Goal: Task Accomplishment & Management: Manage account settings

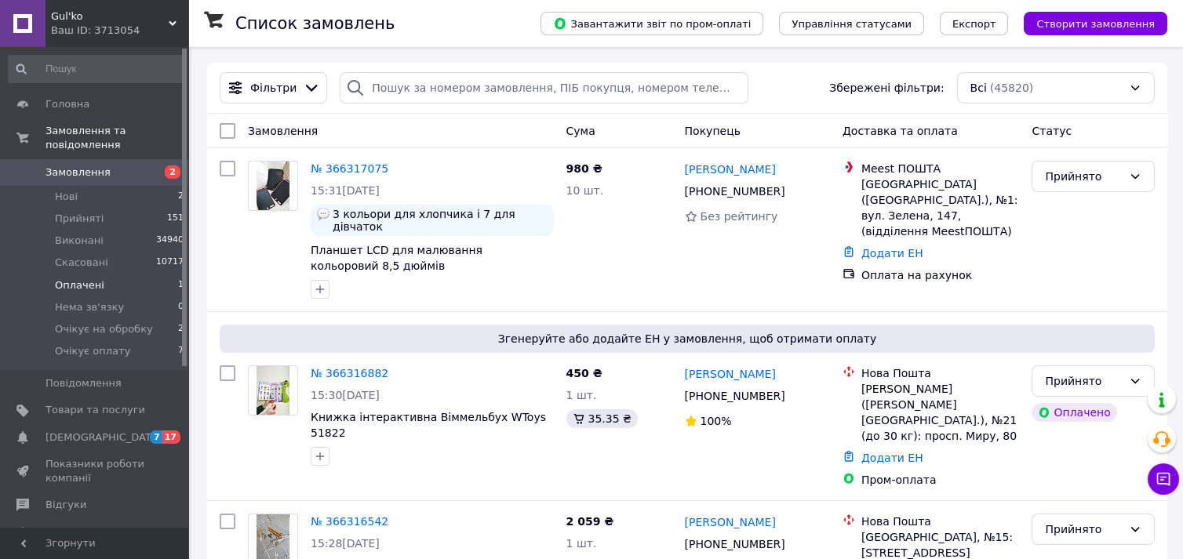
click at [63, 279] on span "Оплачені" at bounding box center [79, 286] width 49 height 14
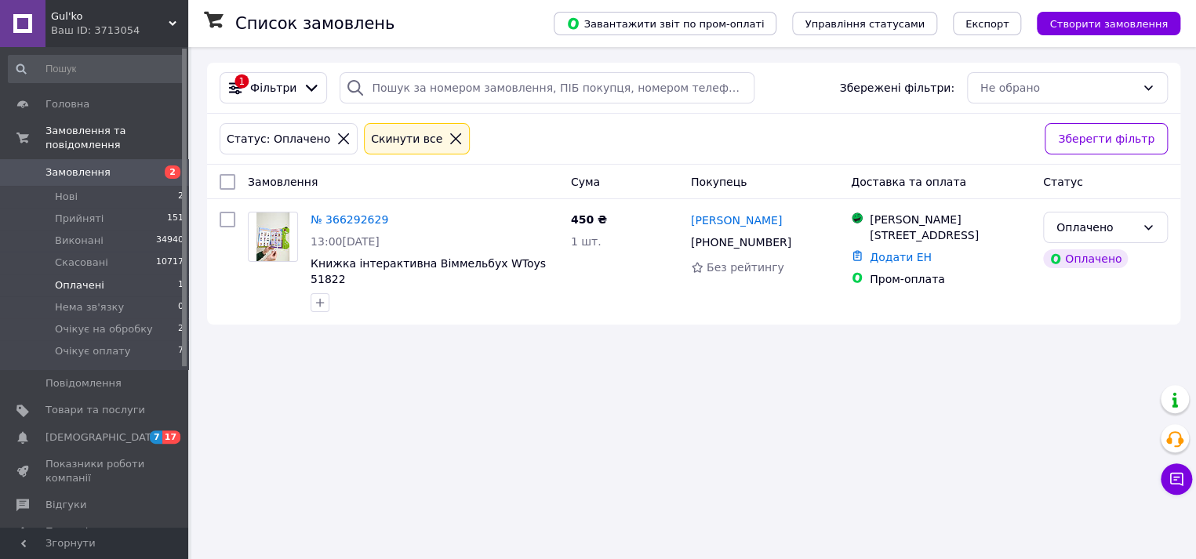
click at [450, 134] on icon at bounding box center [455, 138] width 11 height 11
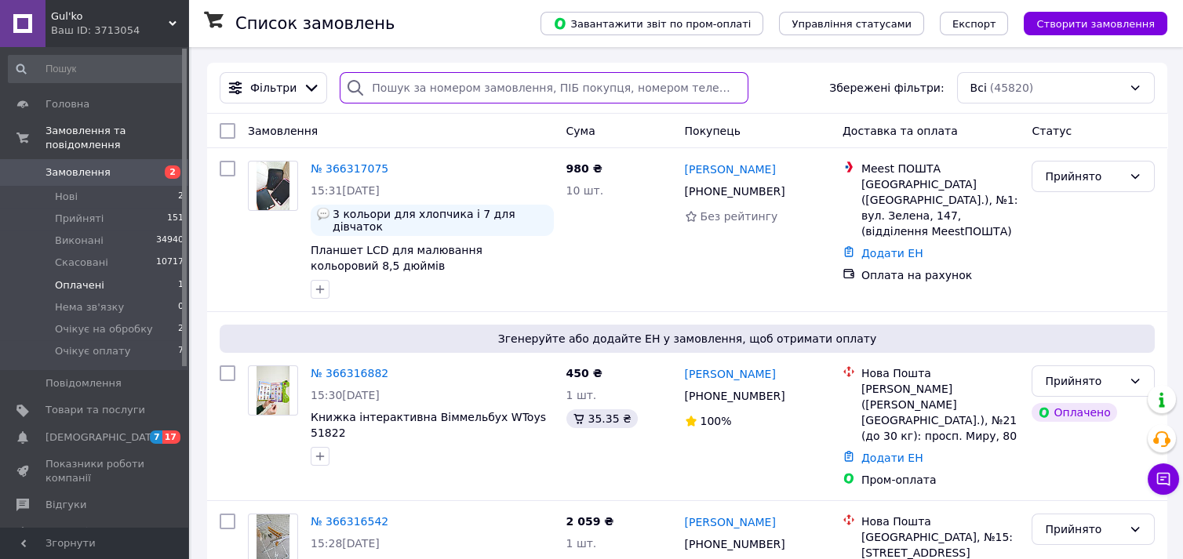
drag, startPoint x: 487, startPoint y: 92, endPoint x: 479, endPoint y: 88, distance: 8.8
click at [486, 91] on input "search" at bounding box center [544, 87] width 409 height 31
paste input "[PERSON_NAME]"
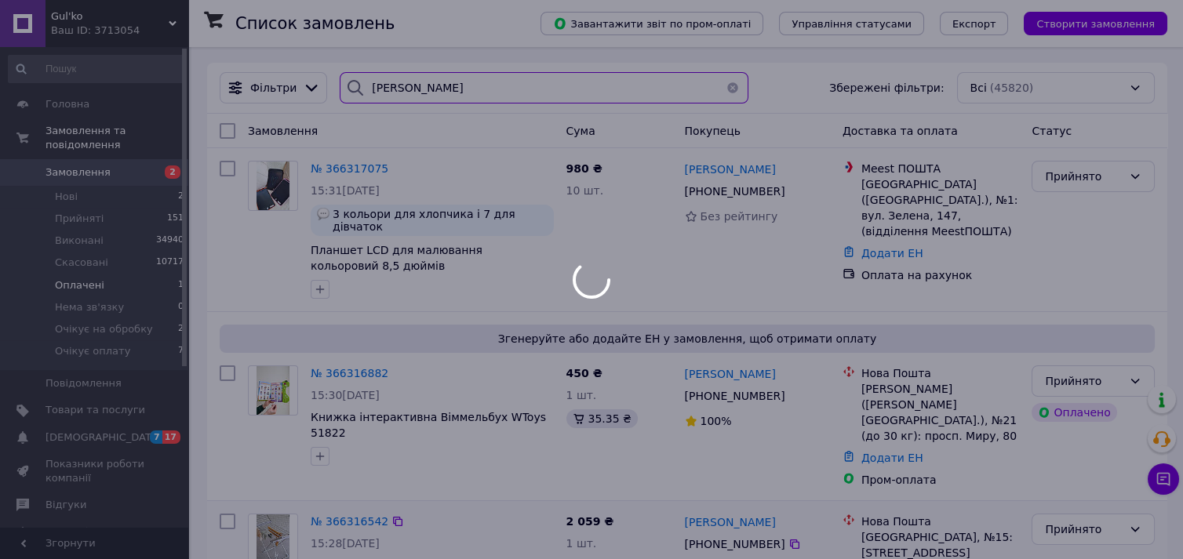
type input "[PERSON_NAME]"
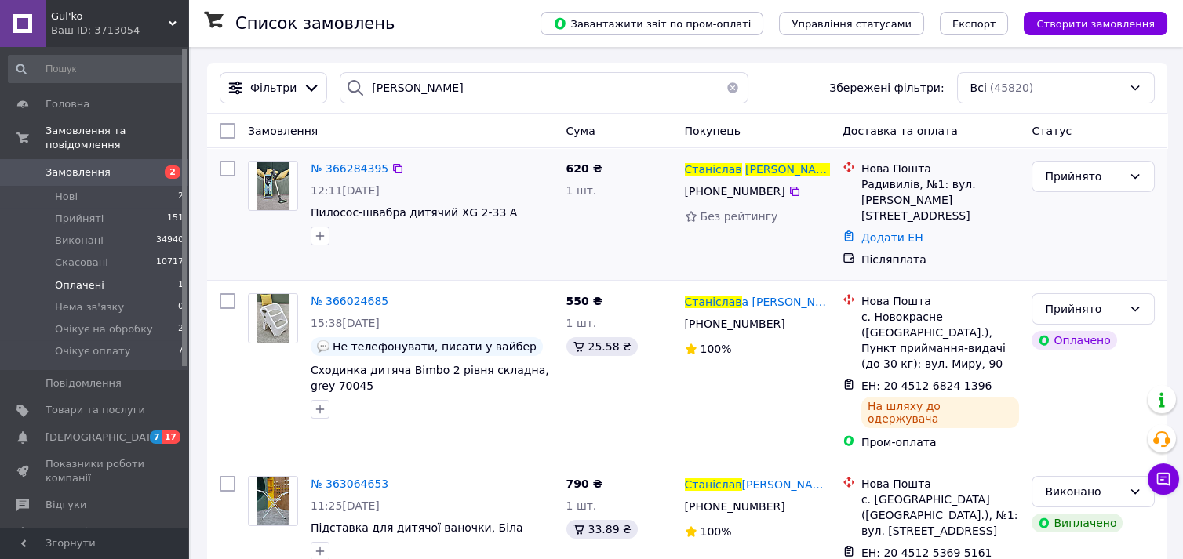
click at [861, 231] on link "Додати ЕН" at bounding box center [892, 237] width 62 height 13
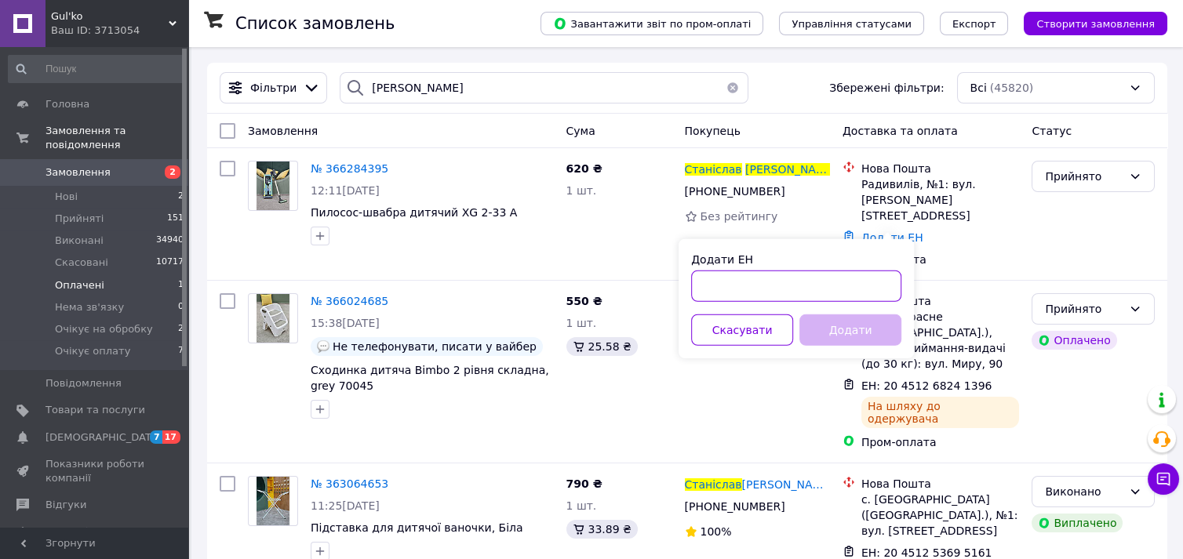
click at [803, 284] on input "Додати ЕН" at bounding box center [796, 286] width 210 height 31
paste input "20451269157569"
type input "20451269157569"
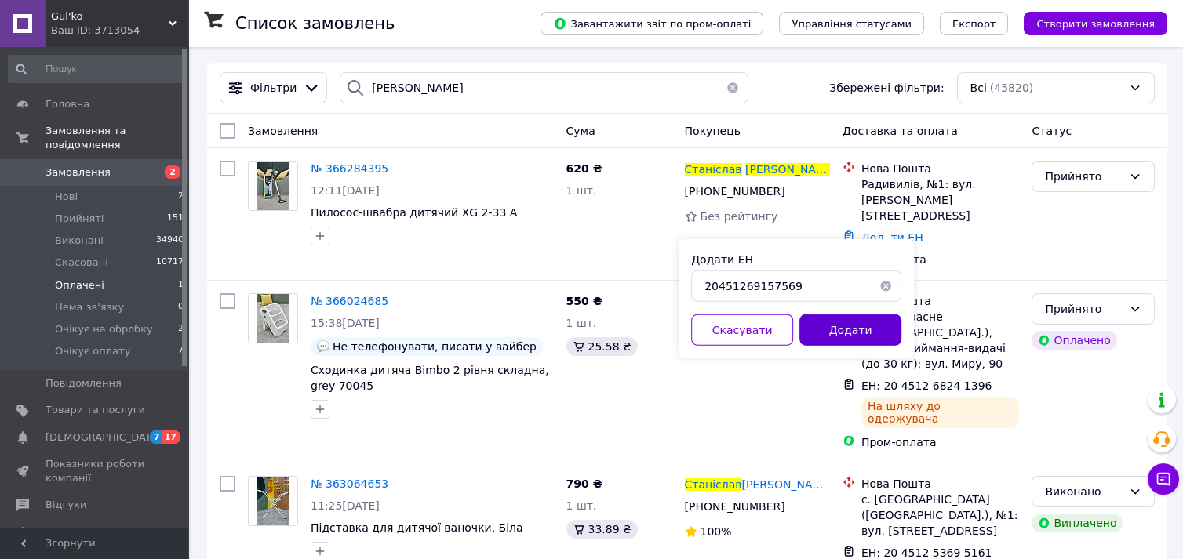
click at [855, 324] on button "Додати" at bounding box center [850, 330] width 102 height 31
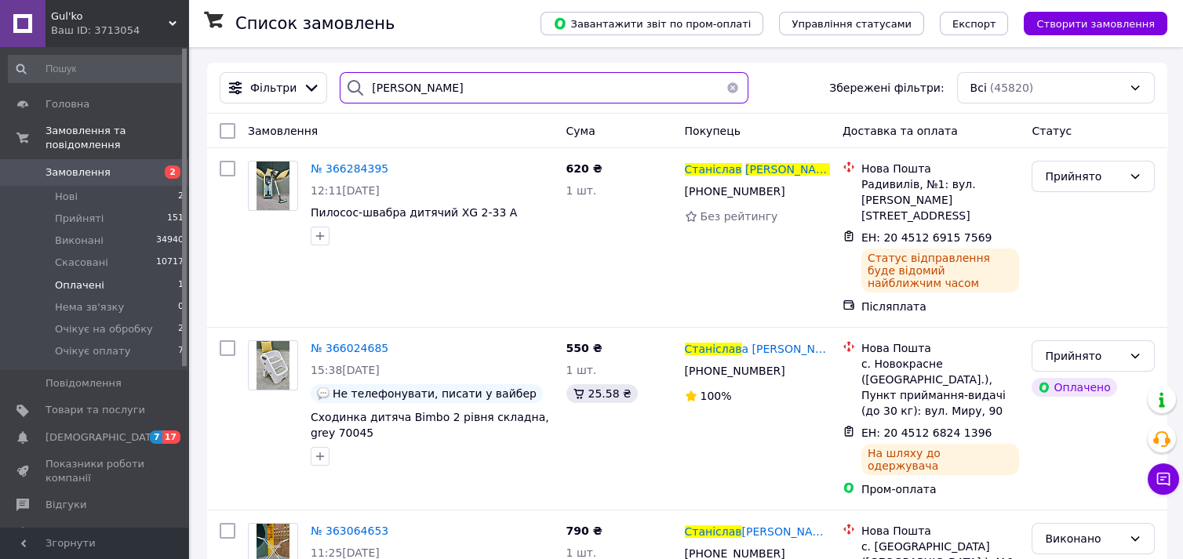
drag, startPoint x: 504, startPoint y: 88, endPoint x: 355, endPoint y: 98, distance: 149.4
click at [264, 96] on div "[PERSON_NAME] фільтри: Всі (45820)" at bounding box center [687, 87] width 948 height 31
paste input "инак [PERSON_NAME]"
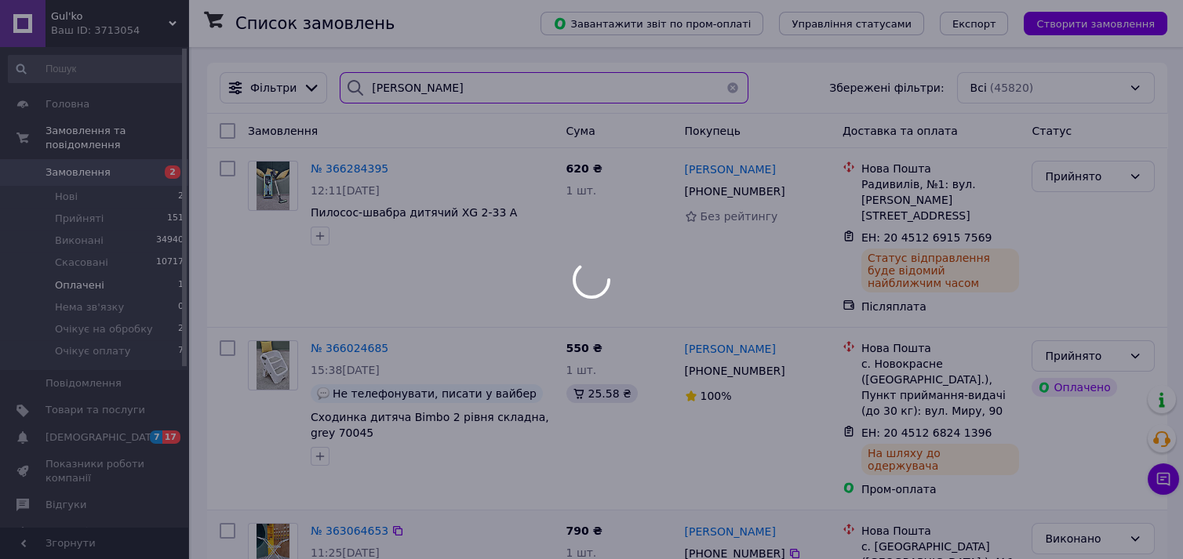
type input "[PERSON_NAME]"
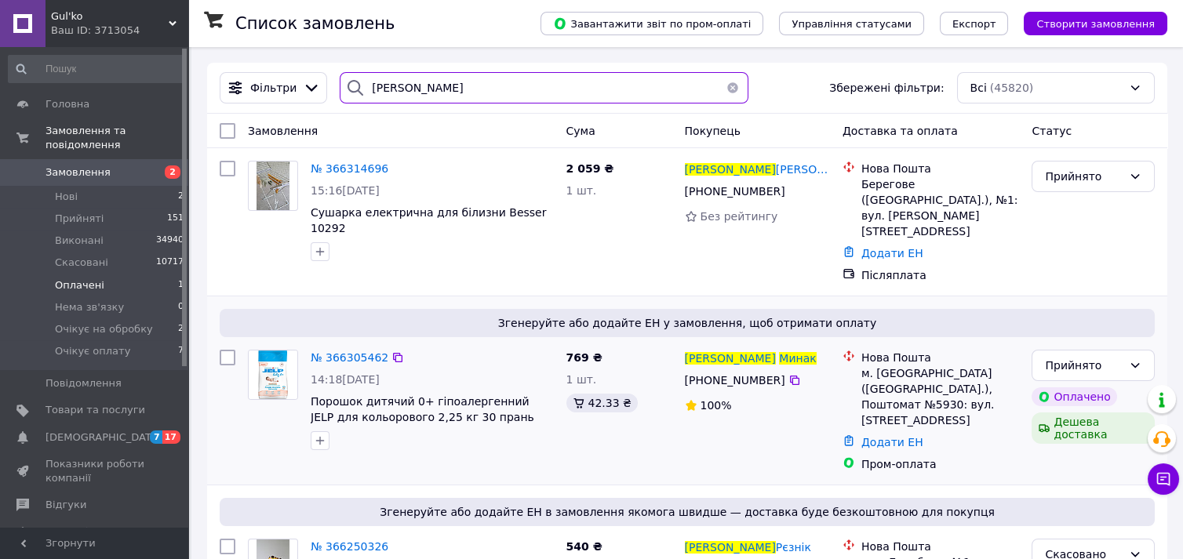
scroll to position [87, 0]
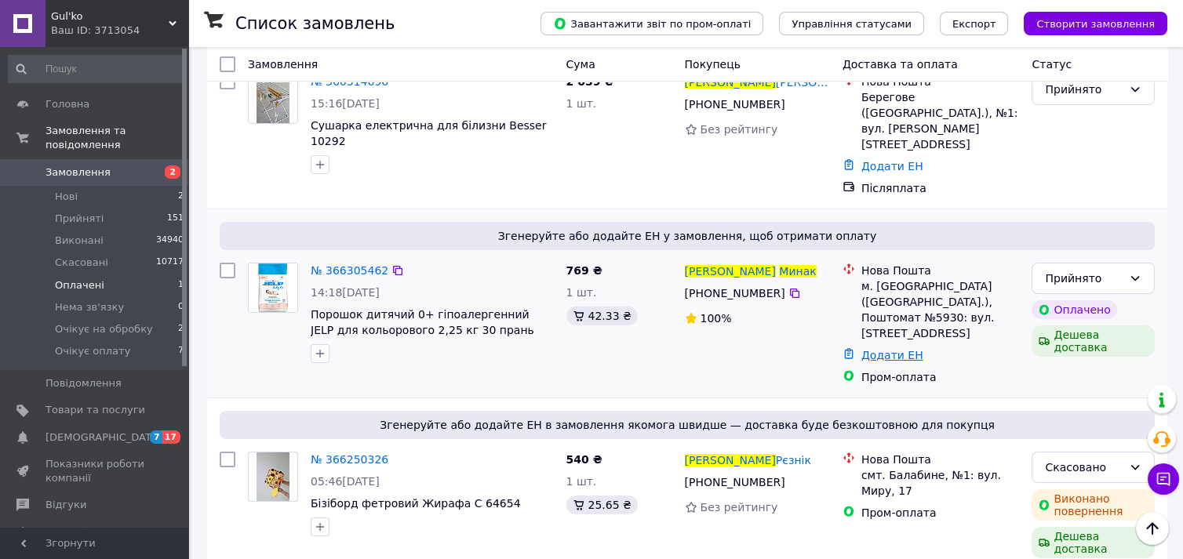
click at [879, 349] on link "Додати ЕН" at bounding box center [892, 355] width 62 height 13
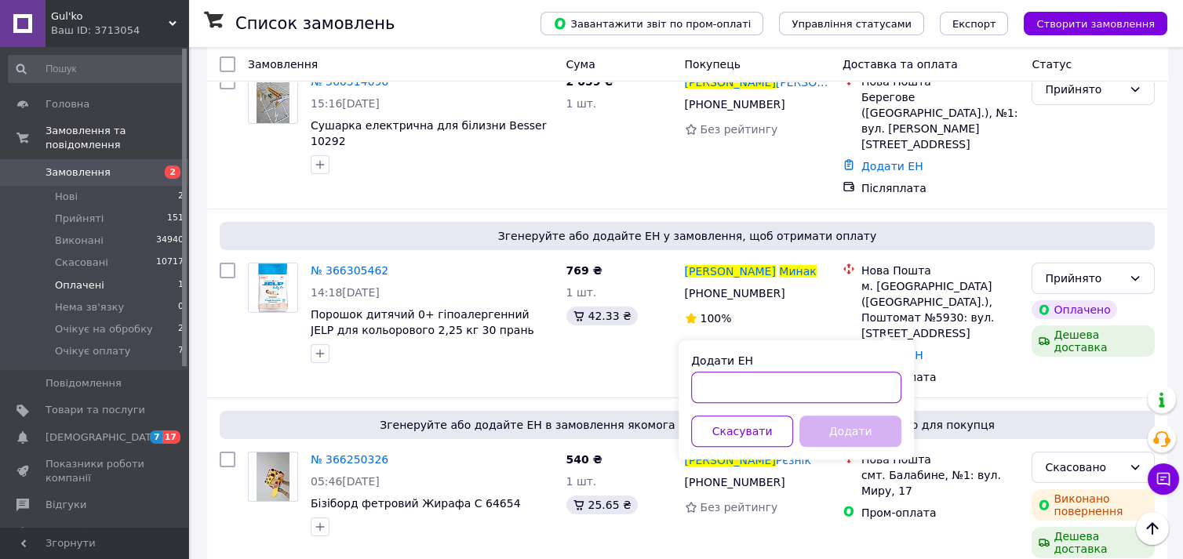
click at [788, 380] on input "Додати ЕН" at bounding box center [796, 387] width 210 height 31
paste input "20451269166416"
type input "20451269166416"
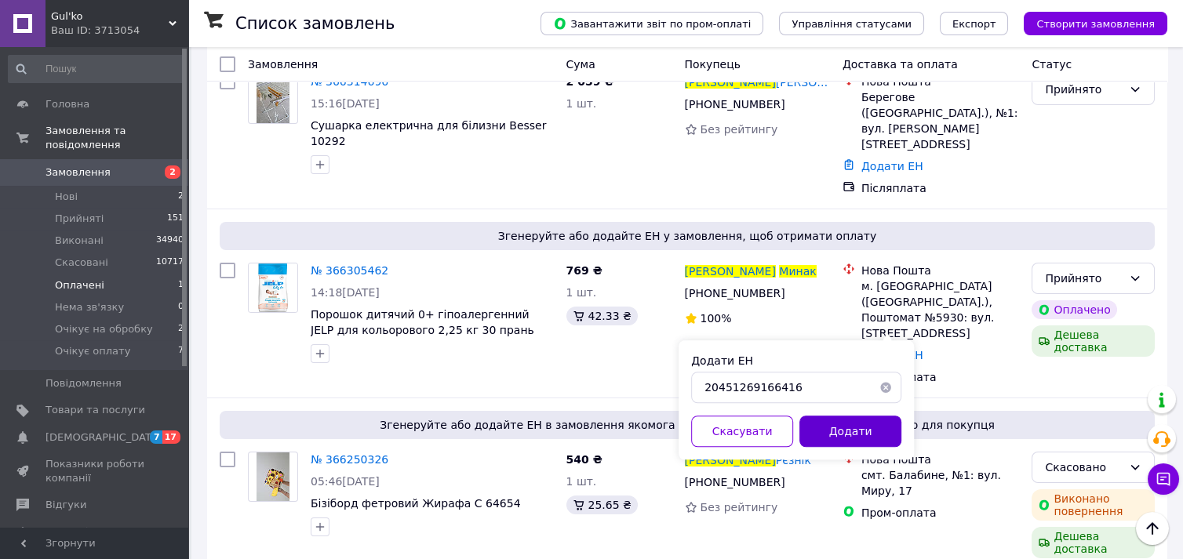
click at [854, 435] on button "Додати" at bounding box center [850, 431] width 102 height 31
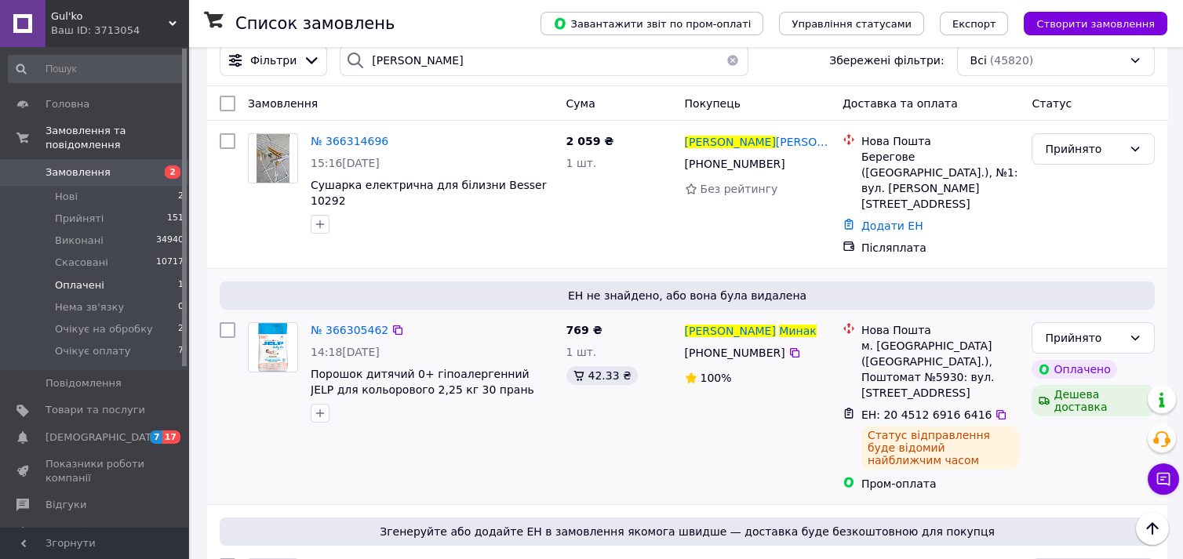
scroll to position [0, 0]
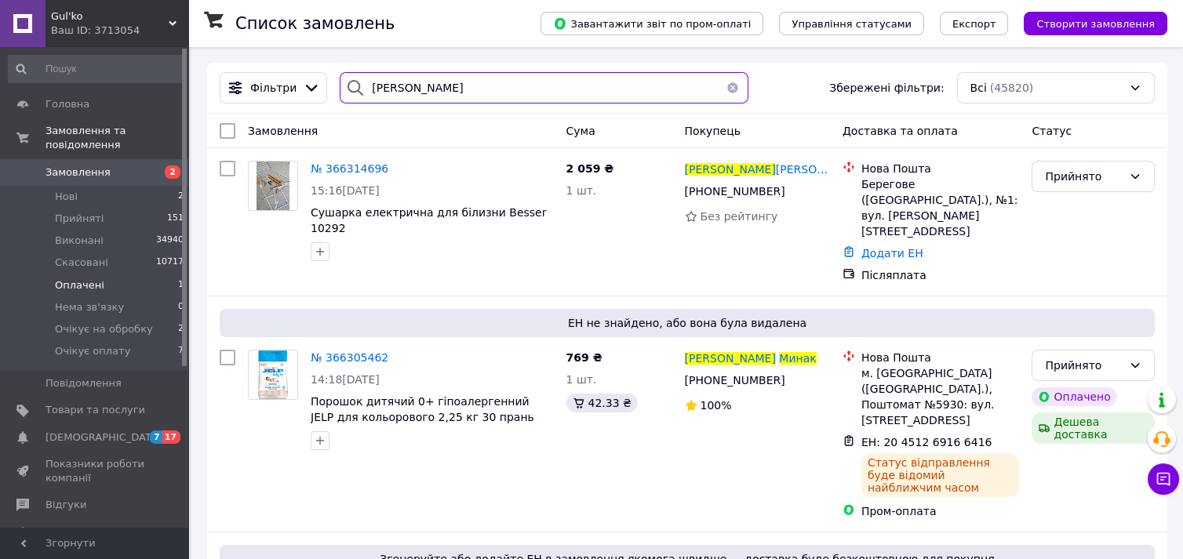
drag, startPoint x: 480, startPoint y: 93, endPoint x: 334, endPoint y: 93, distance: 145.9
click at [340, 93] on div "[PERSON_NAME]" at bounding box center [544, 87] width 409 height 31
paste input "[PERSON_NAME]"
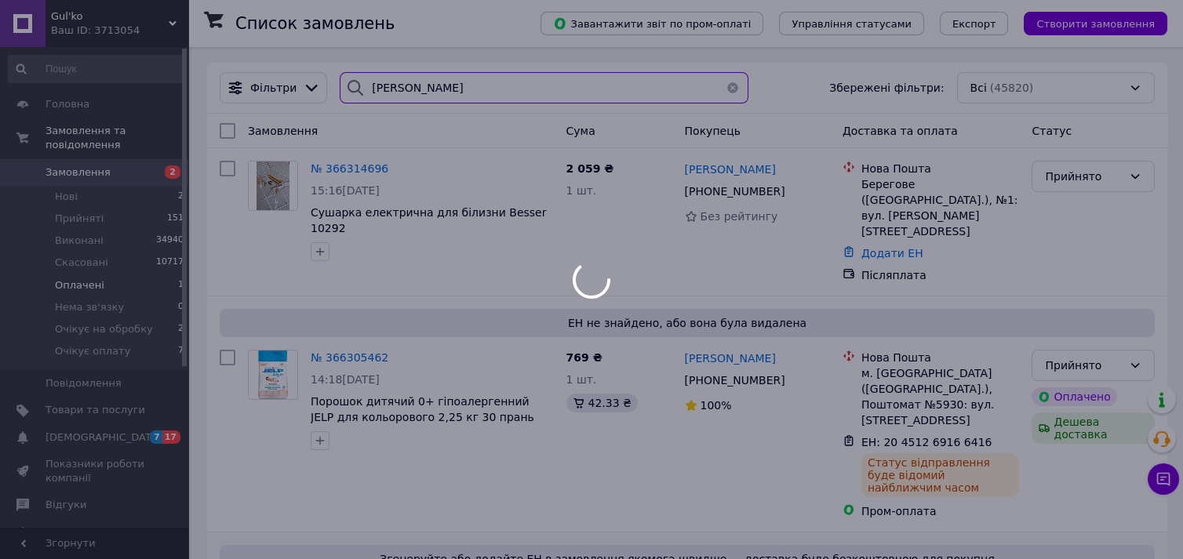
type input "[PERSON_NAME]"
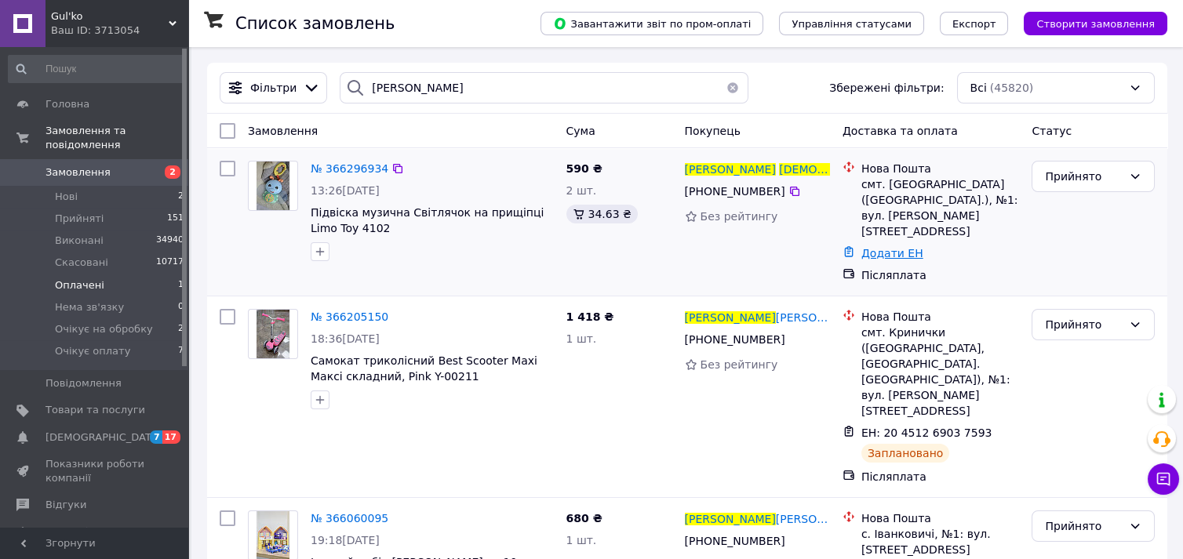
click at [889, 247] on link "Додати ЕН" at bounding box center [892, 253] width 62 height 13
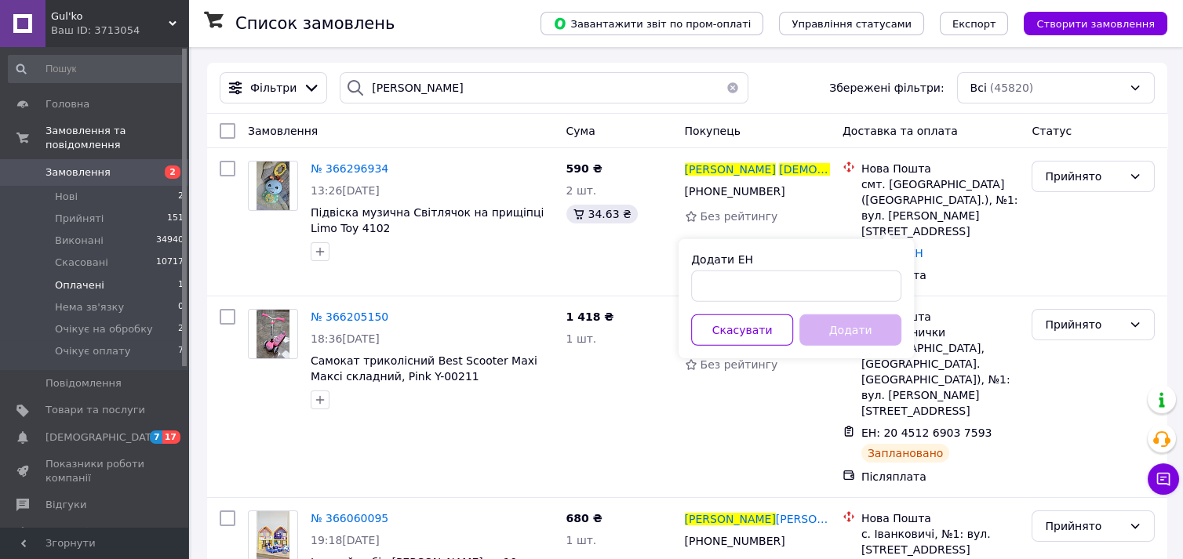
drag, startPoint x: 810, startPoint y: 303, endPoint x: 811, endPoint y: 290, distance: 12.7
click at [810, 299] on div "Додати ЕН Скасувати Додати" at bounding box center [796, 298] width 235 height 119
click at [811, 290] on input "Додати ЕН" at bounding box center [796, 286] width 210 height 31
paste input "20451269173025"
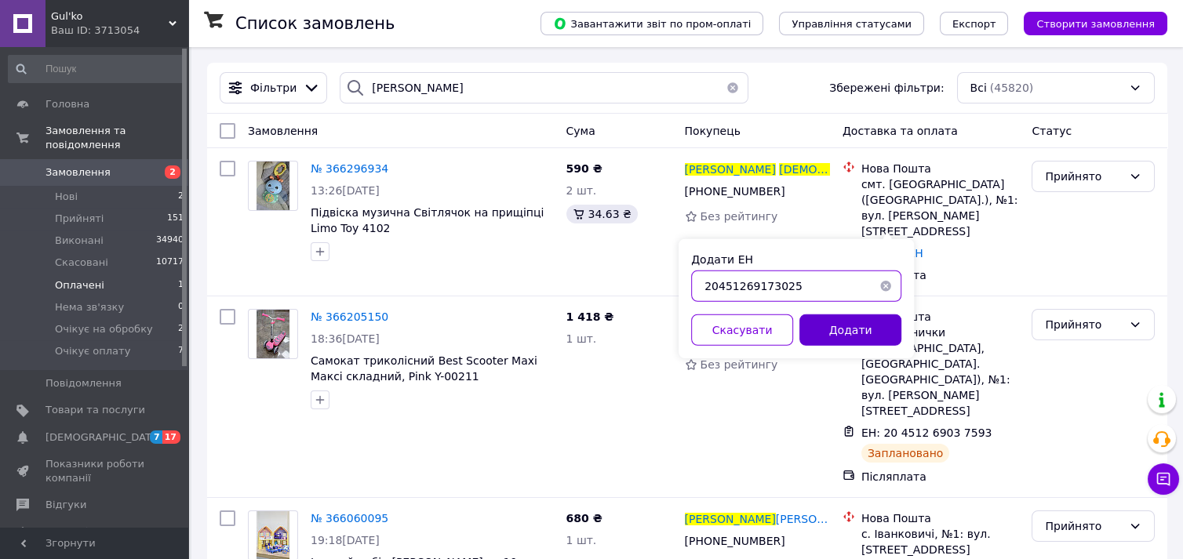
type input "20451269173025"
click at [864, 335] on button "Додати" at bounding box center [850, 330] width 102 height 31
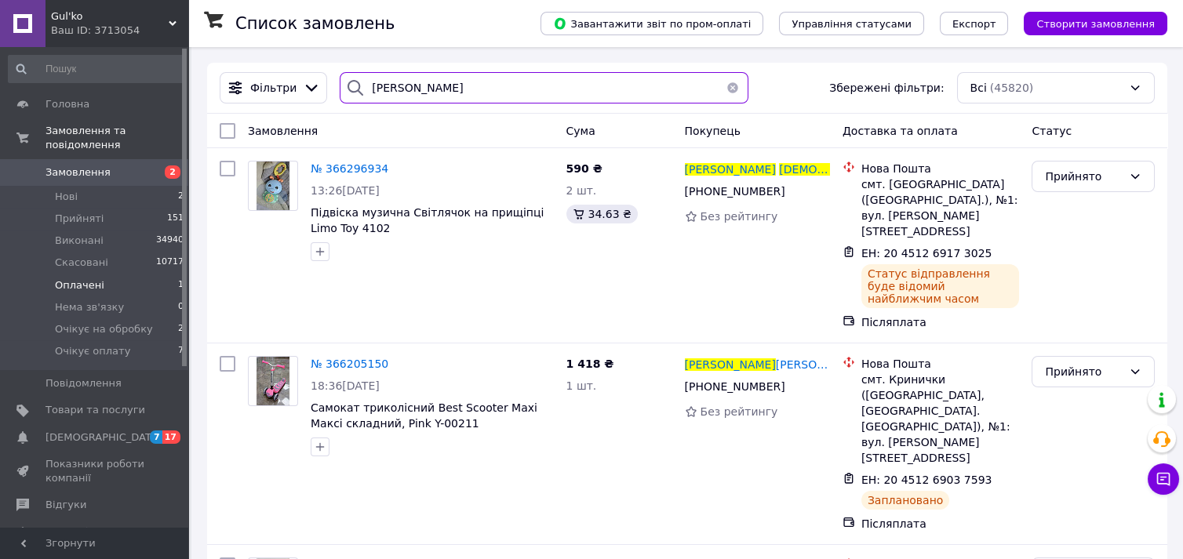
drag, startPoint x: 494, startPoint y: 73, endPoint x: 353, endPoint y: 89, distance: 142.2
click at [333, 89] on div "[PERSON_NAME]" at bounding box center [543, 87] width 421 height 31
paste input "[PERSON_NAME]"
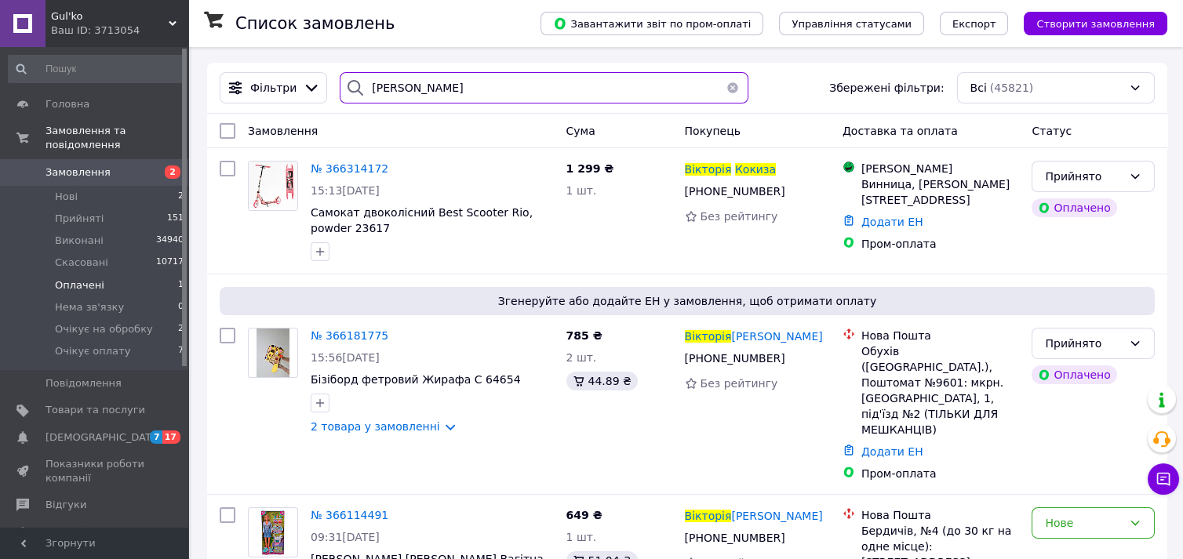
drag, startPoint x: 486, startPoint y: 92, endPoint x: 393, endPoint y: 96, distance: 93.5
click at [308, 95] on div "[PERSON_NAME] [PERSON_NAME] фільтри: Всі (45821)" at bounding box center [687, 87] width 948 height 31
paste input "танко [PERSON_NAME]"
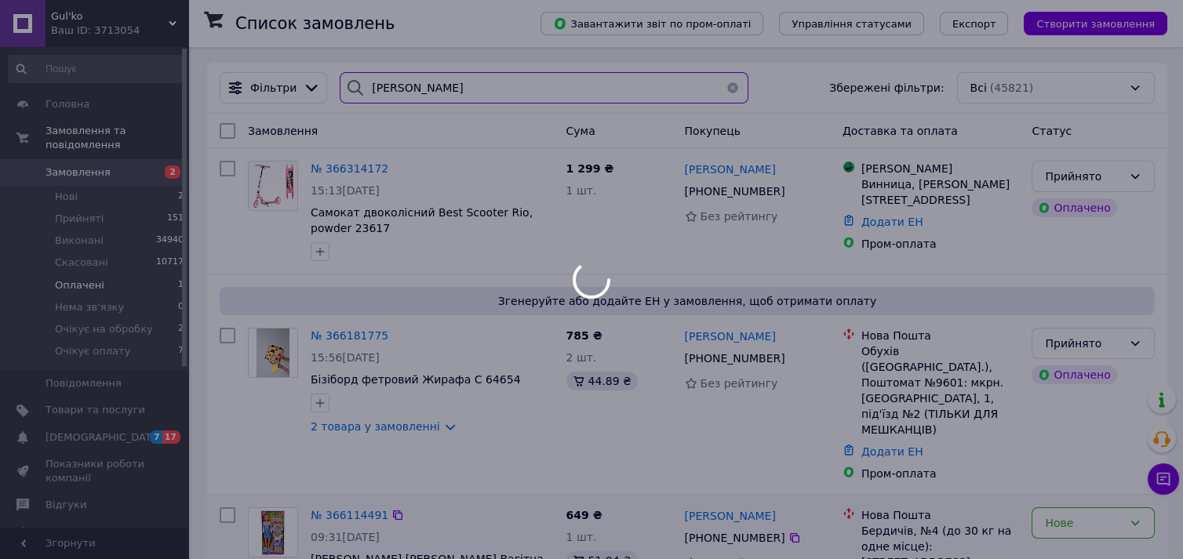
type input "[PERSON_NAME]"
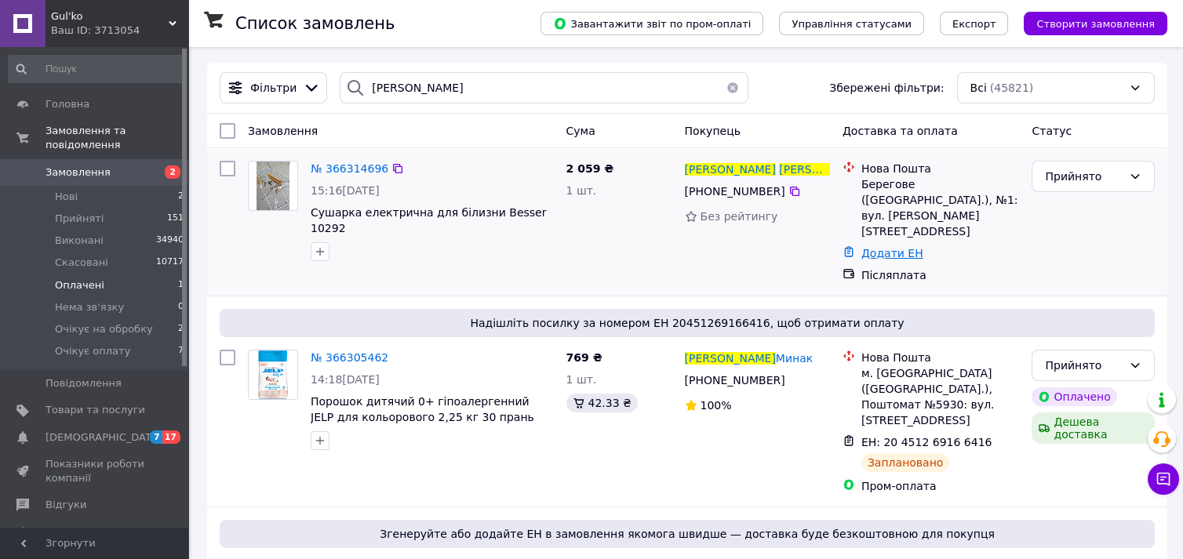
click at [878, 247] on link "Додати ЕН" at bounding box center [892, 253] width 62 height 13
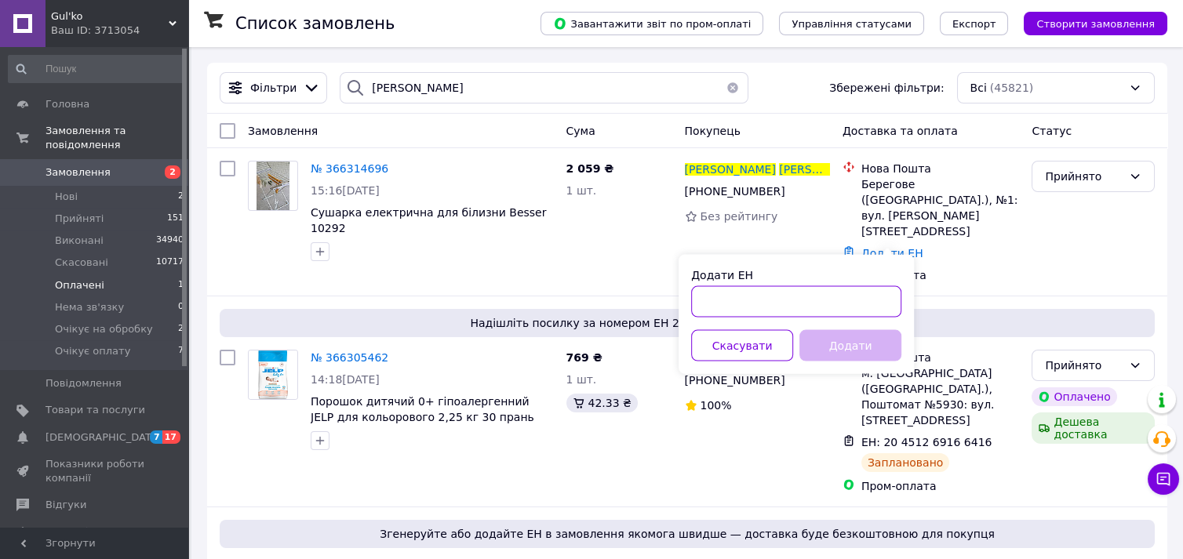
click at [797, 295] on input "Додати ЕН" at bounding box center [796, 301] width 210 height 31
paste input "20451269175336"
type input "20451269175336"
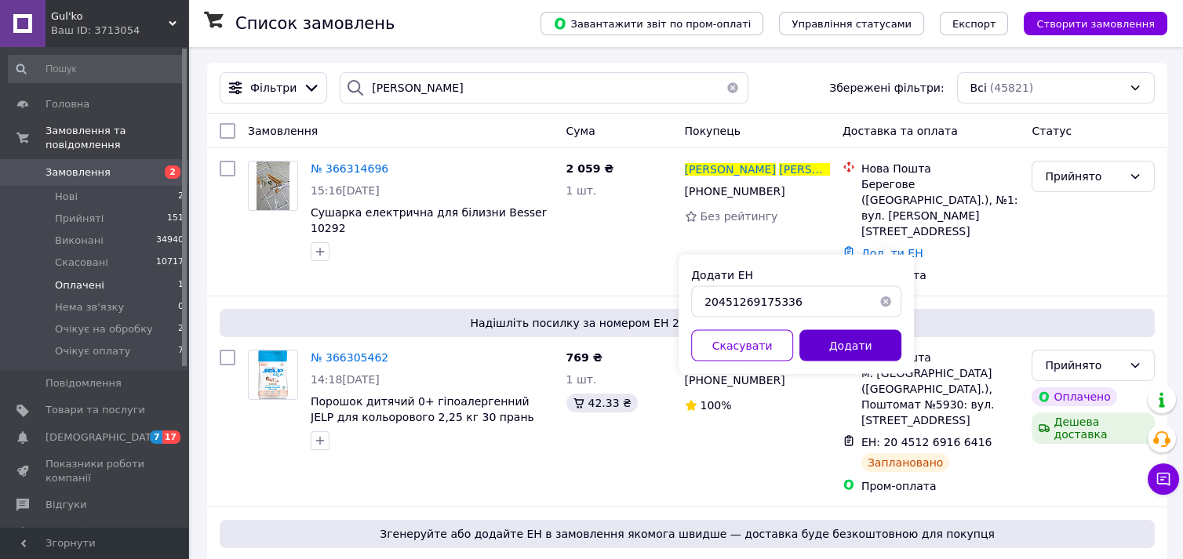
click at [847, 341] on button "Додати" at bounding box center [850, 345] width 102 height 31
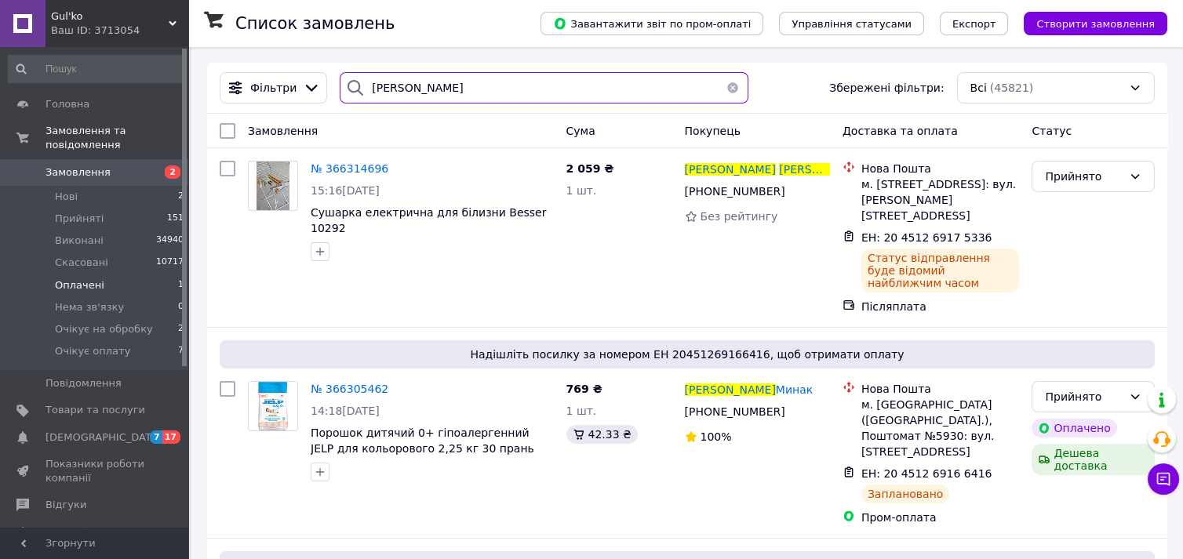
drag, startPoint x: 481, startPoint y: 86, endPoint x: 457, endPoint y: 89, distance: 23.7
click at [316, 89] on div "[PERSON_NAME] фільтри: Всі (45821)" at bounding box center [687, 87] width 948 height 31
paste input "[PERSON_NAME]"
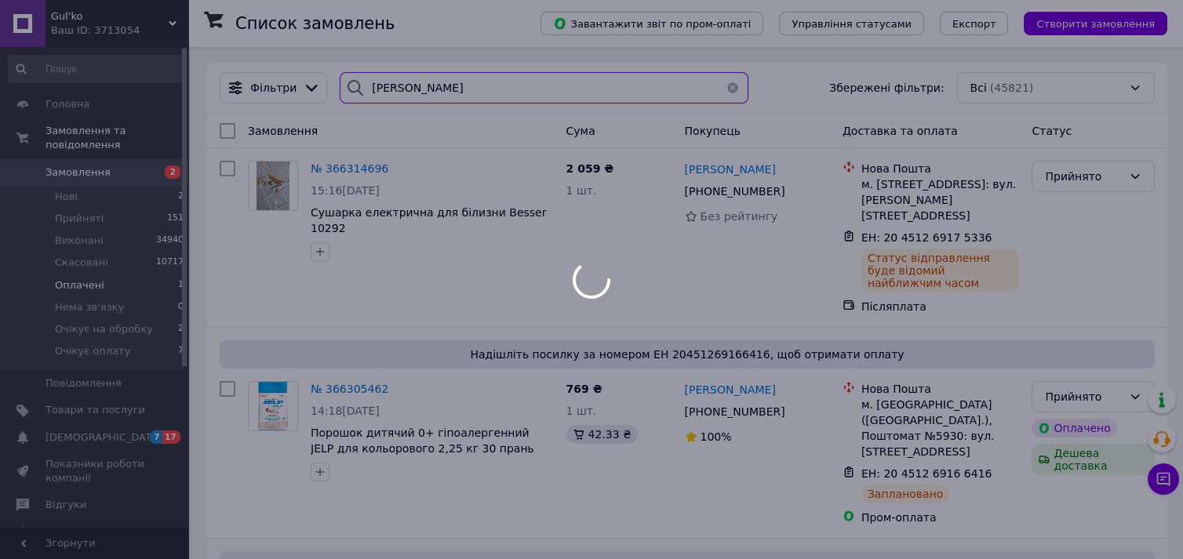
type input "[PERSON_NAME]"
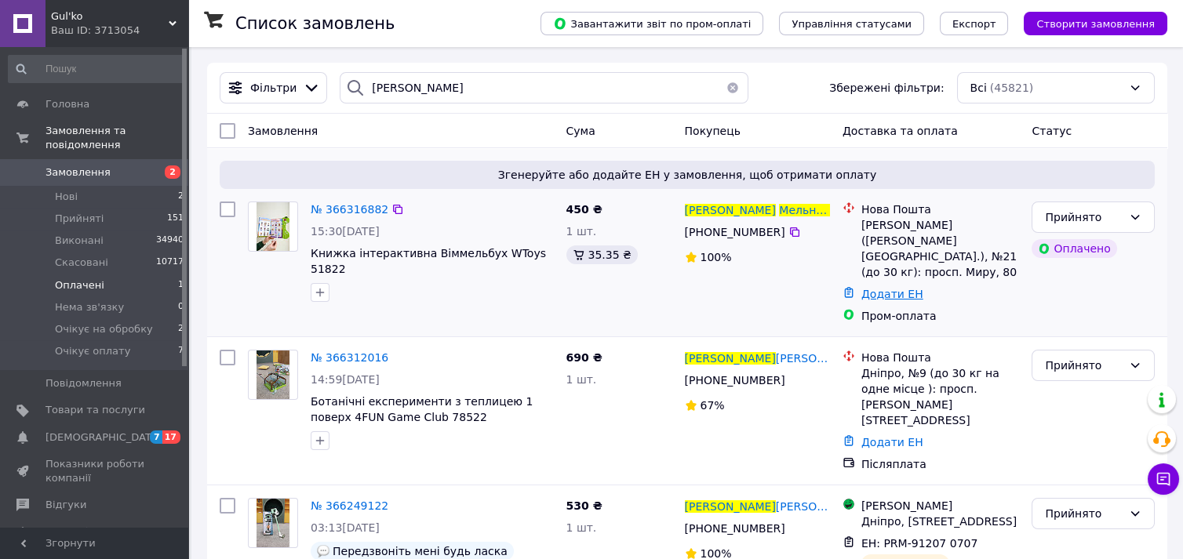
click at [878, 288] on link "Додати ЕН" at bounding box center [892, 294] width 62 height 13
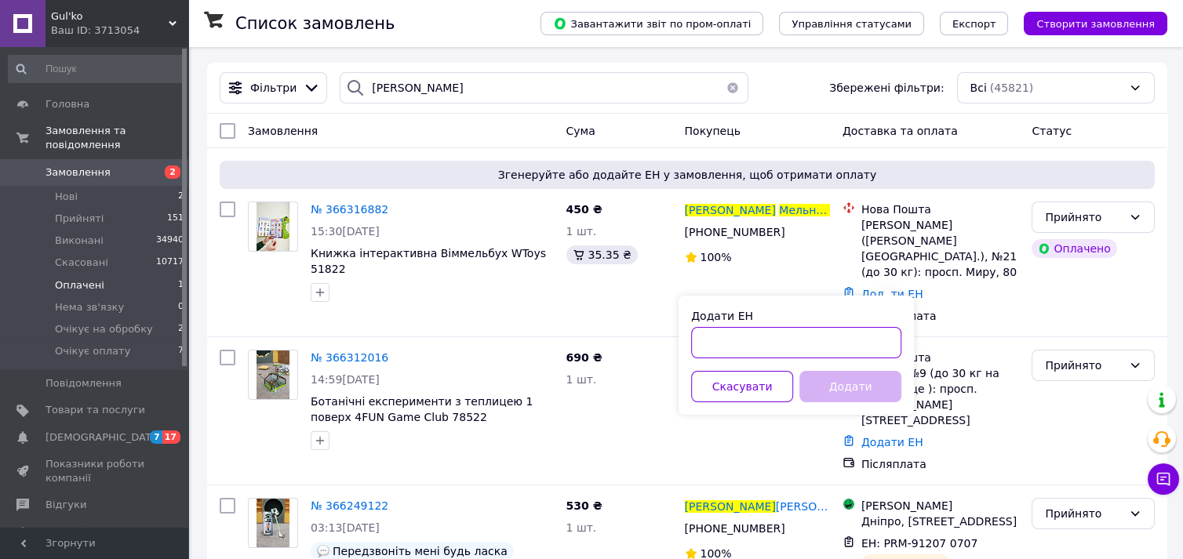
click at [824, 345] on input "Додати ЕН" at bounding box center [796, 342] width 210 height 31
paste input "20451269176774"
type input "20451269176774"
click at [842, 387] on button "Додати" at bounding box center [850, 386] width 102 height 31
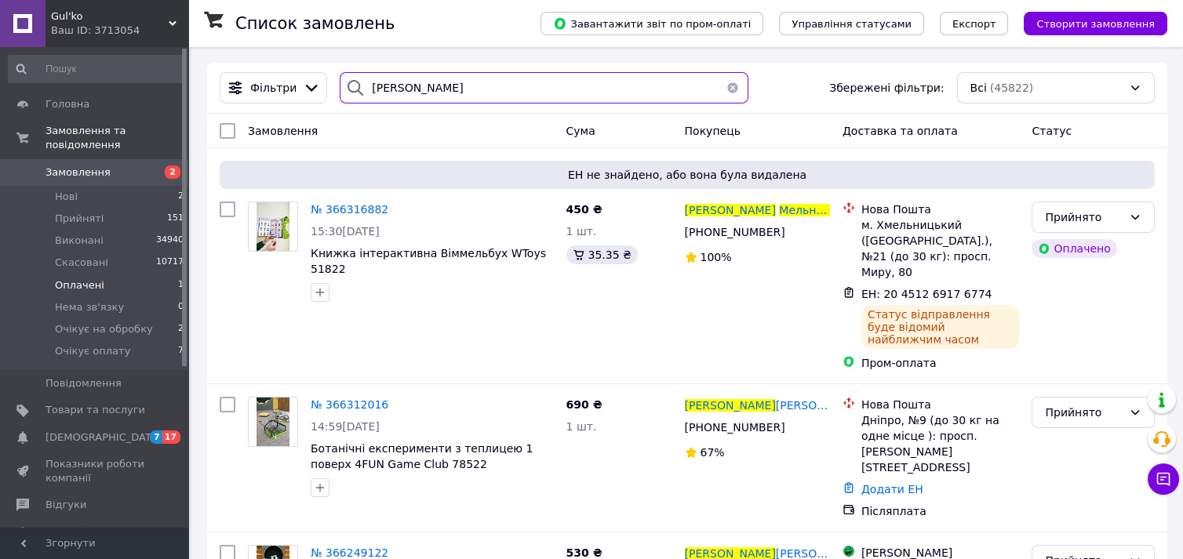
drag, startPoint x: 501, startPoint y: 90, endPoint x: 420, endPoint y: 90, distance: 80.8
click at [340, 91] on div "[PERSON_NAME]" at bounding box center [544, 87] width 409 height 31
paste input "[PERSON_NAME]"
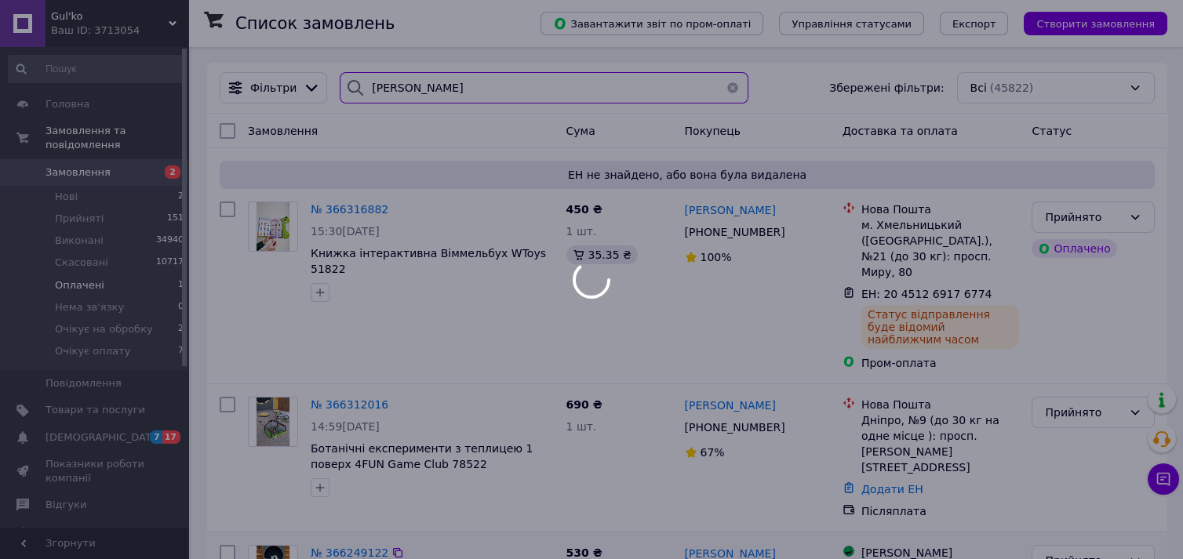
type input "[PERSON_NAME]"
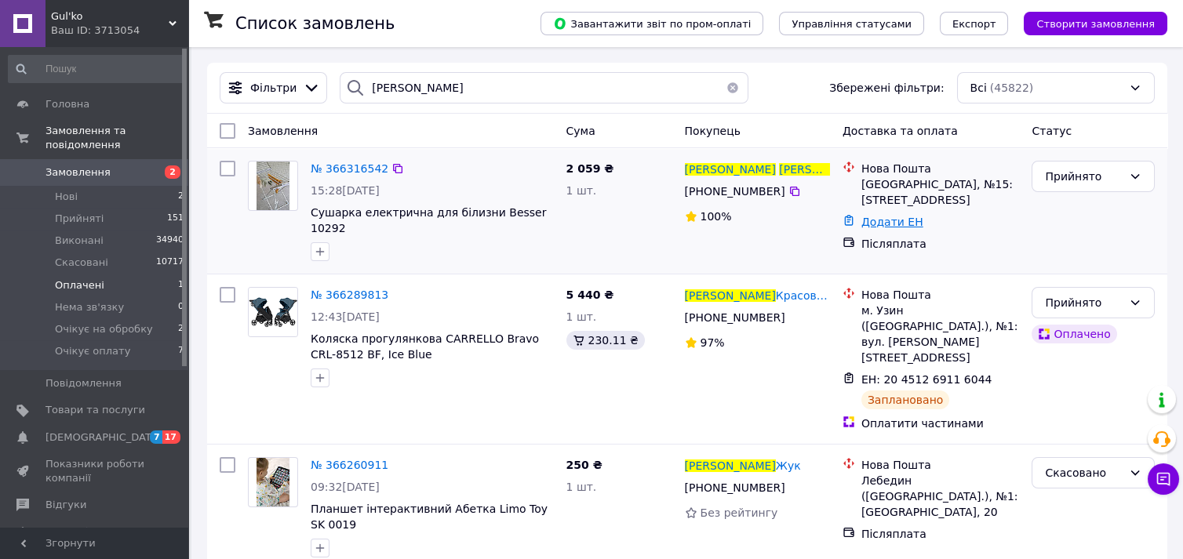
click at [894, 224] on link "Додати ЕН" at bounding box center [892, 222] width 62 height 13
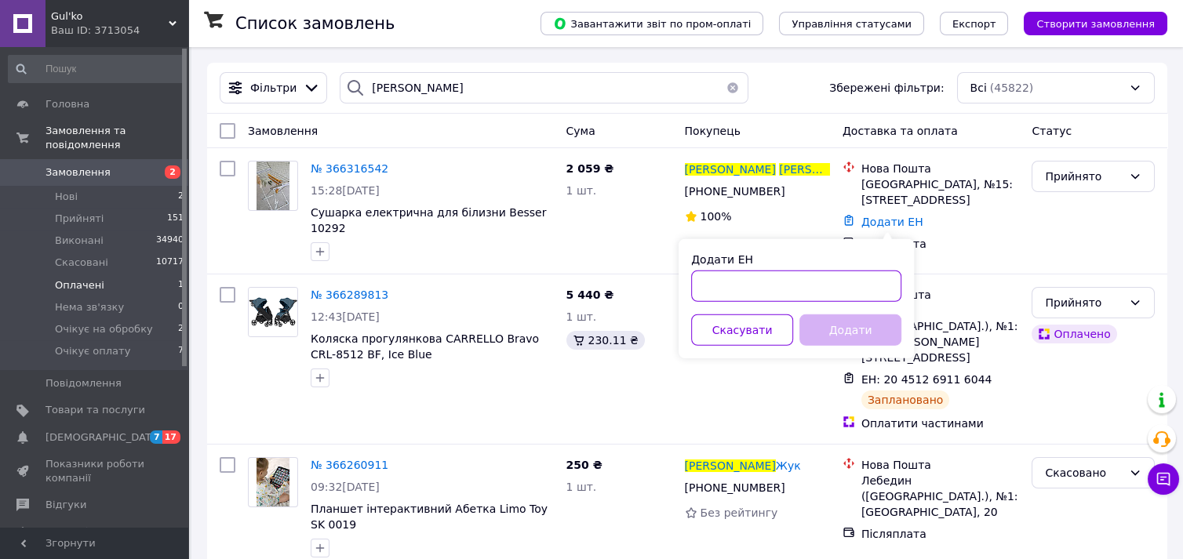
click at [781, 289] on input "Додати ЕН" at bounding box center [796, 286] width 210 height 31
paste input "20451269178601"
type input "20451269178601"
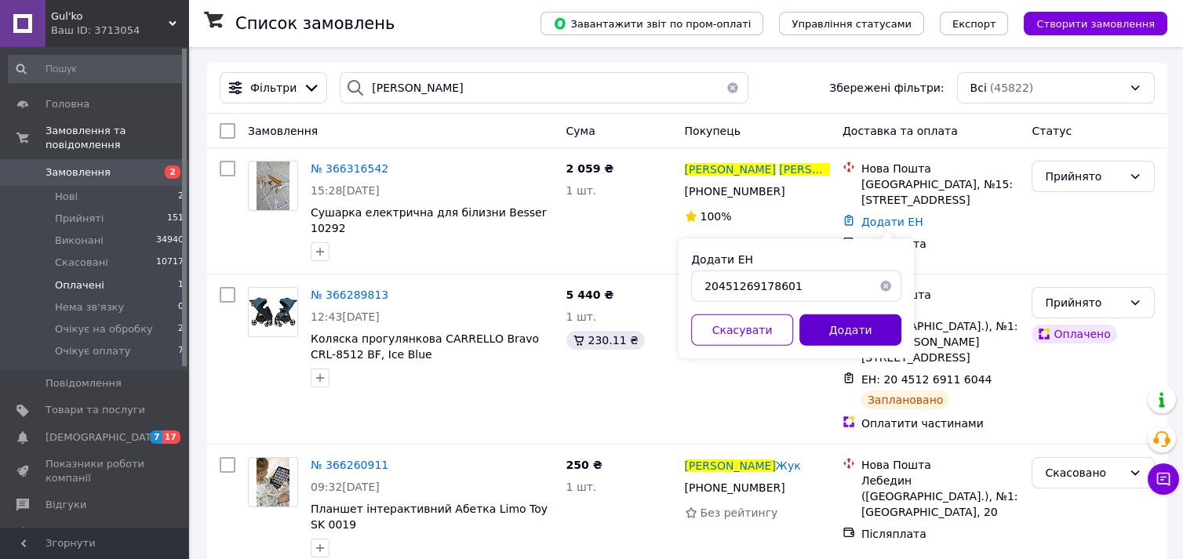
click at [827, 332] on button "Додати" at bounding box center [850, 330] width 102 height 31
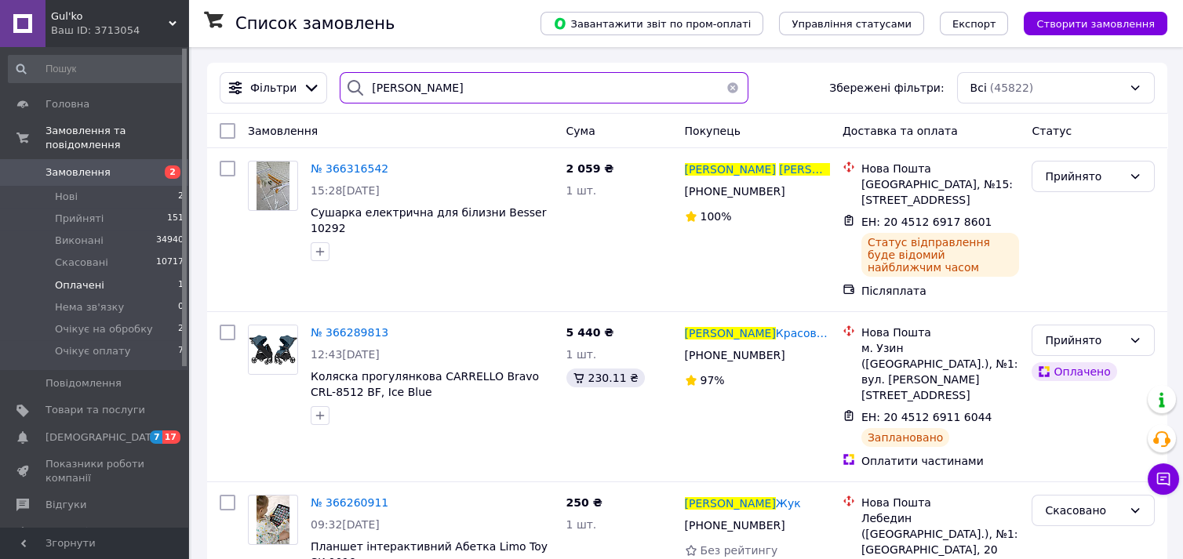
drag, startPoint x: 392, startPoint y: 100, endPoint x: 330, endPoint y: 97, distance: 62.8
click at [305, 100] on div "[PERSON_NAME] фільтри: Всі (45822)" at bounding box center [687, 87] width 948 height 31
paste input "[PERSON_NAME]"
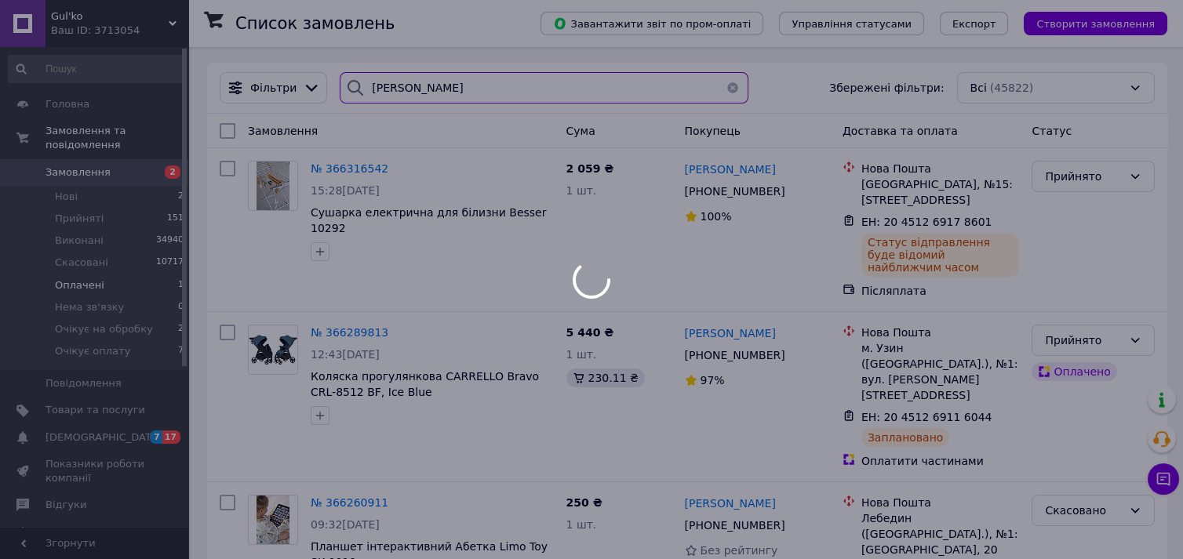
type input "[PERSON_NAME]"
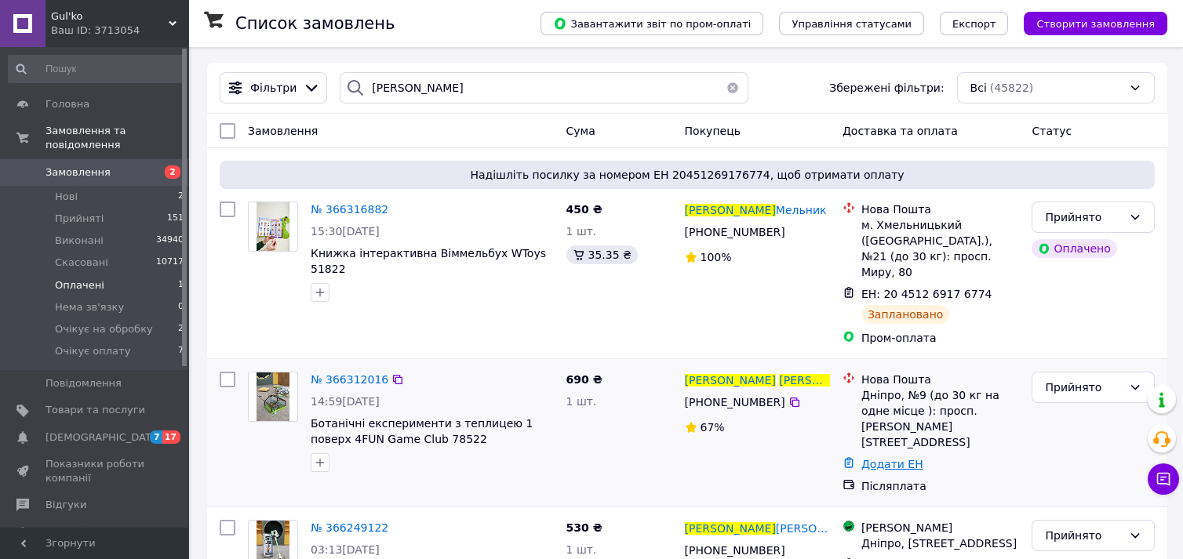
click at [872, 458] on link "Додати ЕН" at bounding box center [892, 464] width 62 height 13
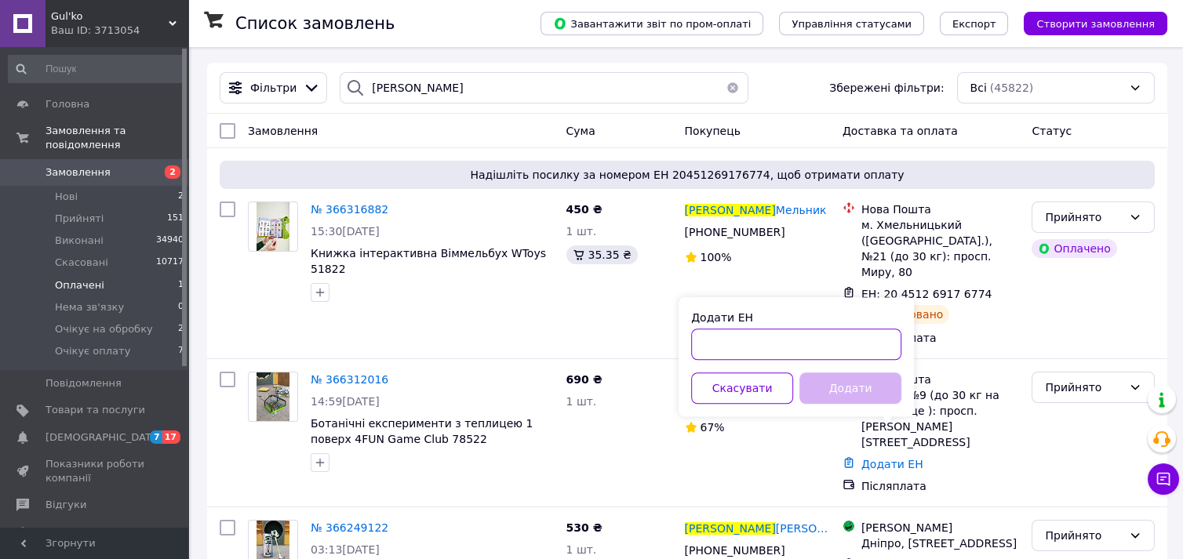
click at [766, 342] on input "Додати ЕН" at bounding box center [796, 344] width 210 height 31
drag, startPoint x: 766, startPoint y: 342, endPoint x: 701, endPoint y: 349, distance: 65.5
paste input "20451269181194"
type input "20451269181194"
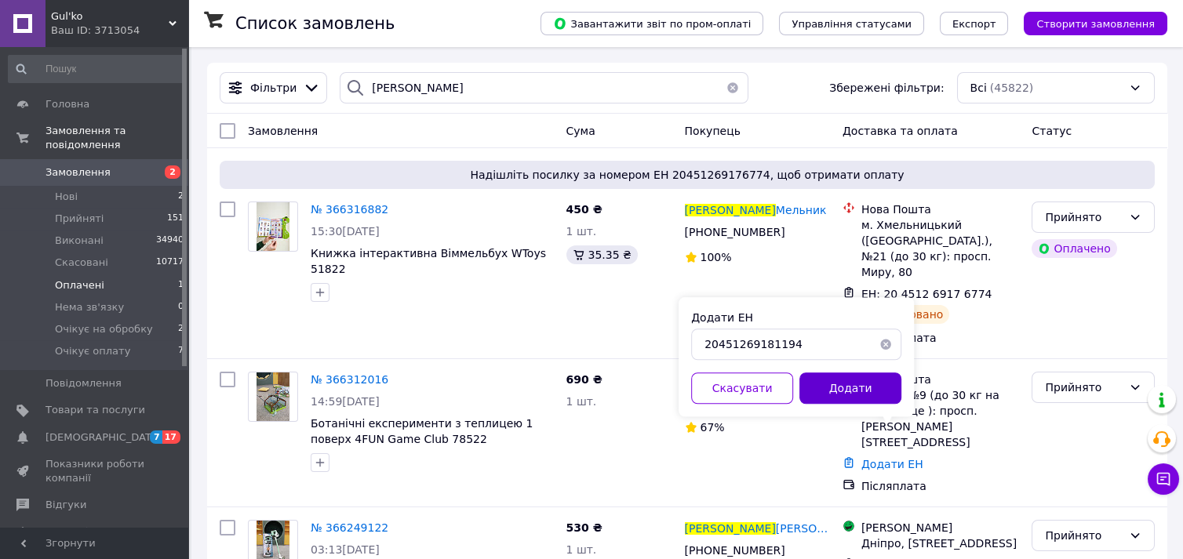
click at [839, 392] on button "Додати" at bounding box center [850, 388] width 102 height 31
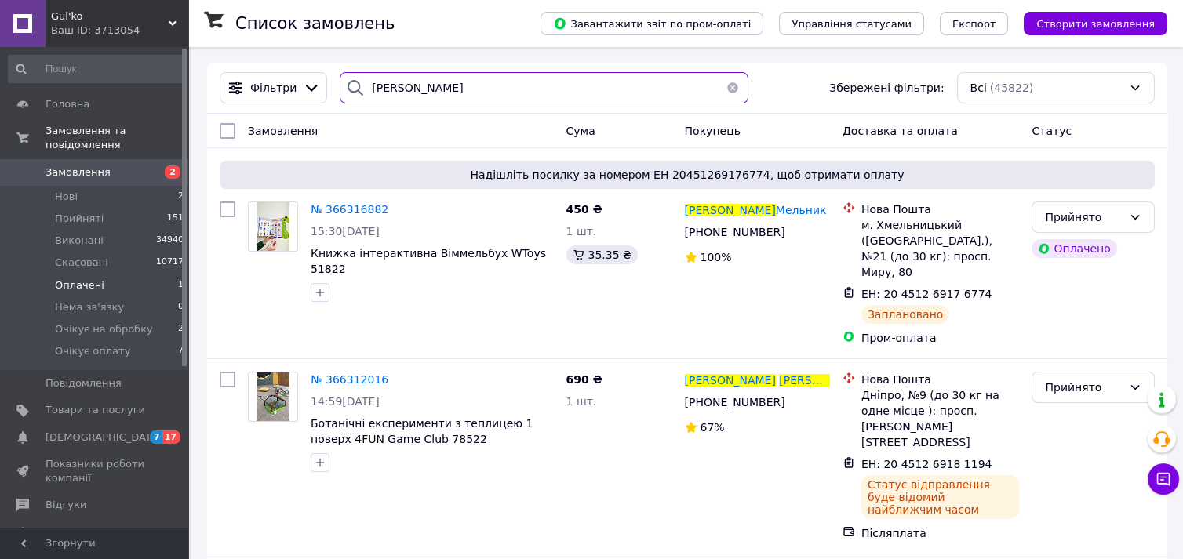
click at [340, 95] on div "[PERSON_NAME]" at bounding box center [544, 87] width 409 height 31
paste input "[PERSON_NAME] [PERSON_NAME]"
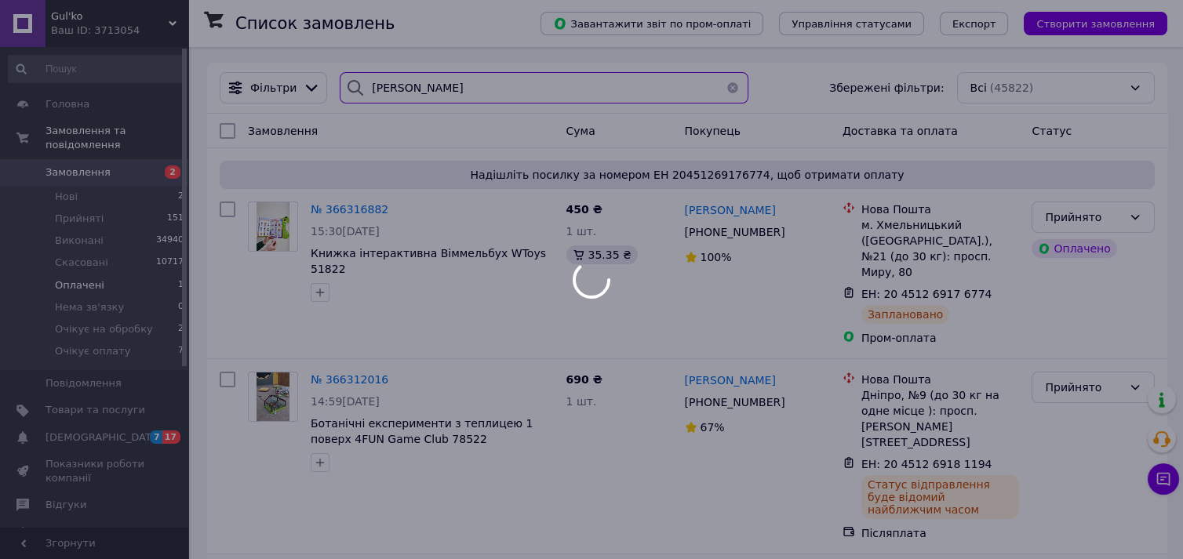
type input "[PERSON_NAME]"
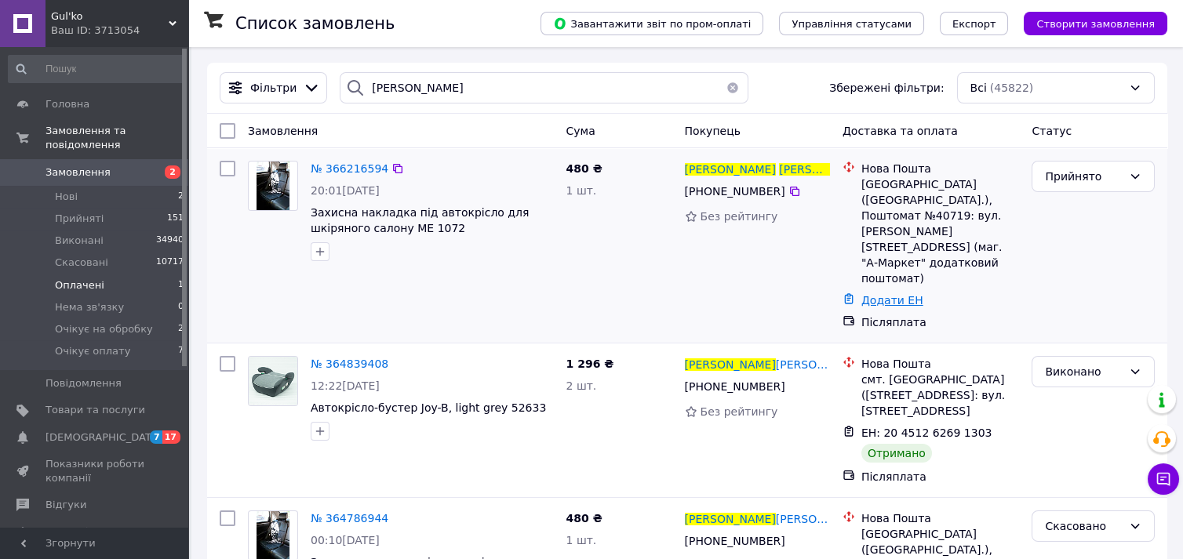
click at [899, 294] on link "Додати ЕН" at bounding box center [892, 300] width 62 height 13
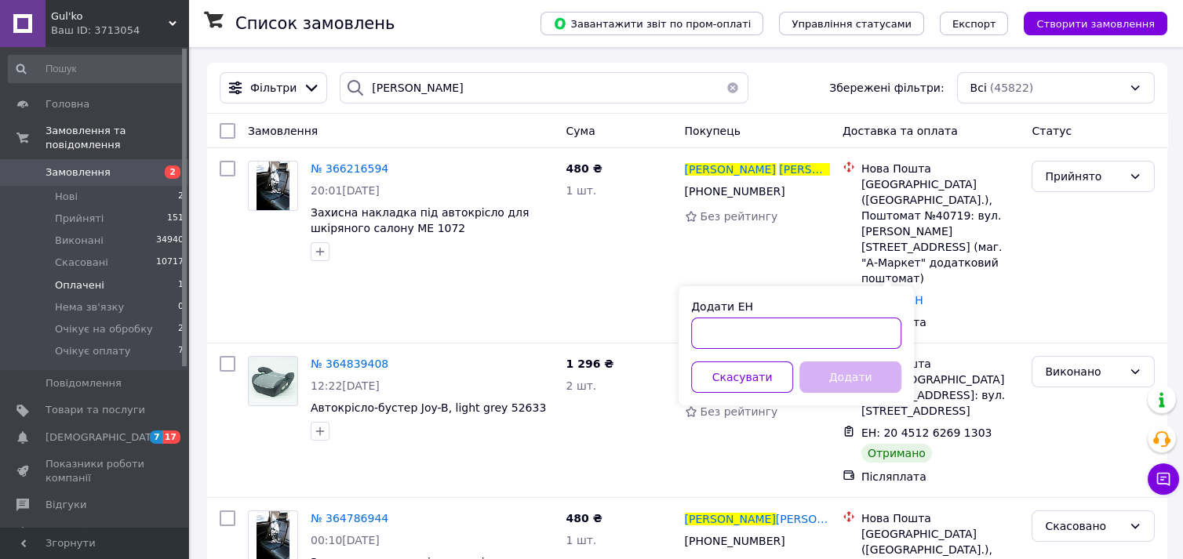
click at [788, 342] on input "Додати ЕН" at bounding box center [796, 333] width 210 height 31
paste input "20451269182887"
type input "20451269182887"
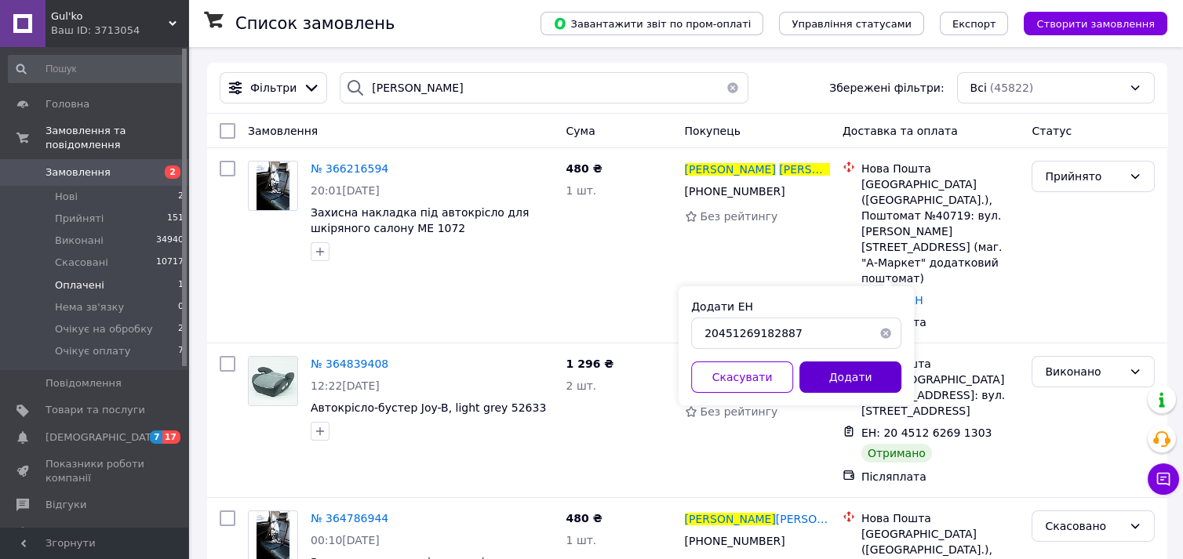
click at [836, 369] on button "Додати" at bounding box center [850, 377] width 102 height 31
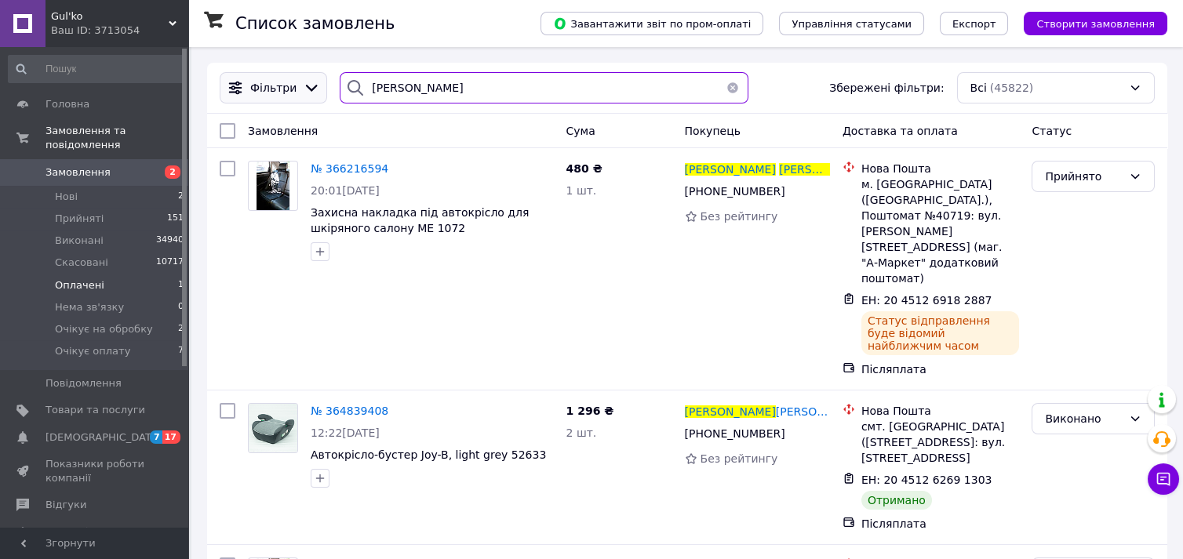
drag, startPoint x: 467, startPoint y: 96, endPoint x: 293, endPoint y: 87, distance: 173.6
click at [289, 87] on div "[PERSON_NAME] фільтри: Всі (45822)" at bounding box center [687, 87] width 948 height 31
paste input "[PERSON_NAME]"
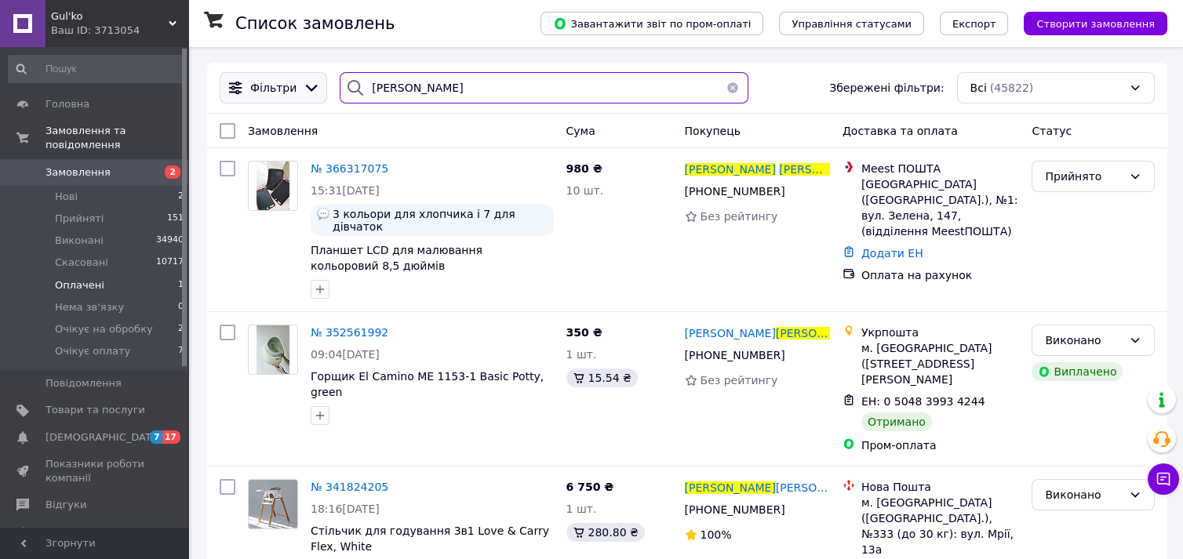
drag, startPoint x: 475, startPoint y: 91, endPoint x: 272, endPoint y: 92, distance: 202.4
click at [272, 92] on div "Фільтри [PERSON_NAME] Збережені фільтри: Всі (45822)" at bounding box center [687, 87] width 948 height 31
drag, startPoint x: 446, startPoint y: 89, endPoint x: 317, endPoint y: 62, distance: 132.3
click at [319, 73] on div "Фільтри [PERSON_NAME] Збережені фільтри: Всі (45822)" at bounding box center [687, 87] width 948 height 31
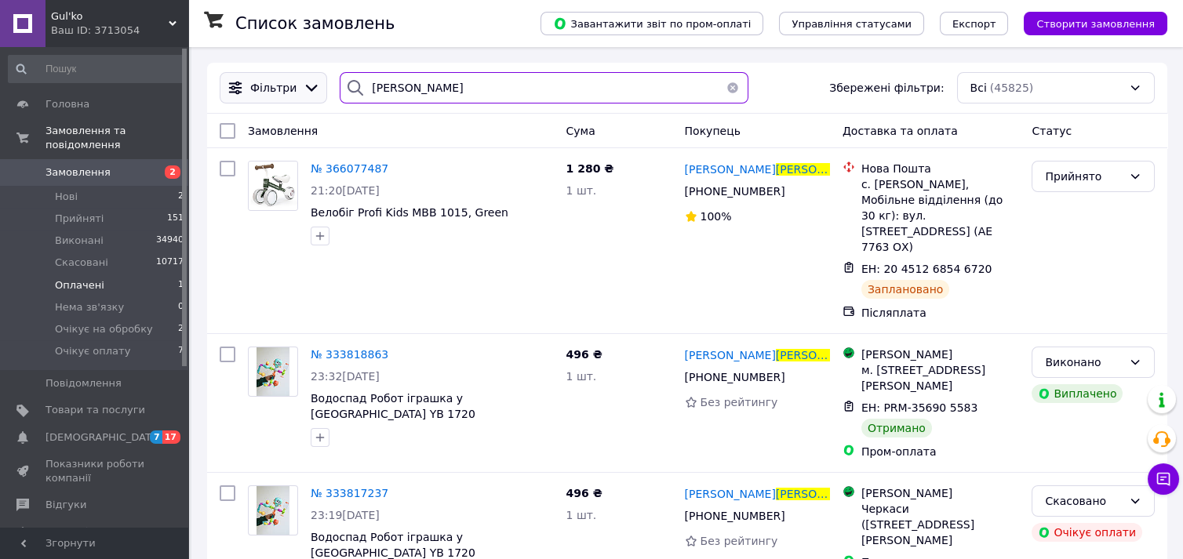
drag, startPoint x: 463, startPoint y: 78, endPoint x: 289, endPoint y: 78, distance: 173.4
click at [287, 78] on div "[PERSON_NAME] Збережені фільтри: Всі (45825)" at bounding box center [687, 87] width 948 height 31
paste input "оротов [PERSON_NAME]"
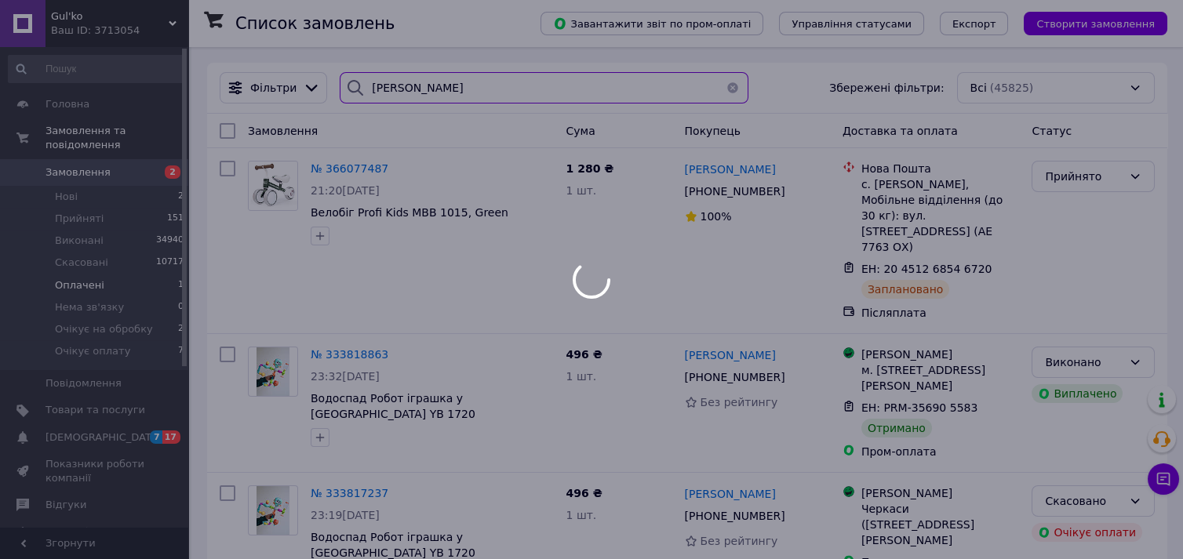
type input "[PERSON_NAME]"
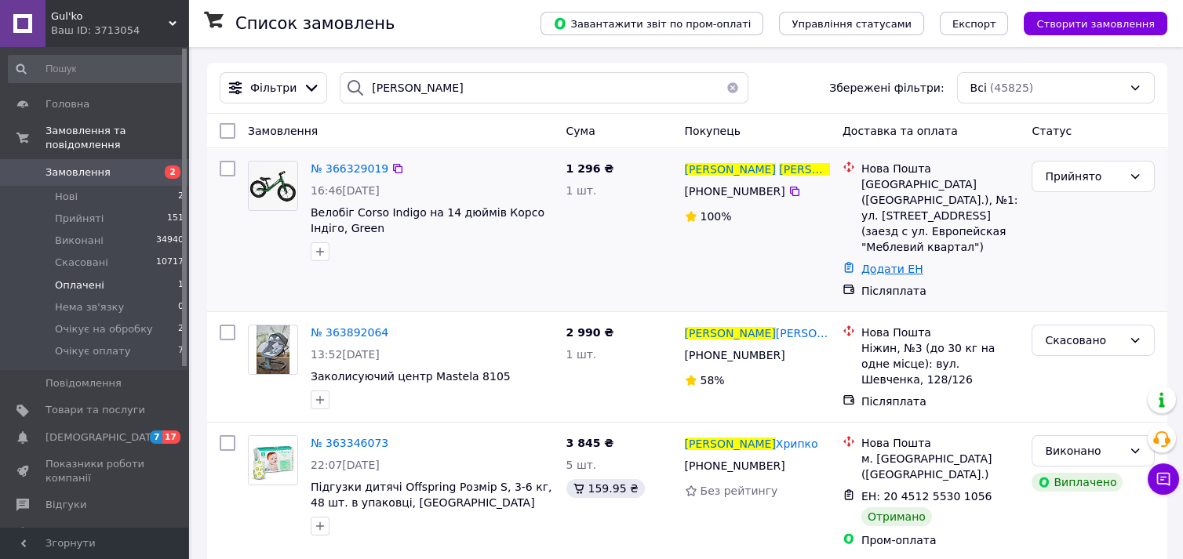
click at [876, 263] on link "Додати ЕН" at bounding box center [892, 269] width 62 height 13
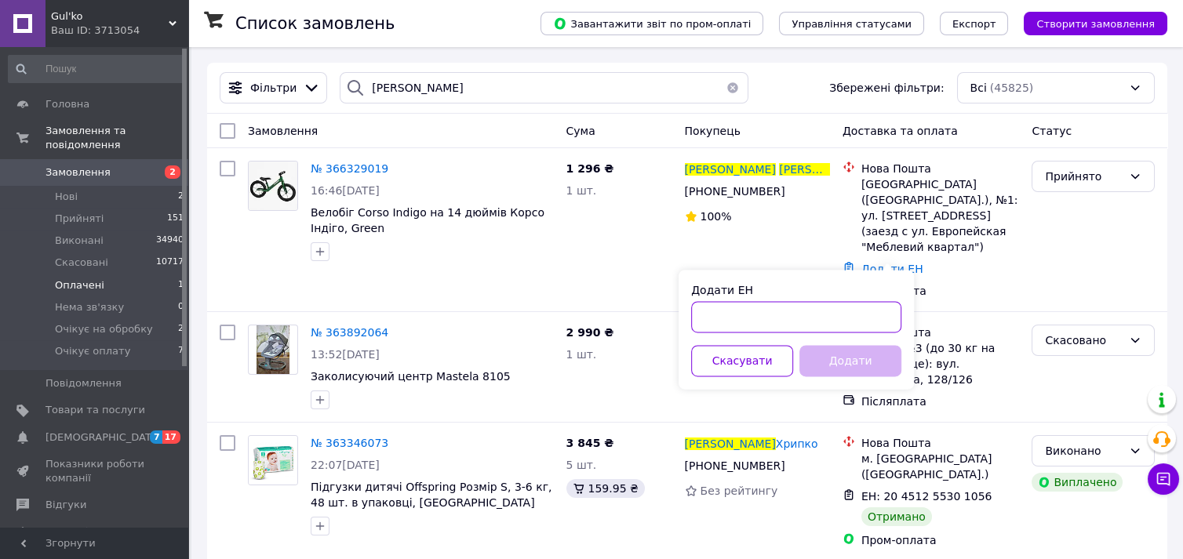
click at [790, 328] on input "Додати ЕН" at bounding box center [796, 316] width 210 height 31
paste input "20451269203878"
type input "20451269203878"
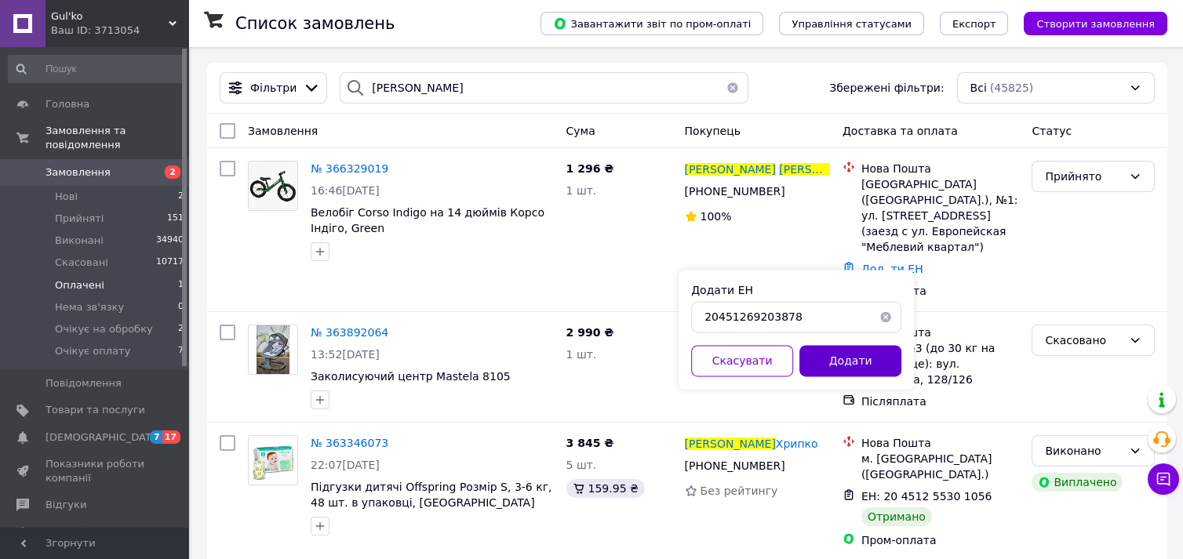
drag, startPoint x: 843, startPoint y: 361, endPoint x: 850, endPoint y: 348, distance: 15.1
click at [843, 361] on button "Додати" at bounding box center [850, 360] width 102 height 31
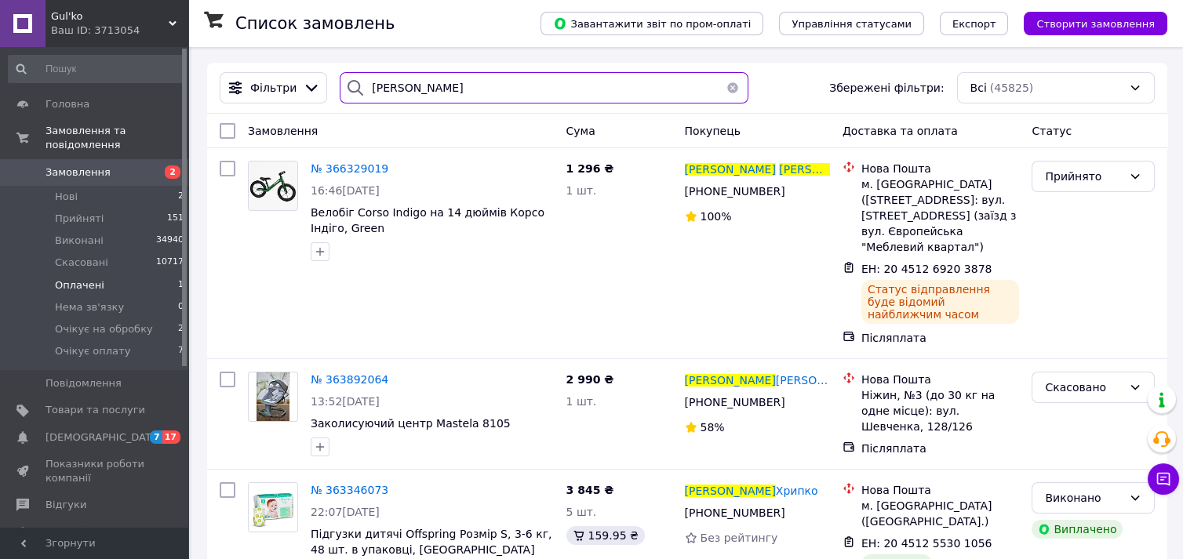
drag, startPoint x: 501, startPoint y: 75, endPoint x: 396, endPoint y: 86, distance: 104.8
click at [272, 85] on div "[PERSON_NAME] фільтри: Всі (45825)" at bounding box center [687, 87] width 948 height 31
paste input "[PERSON_NAME]"
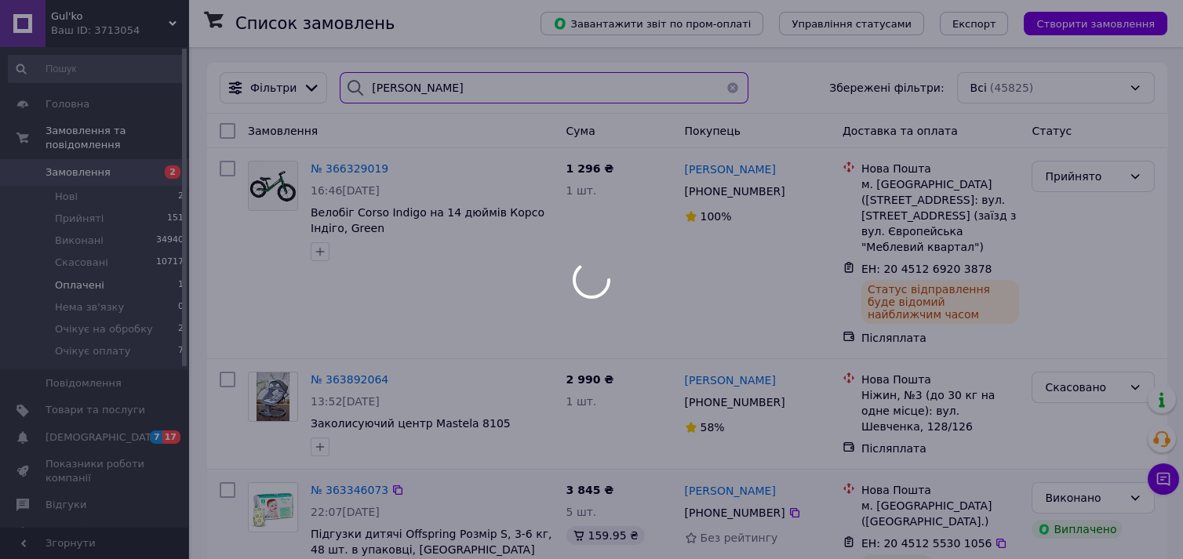
type input "[PERSON_NAME]"
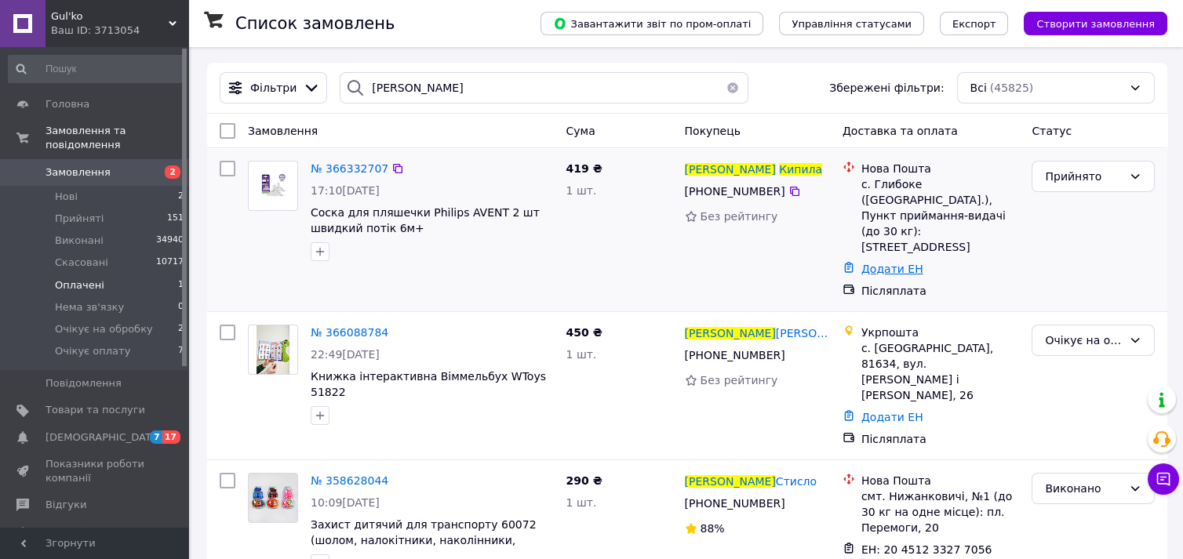
click at [875, 263] on link "Додати ЕН" at bounding box center [892, 269] width 62 height 13
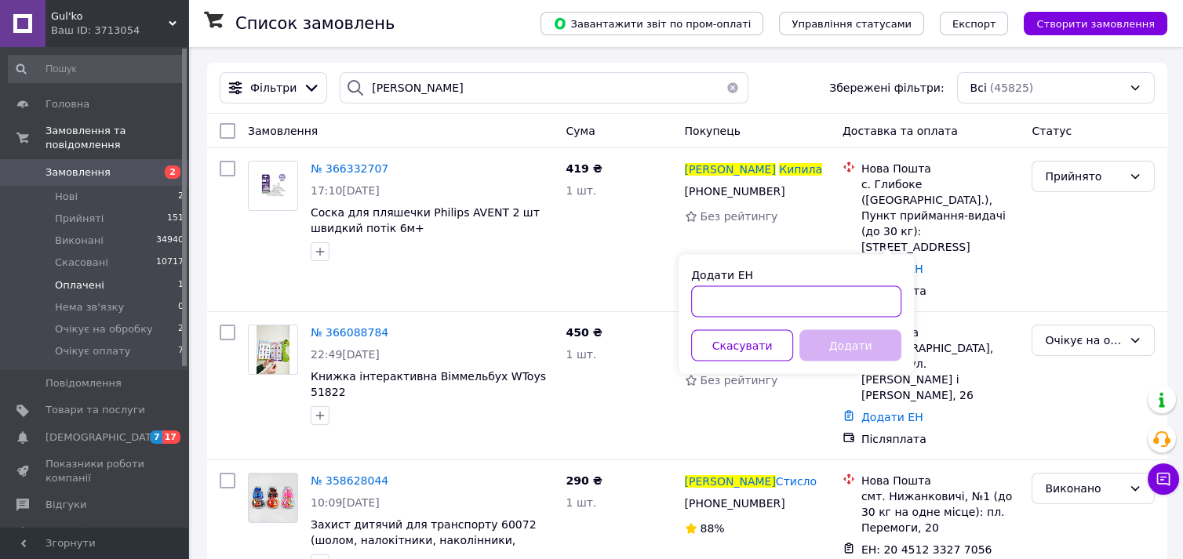
click at [787, 302] on input "Додати ЕН" at bounding box center [796, 301] width 210 height 31
paste input "20451269204582"
type input "20451269204582"
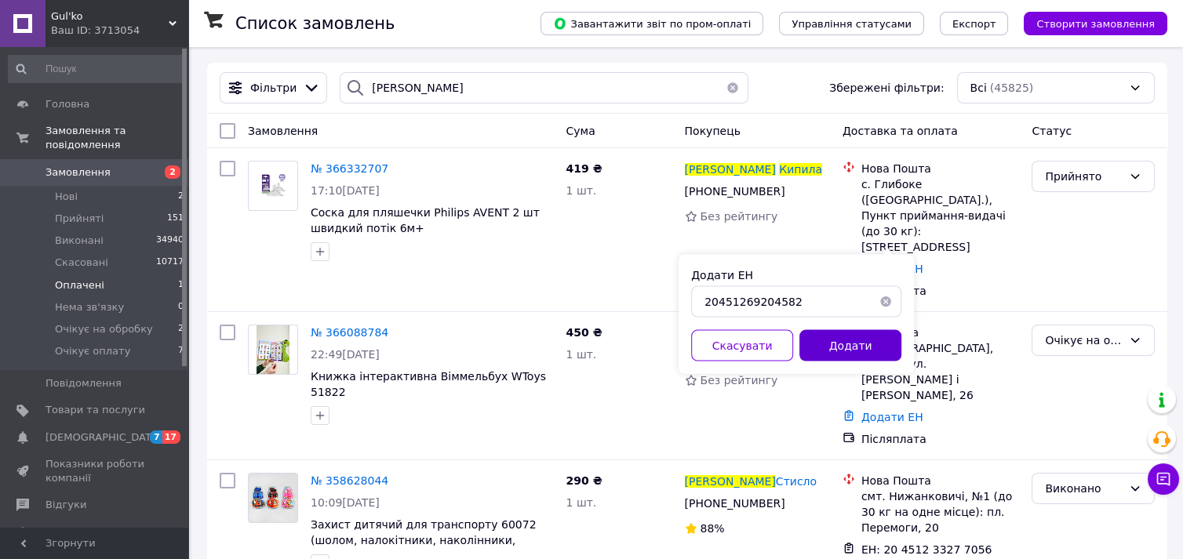
click at [830, 351] on button "Додати" at bounding box center [850, 345] width 102 height 31
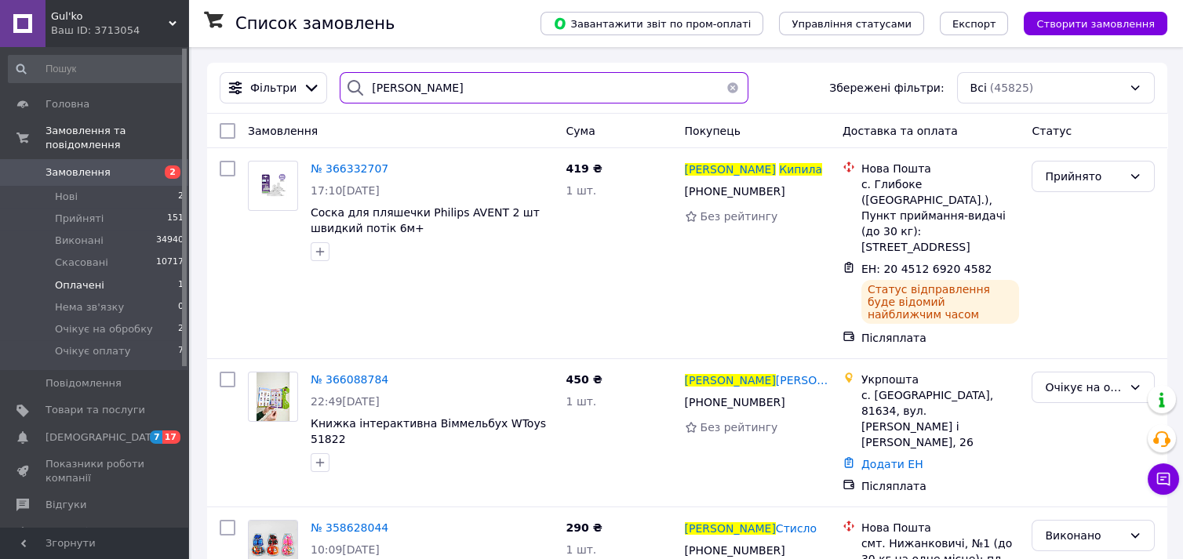
drag, startPoint x: 482, startPoint y: 94, endPoint x: 330, endPoint y: 90, distance: 152.3
click at [325, 89] on div "[PERSON_NAME] Збережені фільтри: Всі (45825)" at bounding box center [687, 87] width 948 height 31
paste input "[PERSON_NAME]"
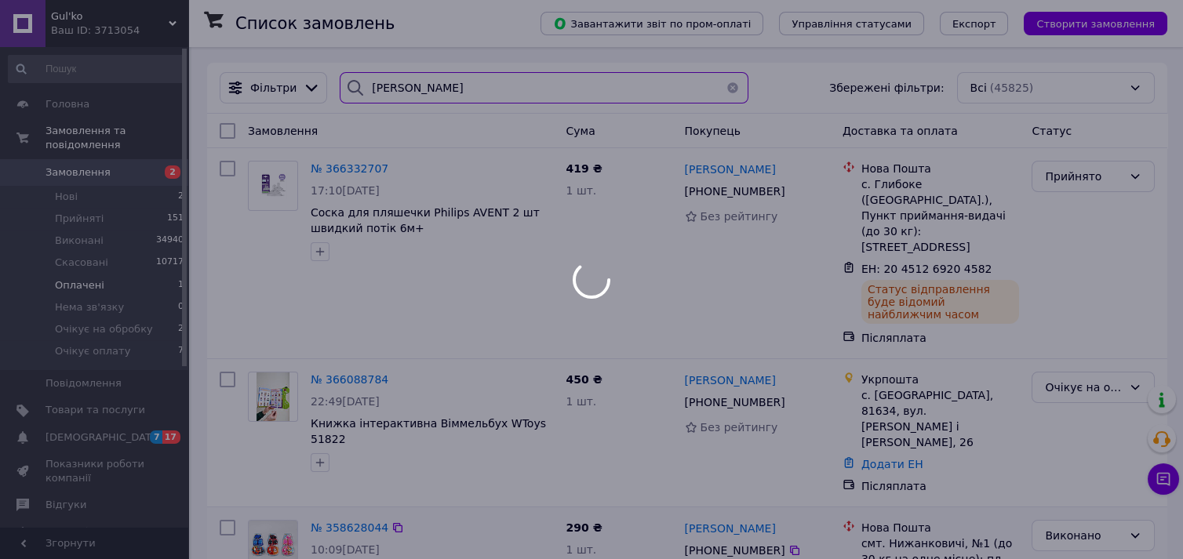
type input "[PERSON_NAME]"
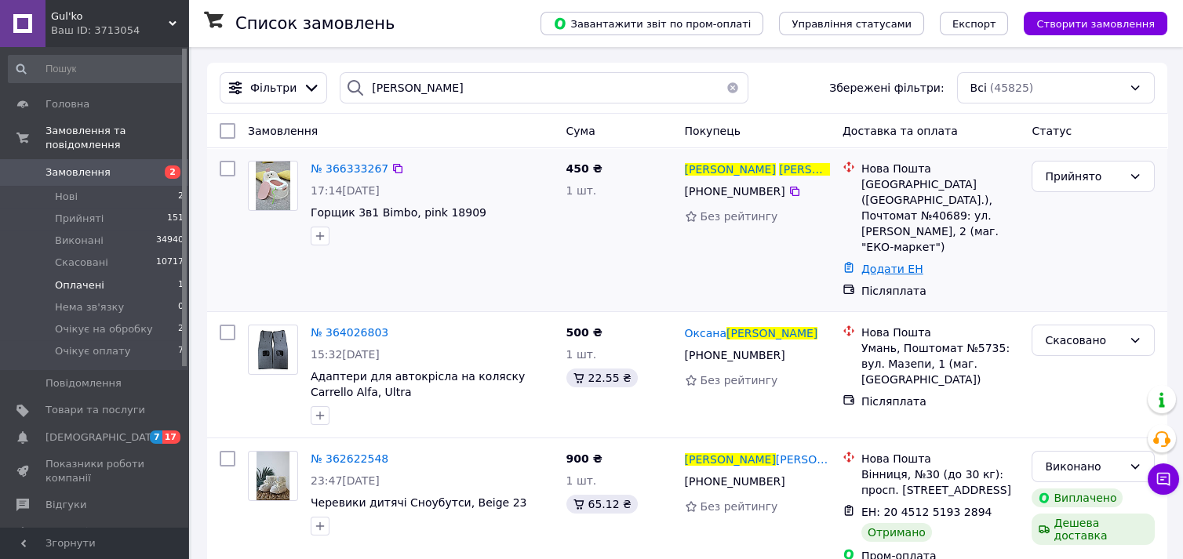
click at [879, 263] on link "Додати ЕН" at bounding box center [892, 269] width 62 height 13
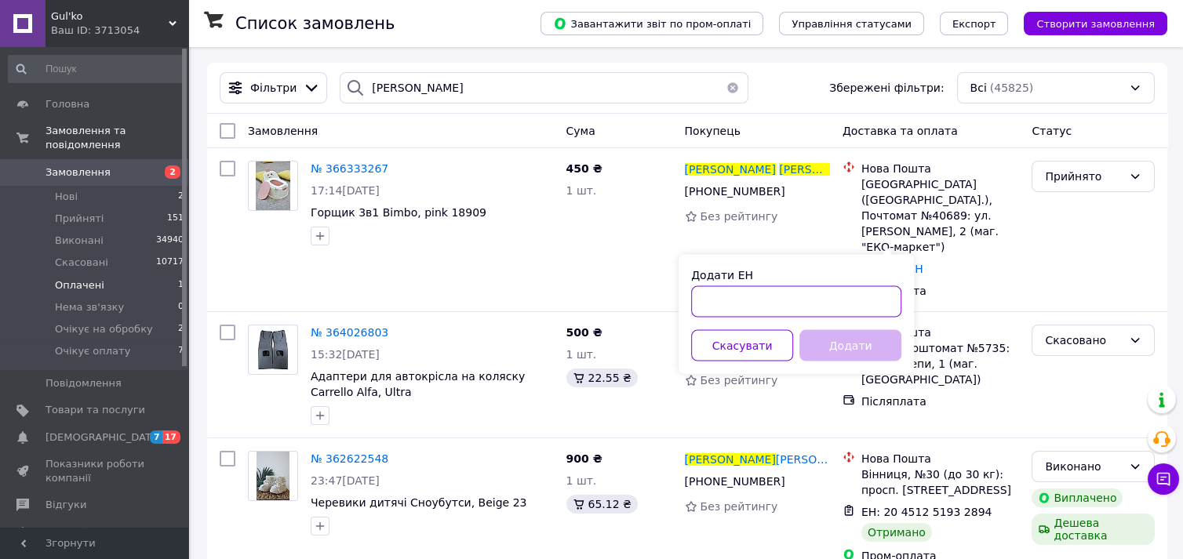
click at [809, 304] on input "Додати ЕН" at bounding box center [796, 301] width 210 height 31
paste input "20451269205047"
type input "20451269205047"
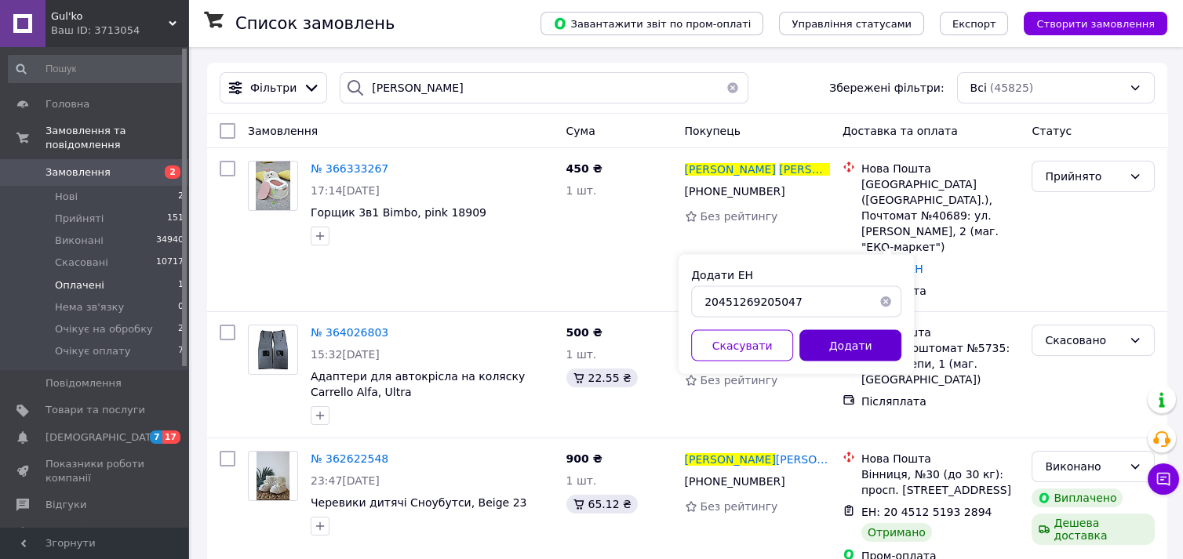
click at [839, 334] on button "Додати" at bounding box center [850, 345] width 102 height 31
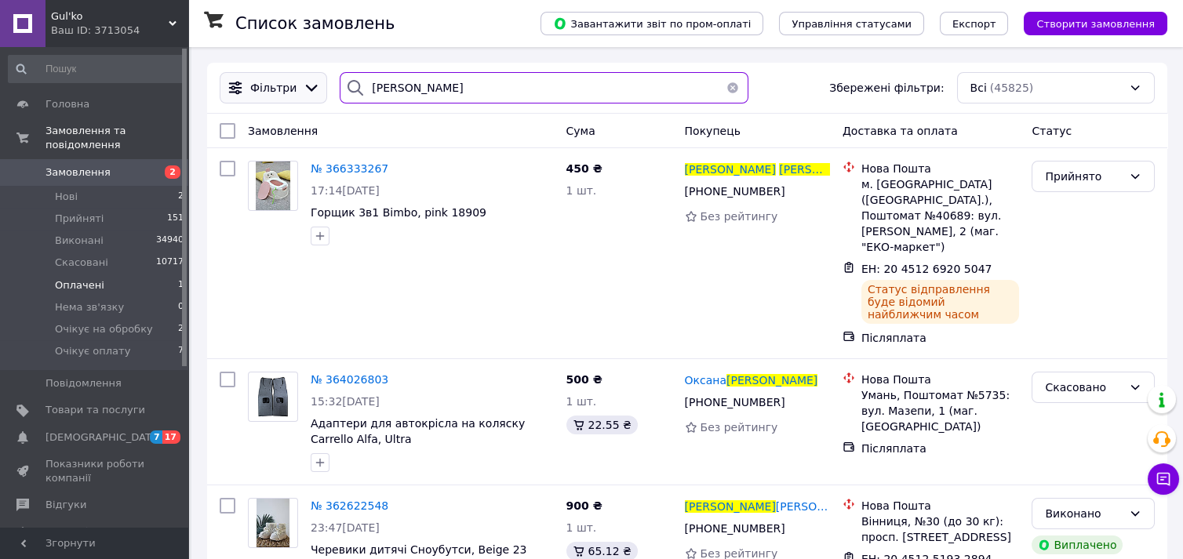
drag, startPoint x: 559, startPoint y: 77, endPoint x: 280, endPoint y: 78, distance: 279.3
click at [267, 76] on div "[PERSON_NAME] фільтри: Всі (45825)" at bounding box center [687, 87] width 948 height 31
paste input "уляр [PERSON_NAME]"
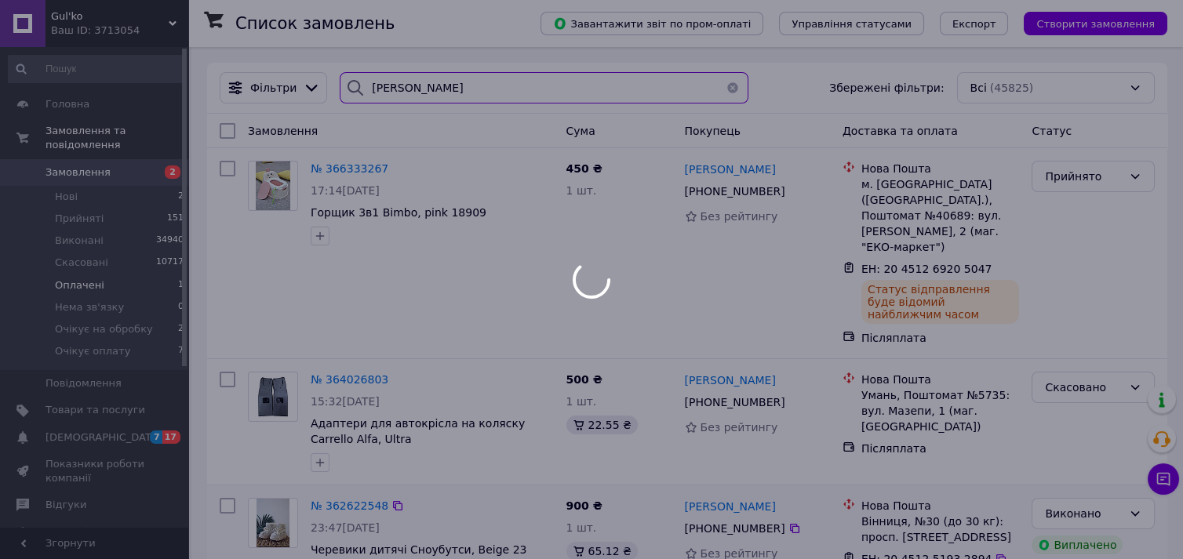
type input "[PERSON_NAME]"
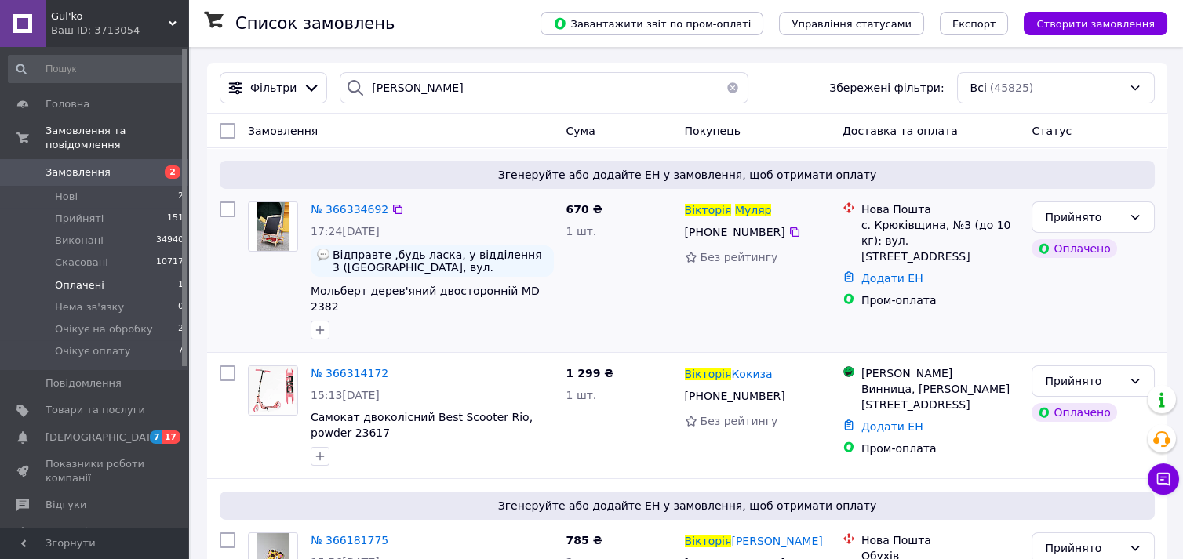
click at [881, 268] on div "Додати ЕН" at bounding box center [940, 279] width 165 height 22
click at [882, 272] on link "Додати ЕН" at bounding box center [892, 278] width 62 height 13
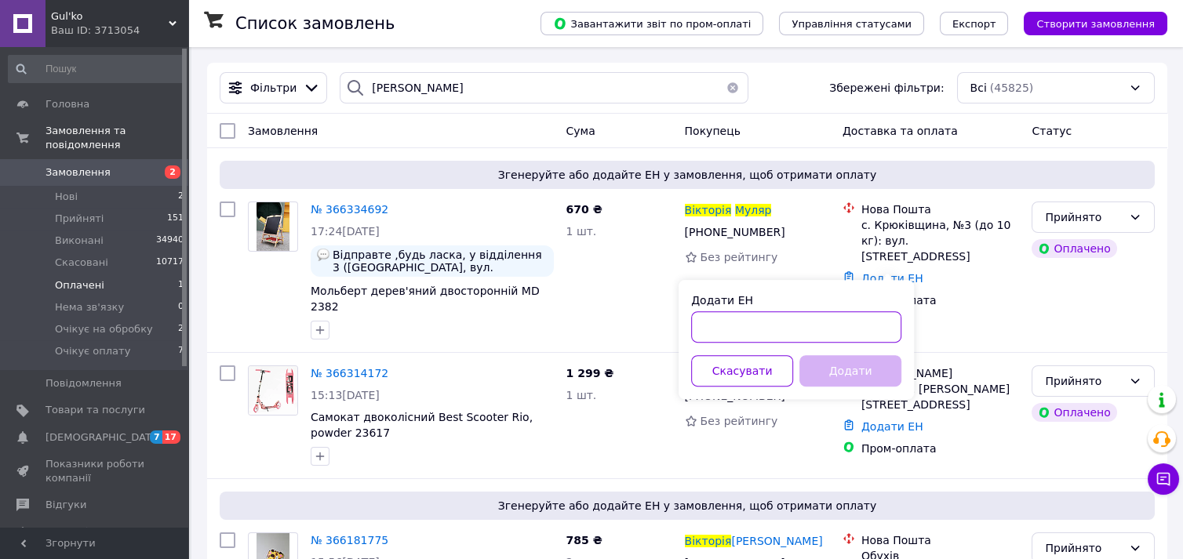
click at [804, 337] on input "Додати ЕН" at bounding box center [796, 326] width 210 height 31
paste input "20451269205519"
type input "20451269205519"
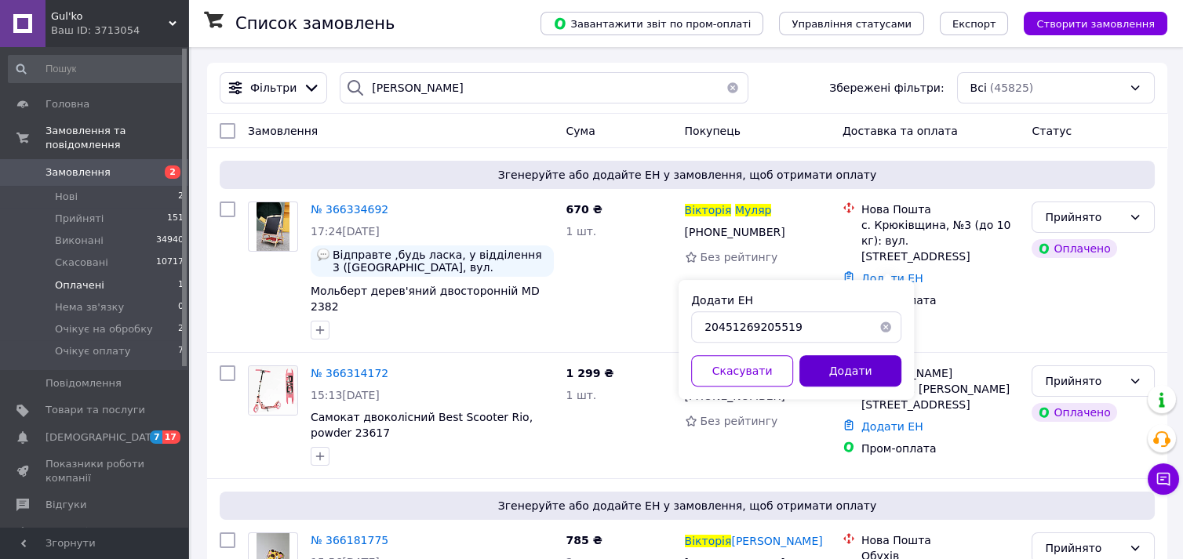
click at [849, 362] on button "Додати" at bounding box center [850, 370] width 102 height 31
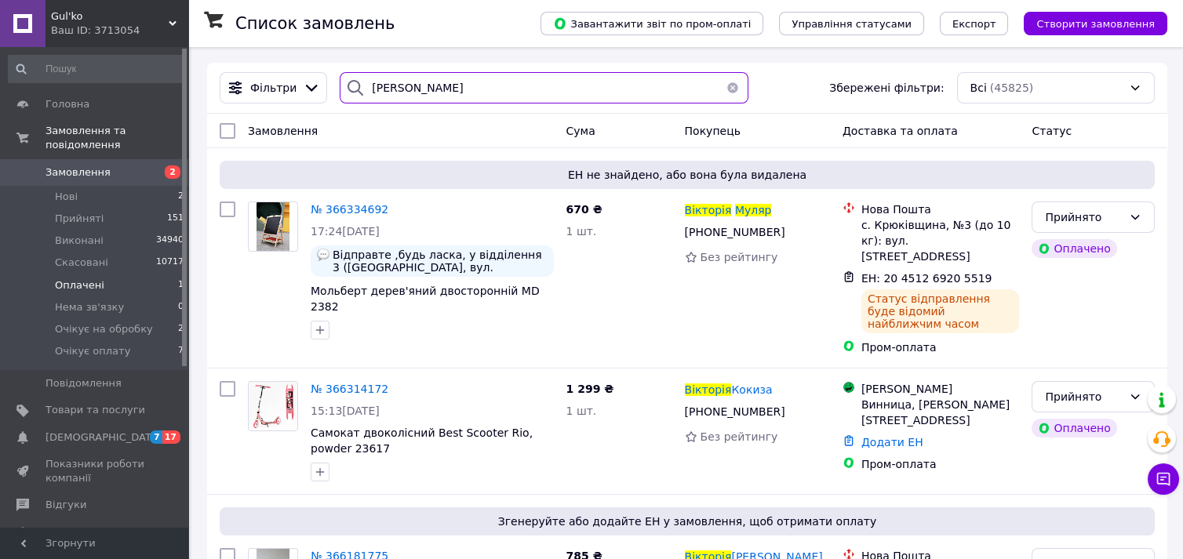
drag, startPoint x: 508, startPoint y: 78, endPoint x: 398, endPoint y: 106, distance: 114.0
drag, startPoint x: 401, startPoint y: 104, endPoint x: 479, endPoint y: 86, distance: 80.5
click at [438, 75] on div "Фільтри [PERSON_NAME] фільтри: Всі (45825)" at bounding box center [687, 88] width 960 height 51
drag, startPoint x: 479, startPoint y: 86, endPoint x: 396, endPoint y: 94, distance: 83.6
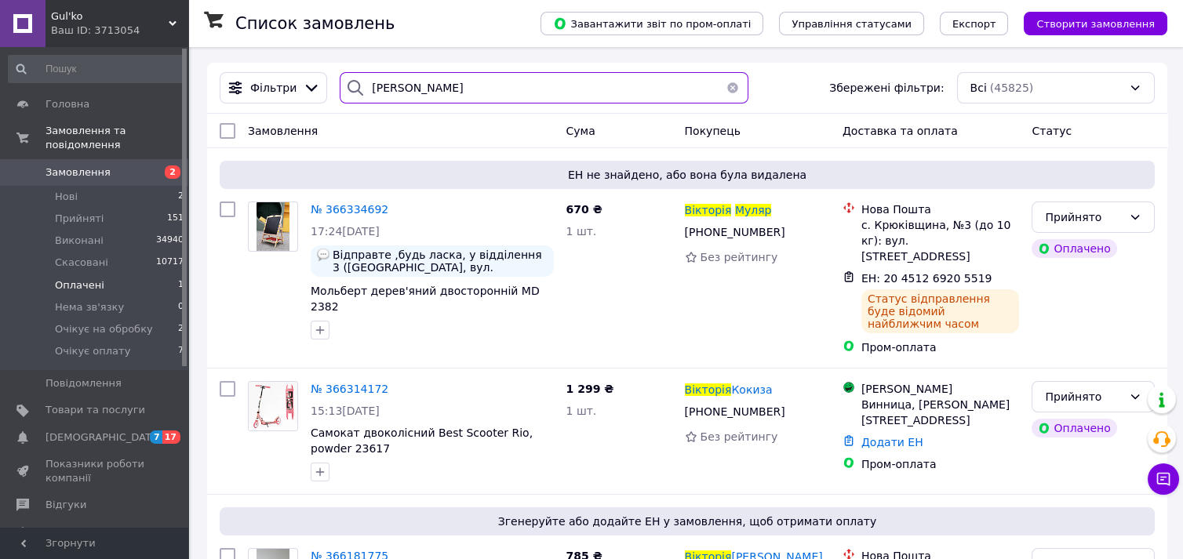
click at [229, 96] on div "Фільтри [PERSON_NAME] фільтри: Всі (45825)" at bounding box center [687, 87] width 948 height 31
paste input "[PERSON_NAME]"
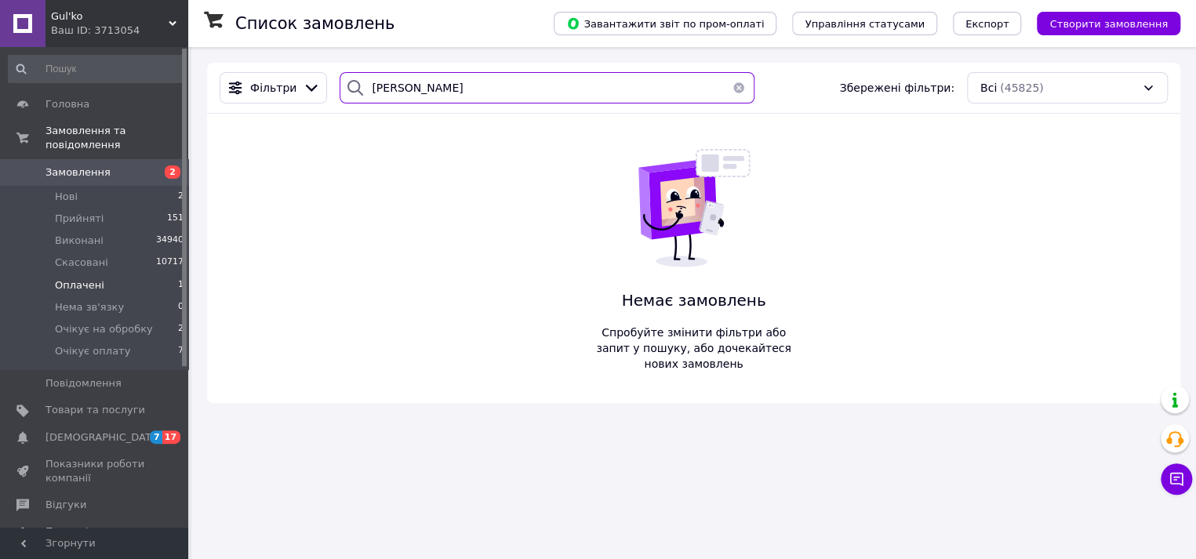
type input "[PERSON_NAME]"
drag, startPoint x: 726, startPoint y: 93, endPoint x: 716, endPoint y: 69, distance: 26.1
click at [726, 93] on button "button" at bounding box center [738, 87] width 31 height 31
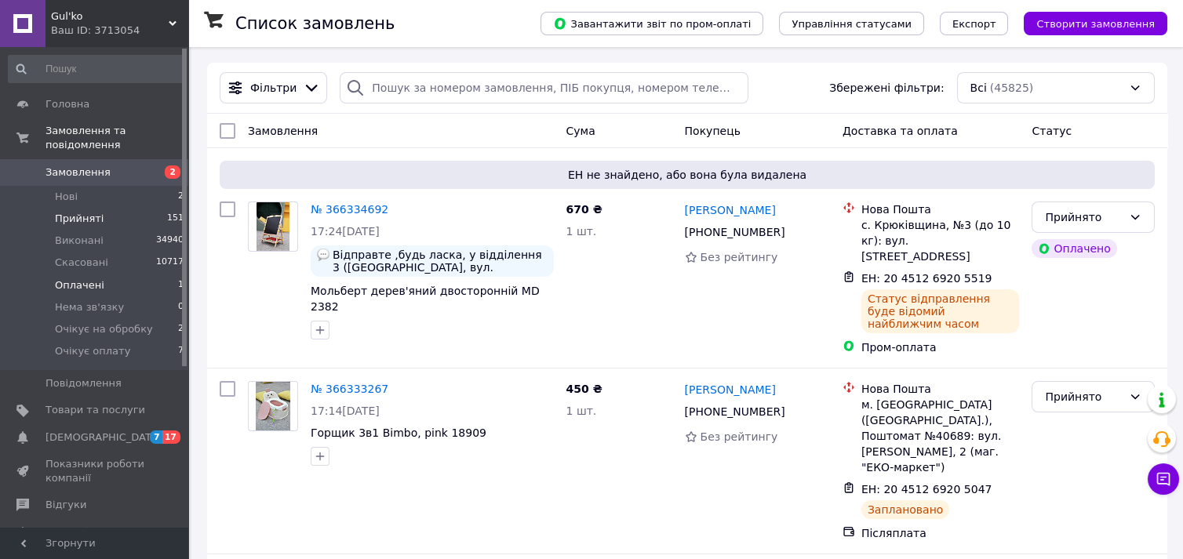
click at [115, 208] on li "Прийняті 151" at bounding box center [96, 219] width 193 height 22
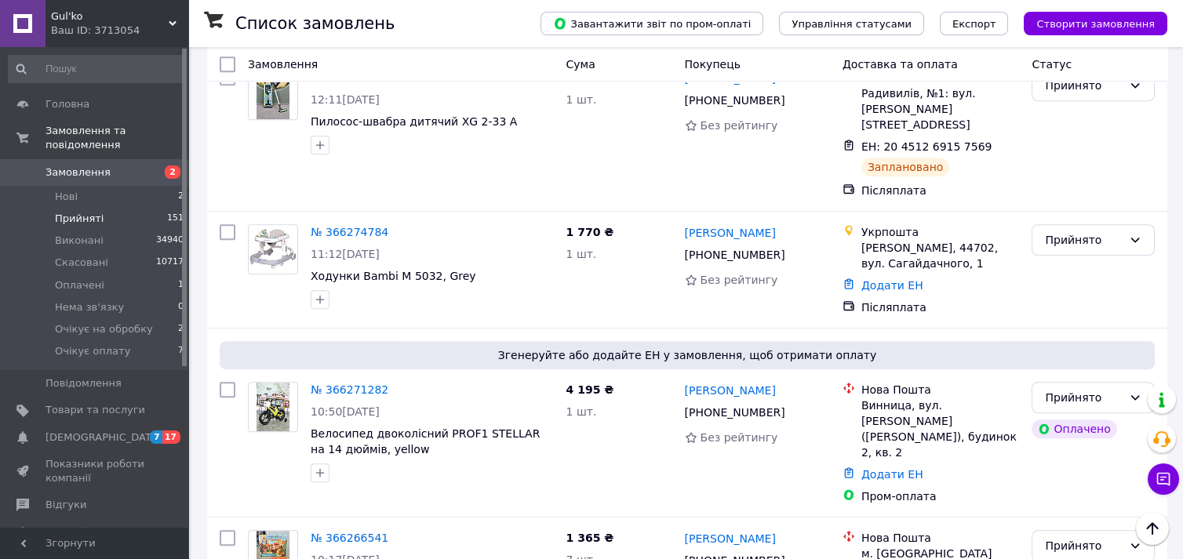
scroll to position [2840, 0]
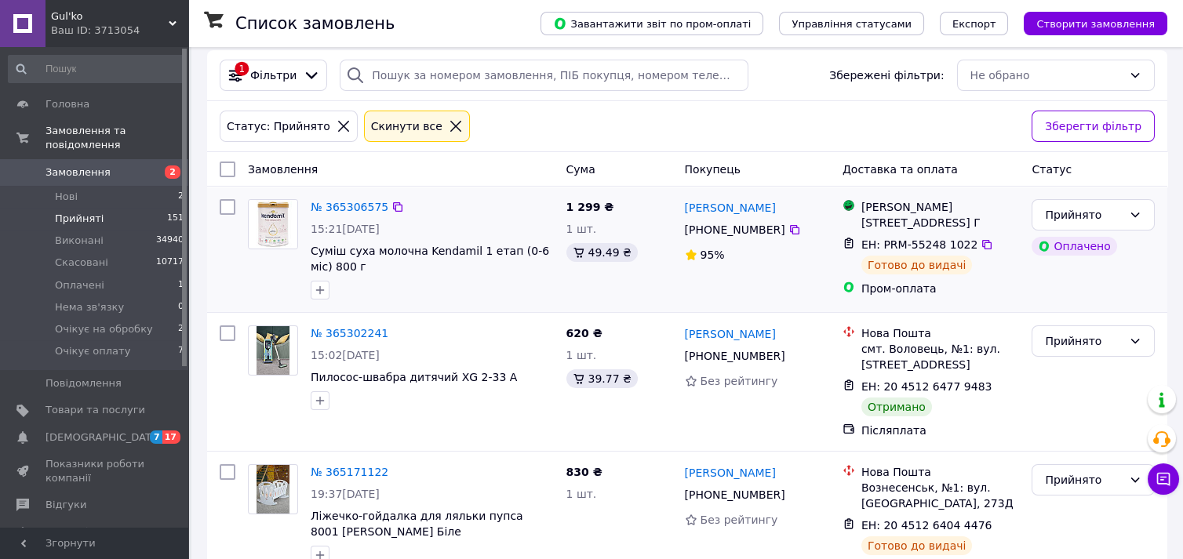
scroll to position [87, 0]
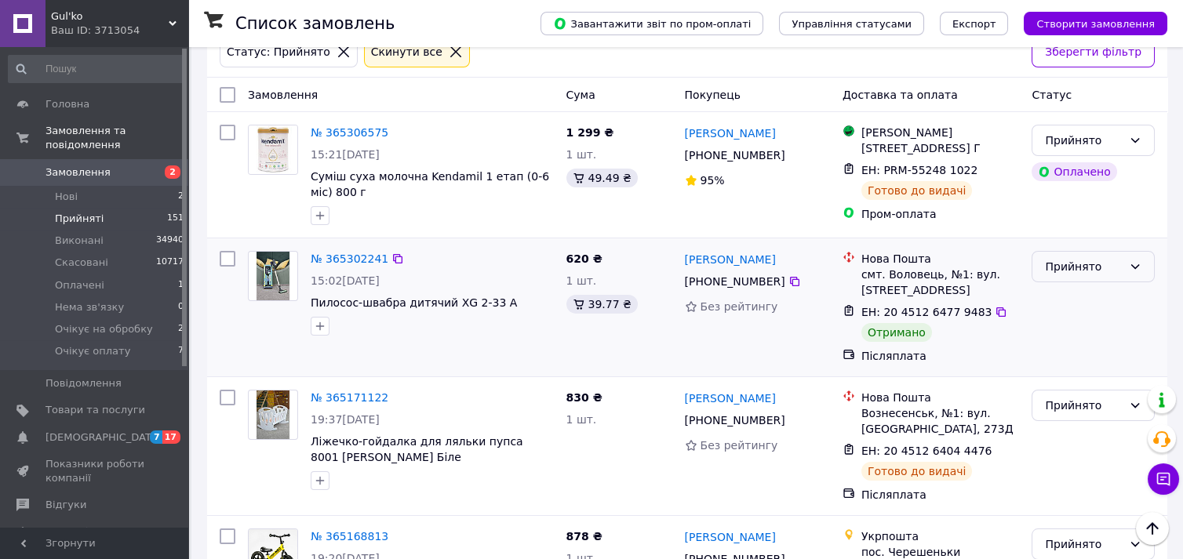
click at [1050, 275] on div "Прийнято" at bounding box center [1084, 266] width 78 height 17
click at [1050, 316] on li "Виконано" at bounding box center [1093, 313] width 122 height 28
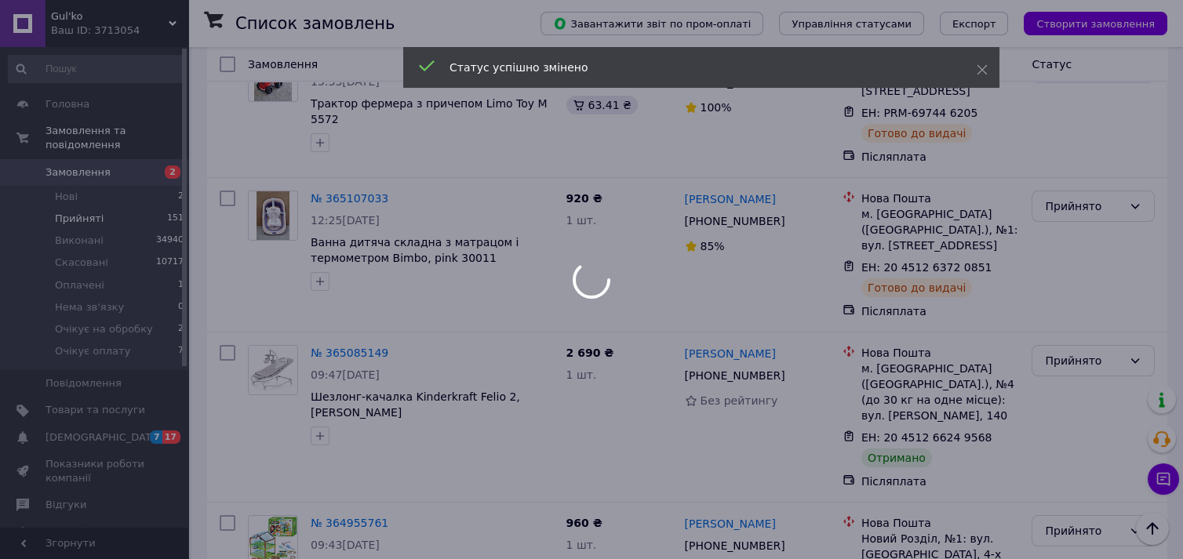
scroll to position [872, 0]
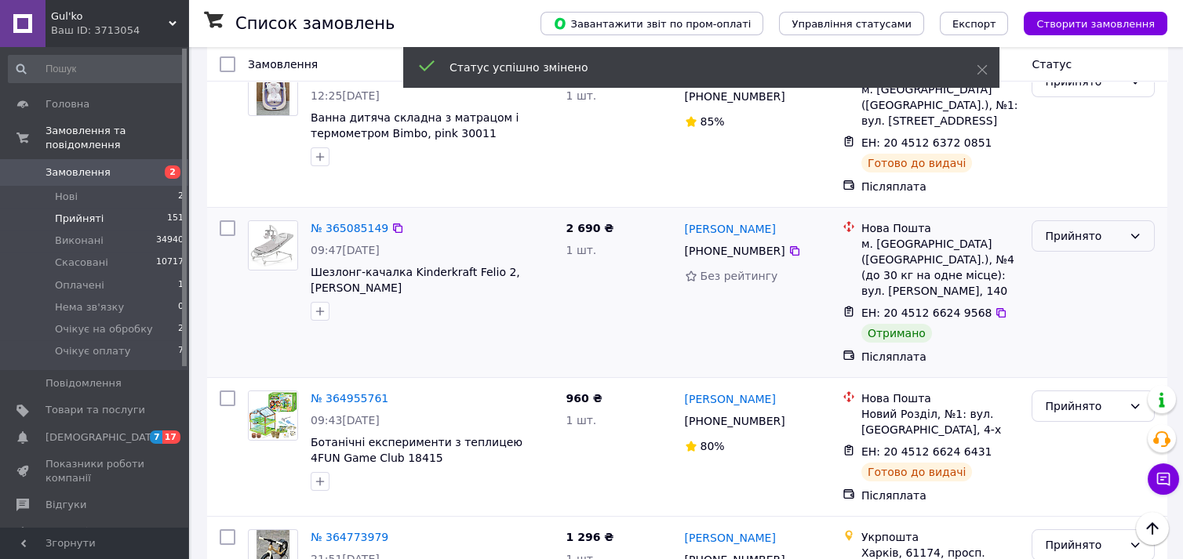
click at [1054, 228] on div "Прийнято" at bounding box center [1084, 236] width 78 height 17
click at [1065, 220] on li "Виконано" at bounding box center [1093, 223] width 122 height 28
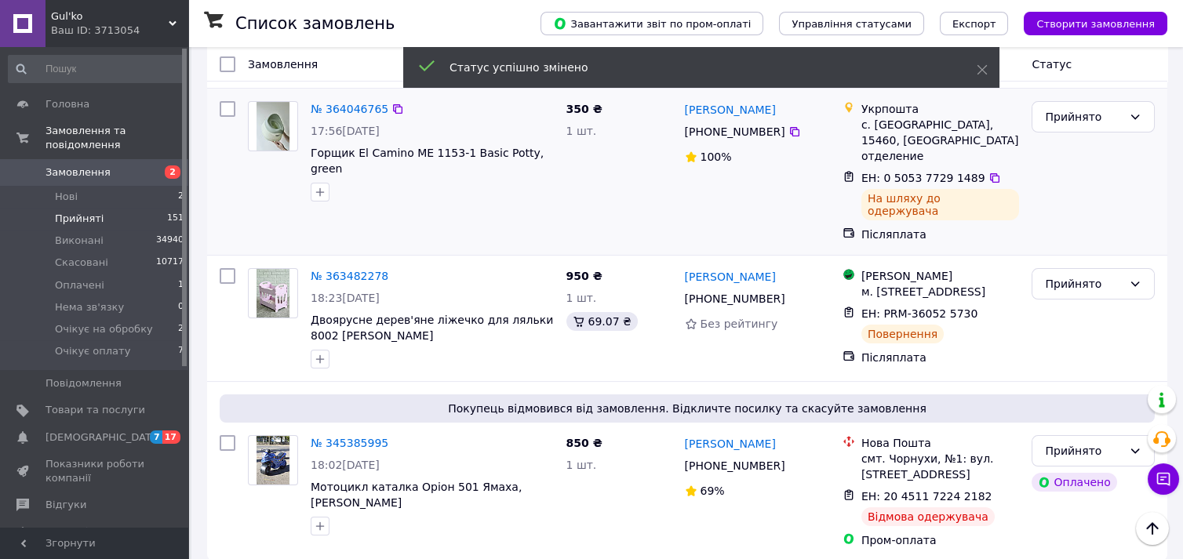
scroll to position [1721, 0]
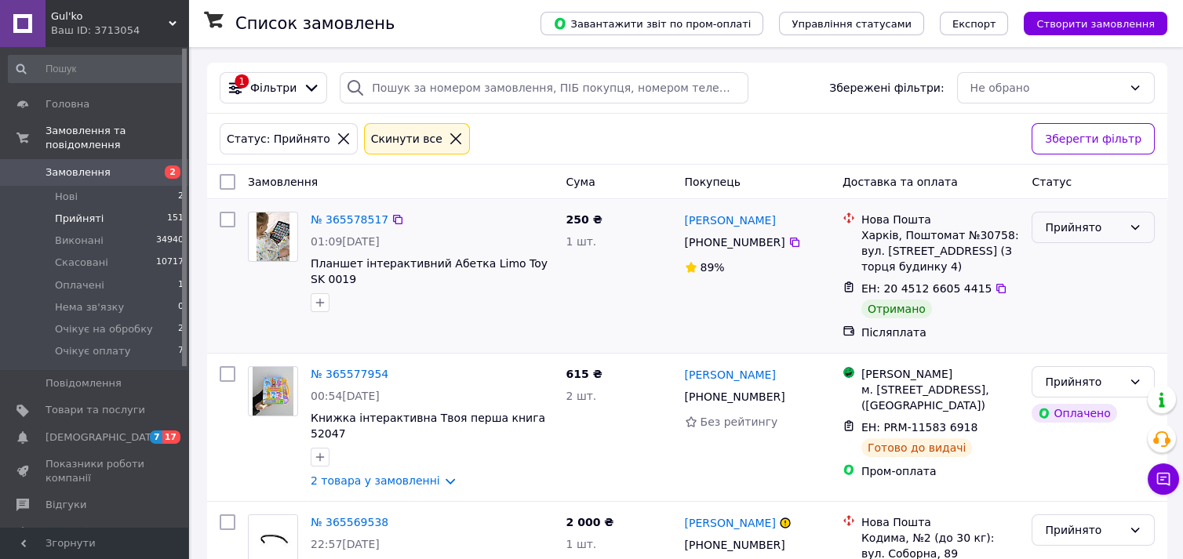
click at [1038, 232] on div "Прийнято" at bounding box center [1093, 227] width 123 height 31
click at [1056, 267] on li "Виконано" at bounding box center [1093, 261] width 122 height 28
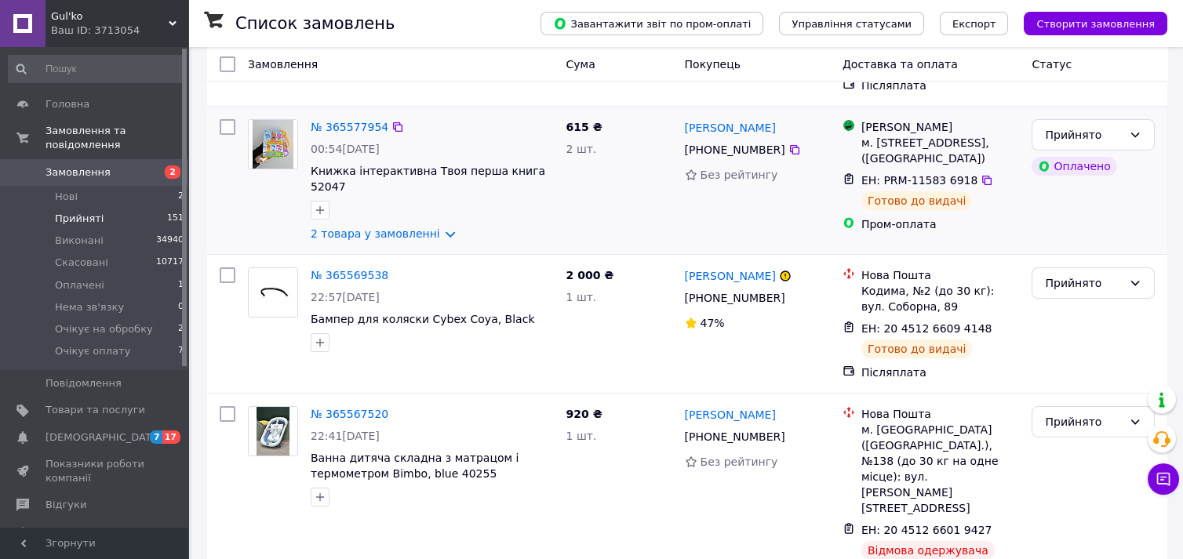
scroll to position [261, 0]
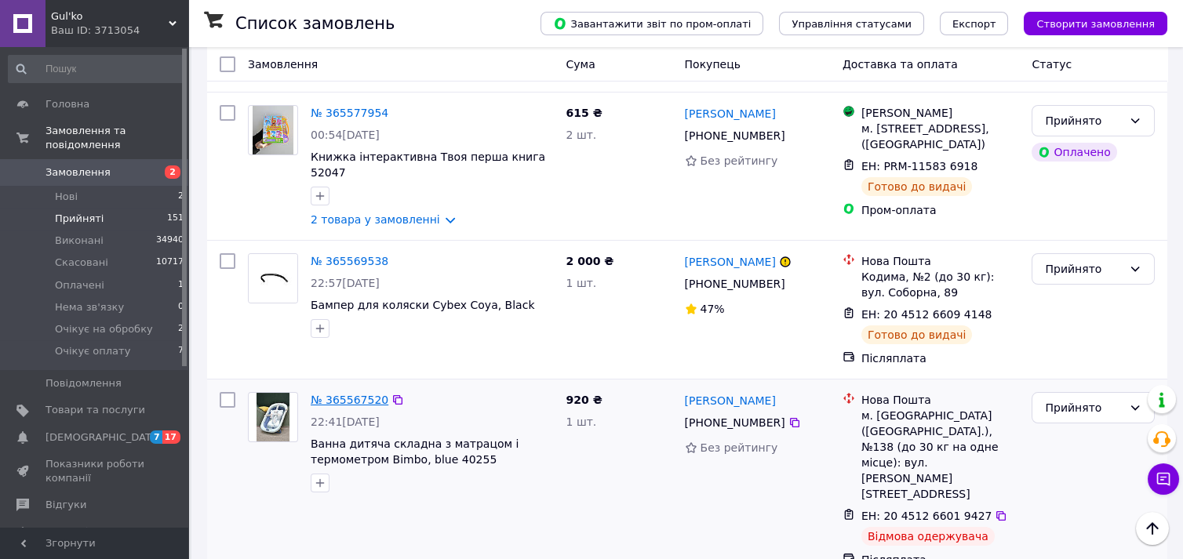
click at [348, 405] on link "№ 365567520" at bounding box center [350, 400] width 78 height 13
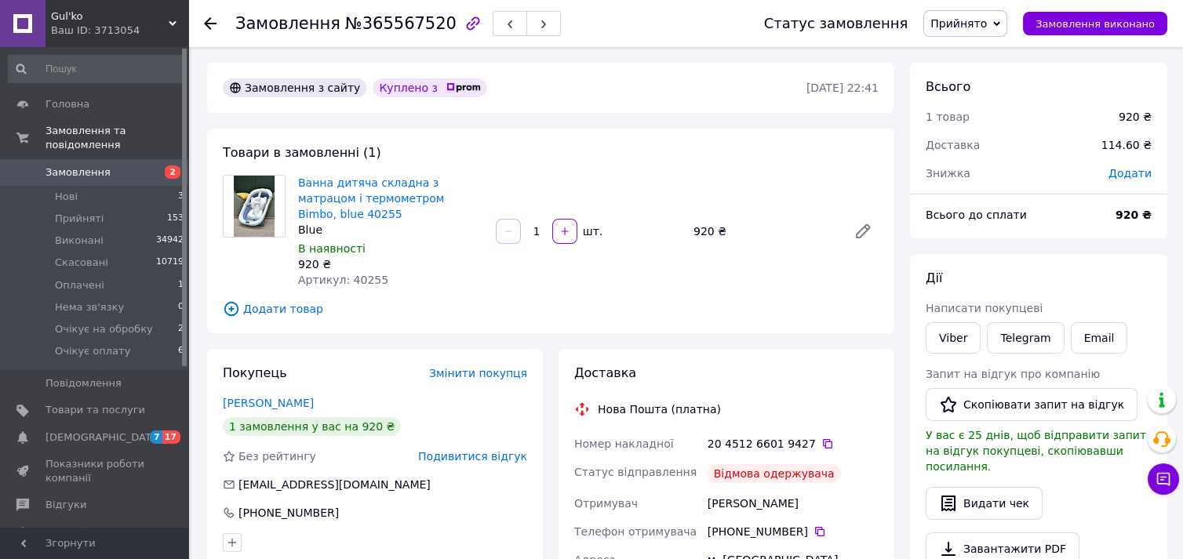
click at [967, 24] on span "Прийнято" at bounding box center [958, 23] width 56 height 13
click at [972, 82] on li "Скасовано" at bounding box center [981, 79] width 114 height 24
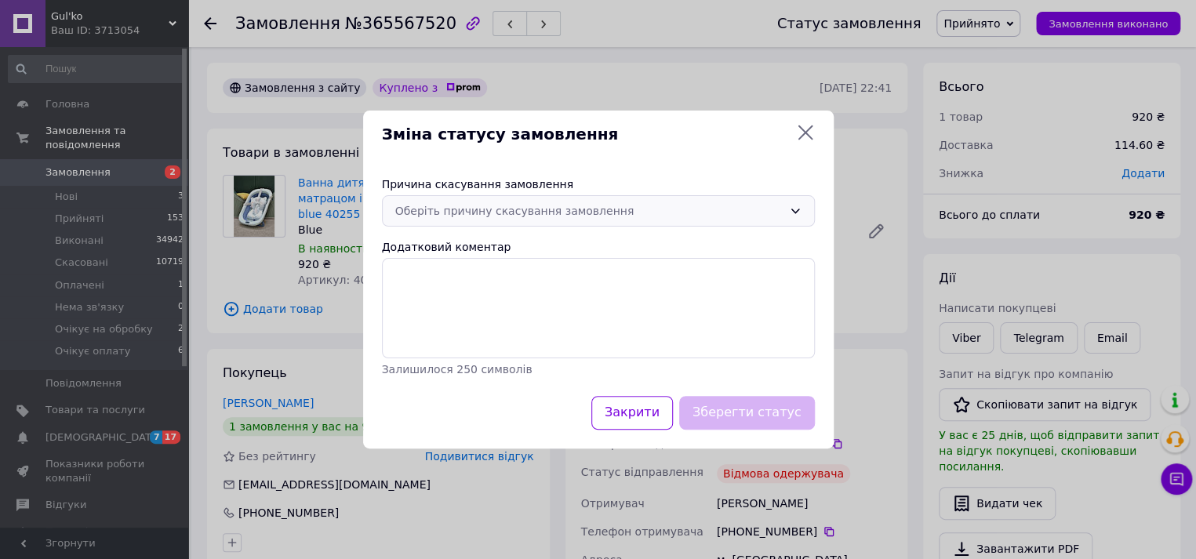
click at [508, 210] on div "Оберіть причину скасування замовлення" at bounding box center [589, 210] width 388 height 17
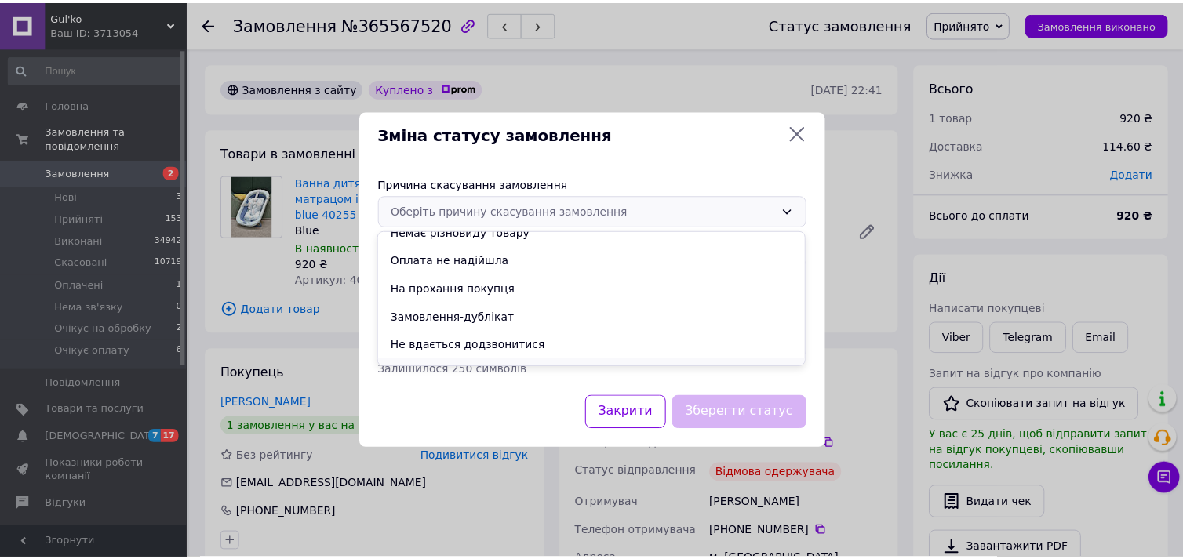
scroll to position [63, 0]
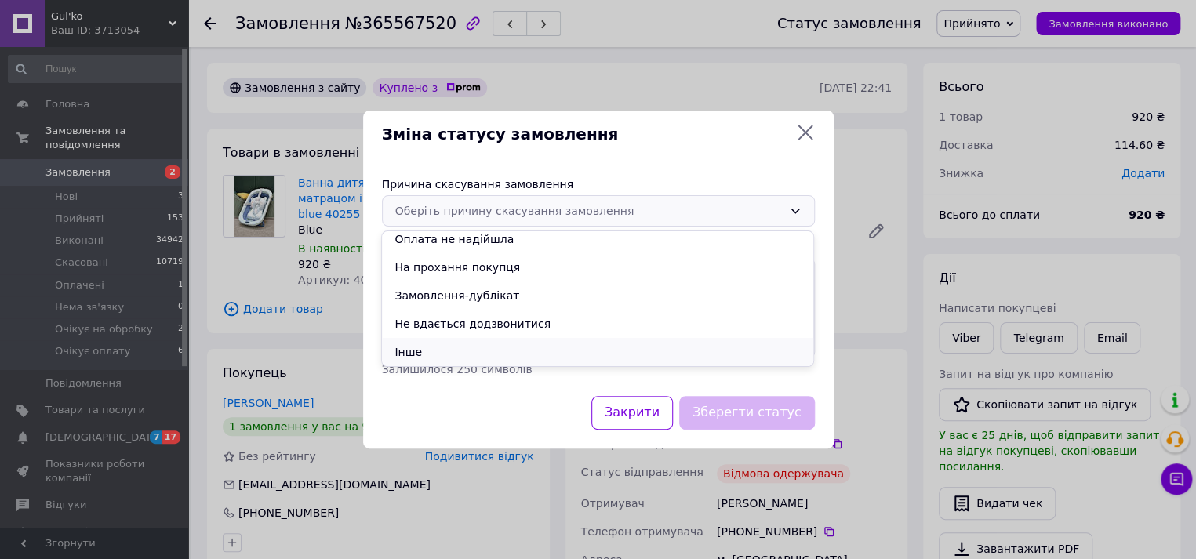
click at [453, 350] on li "Інше" at bounding box center [597, 352] width 431 height 28
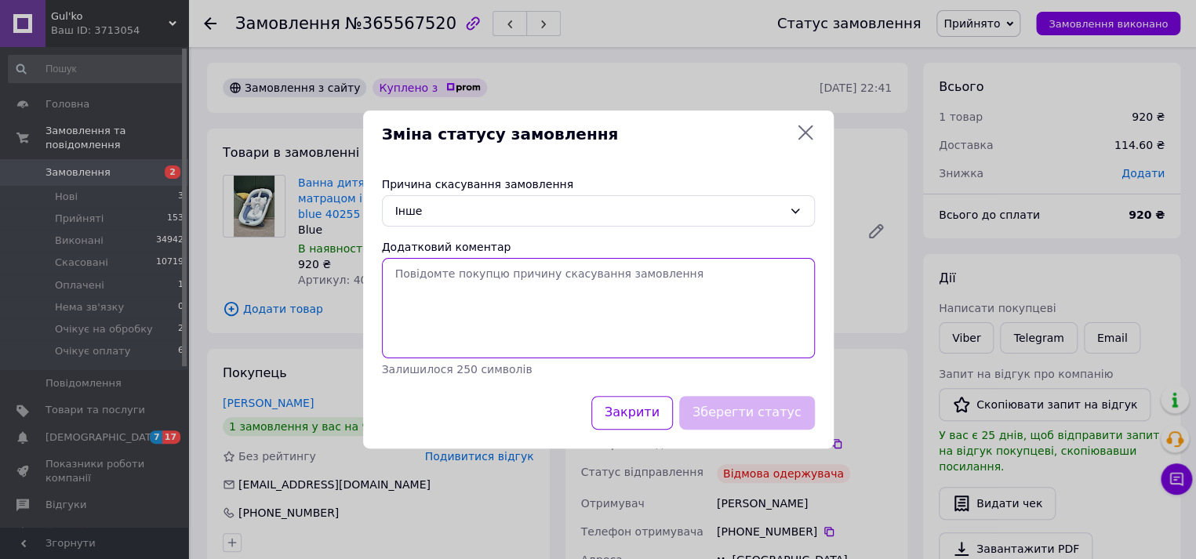
click at [471, 323] on textarea "Додатковий коментар" at bounding box center [598, 308] width 433 height 100
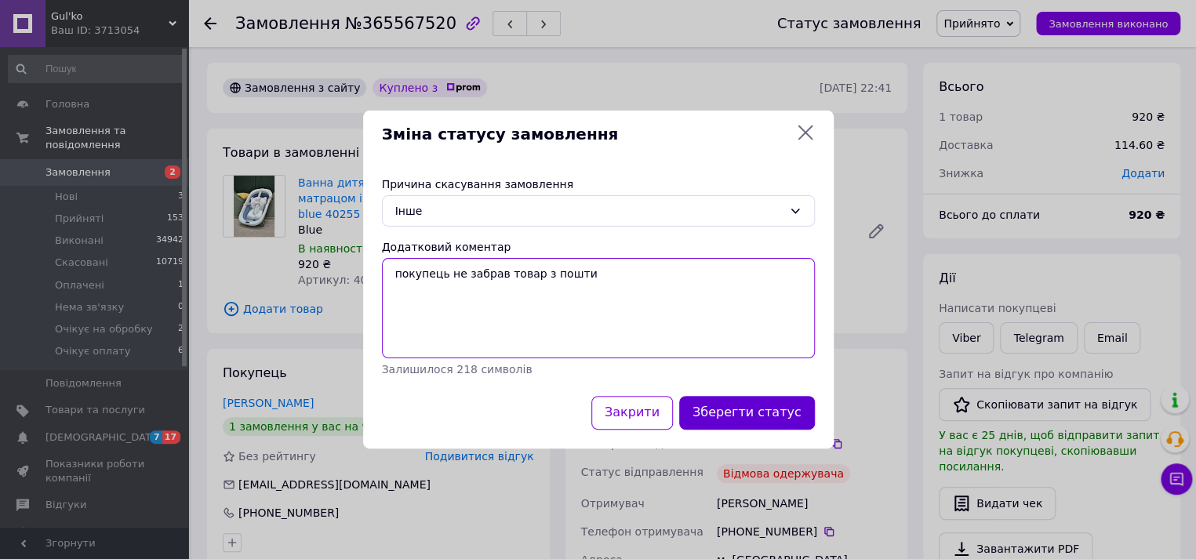
type textarea "покупець не забрав товар з пошти"
click at [755, 417] on button "Зберегти статус" at bounding box center [747, 413] width 136 height 34
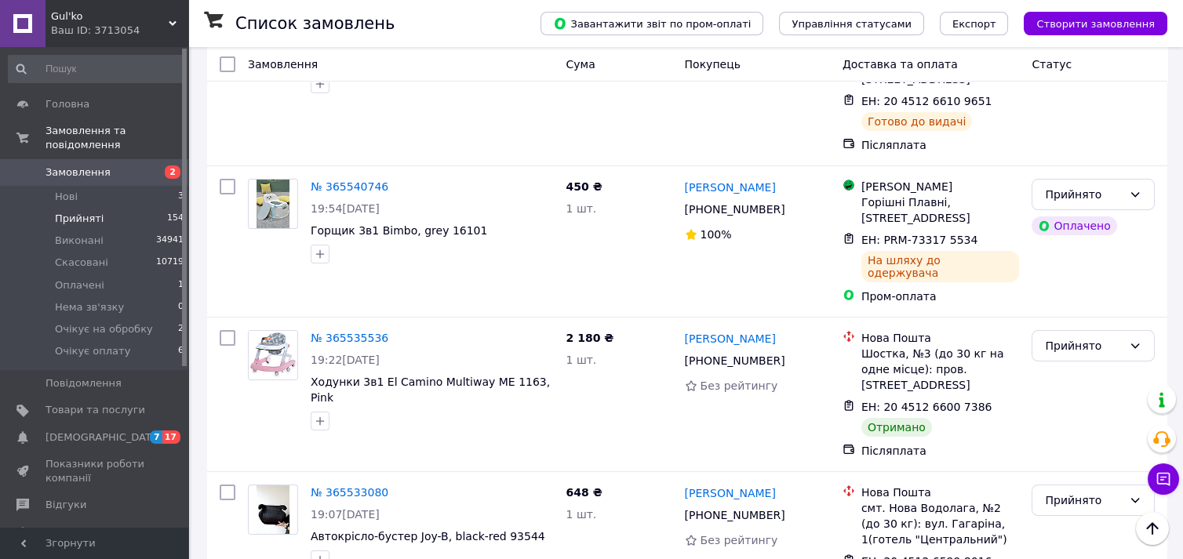
scroll to position [1133, 0]
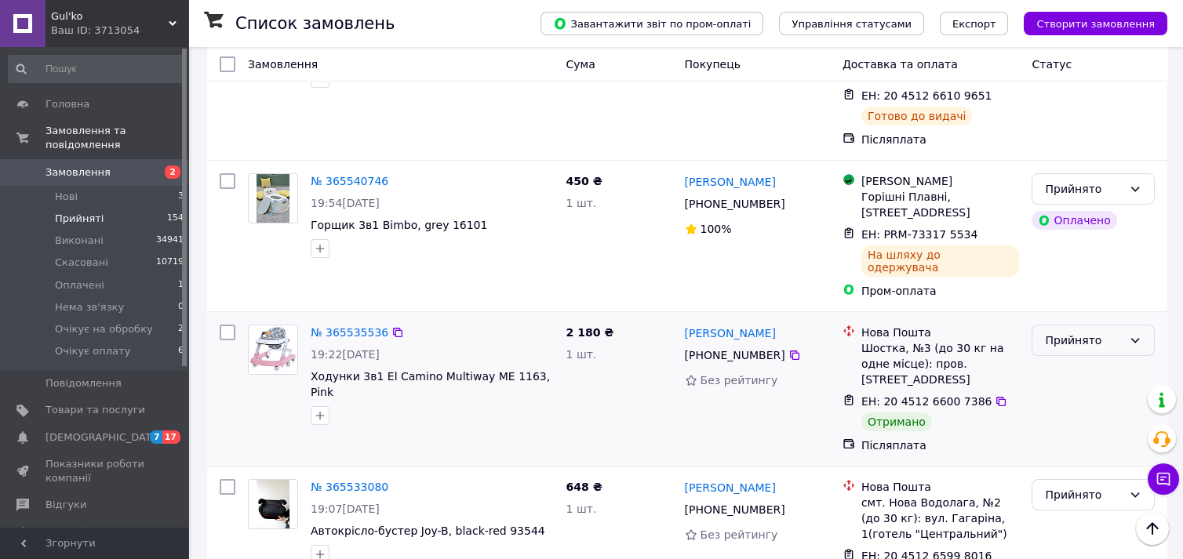
click at [1071, 332] on div "Прийнято" at bounding box center [1084, 340] width 78 height 17
click at [1075, 288] on li "Виконано" at bounding box center [1093, 286] width 122 height 28
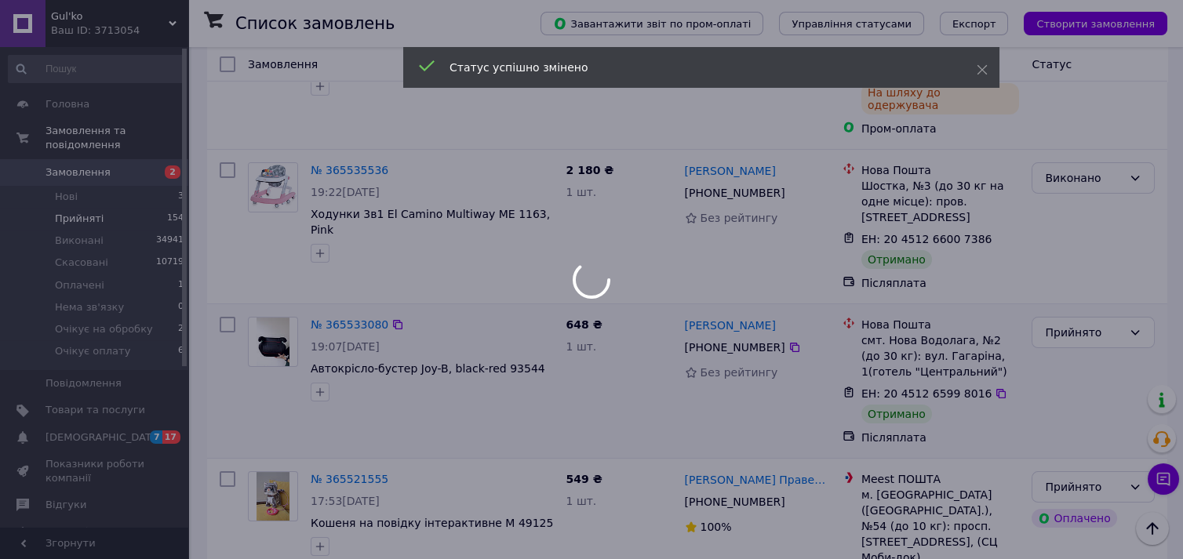
scroll to position [1307, 0]
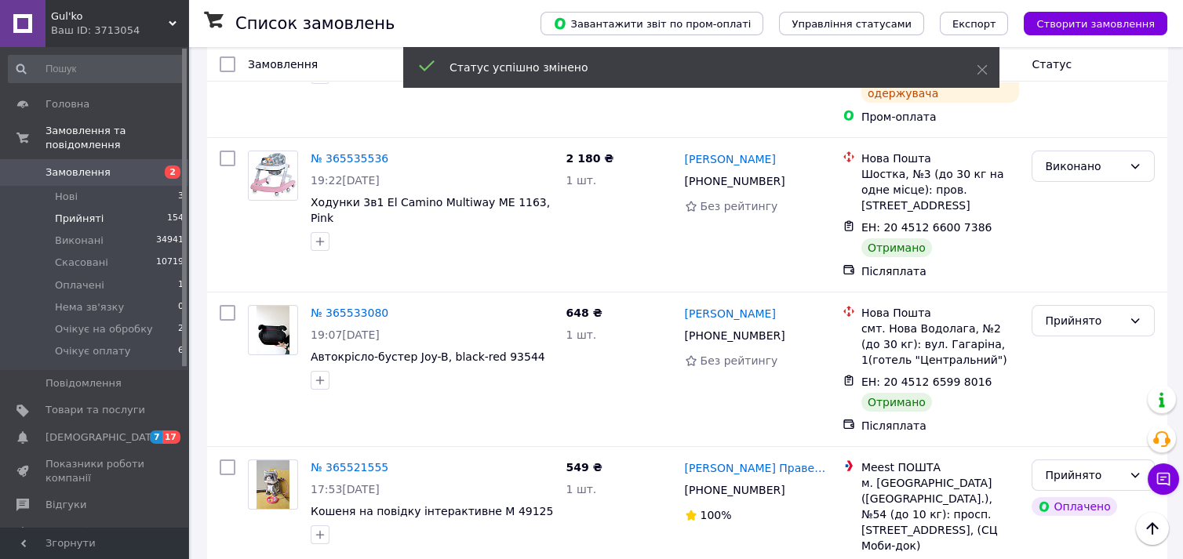
click at [1068, 312] on div "Прийнято" at bounding box center [1084, 320] width 78 height 17
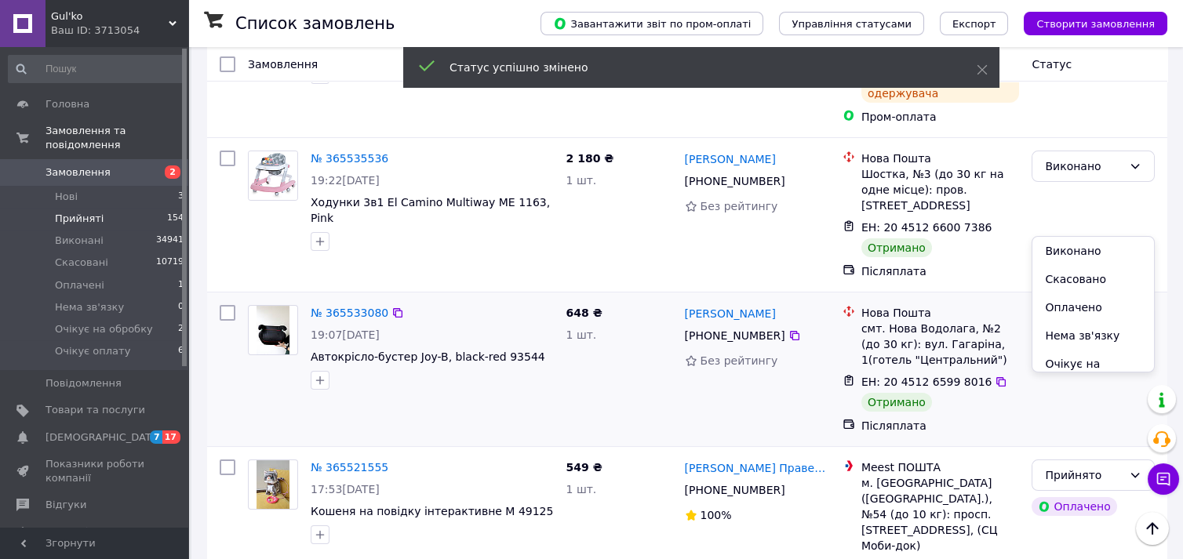
click at [1075, 255] on li "Виконано" at bounding box center [1093, 251] width 122 height 28
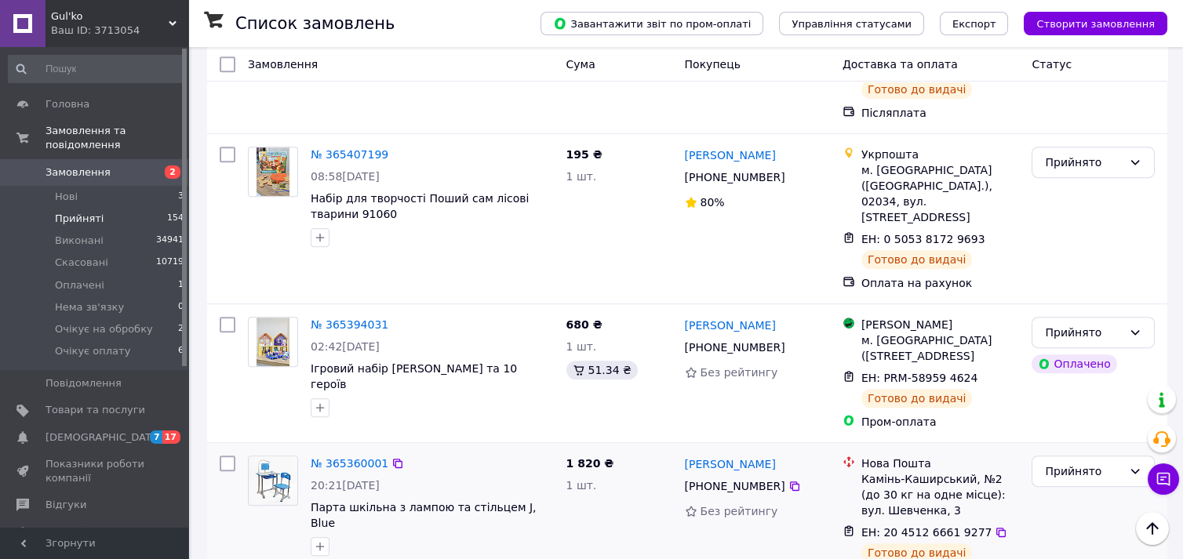
scroll to position [2558, 0]
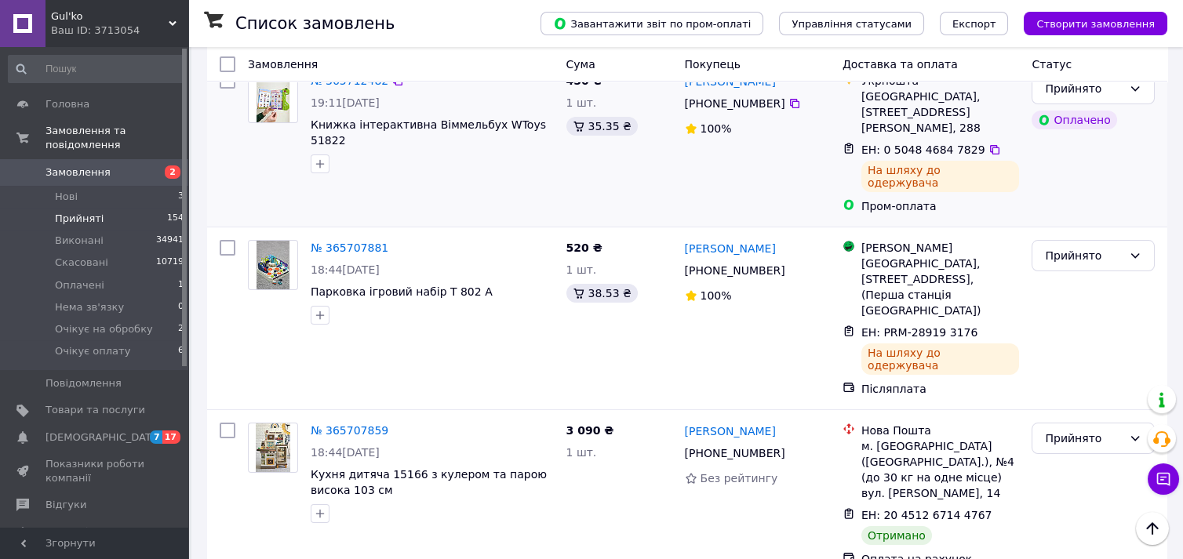
scroll to position [697, 0]
click at [1066, 430] on div "Прийнято" at bounding box center [1084, 438] width 78 height 17
click at [1059, 326] on li "Виконано" at bounding box center [1093, 325] width 122 height 28
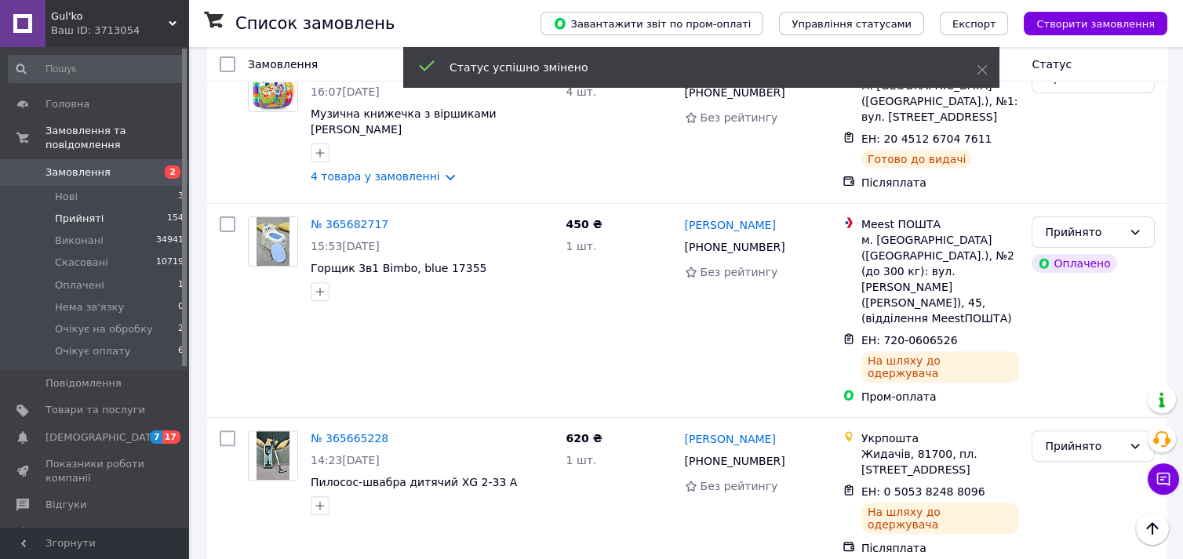
scroll to position [2092, 0]
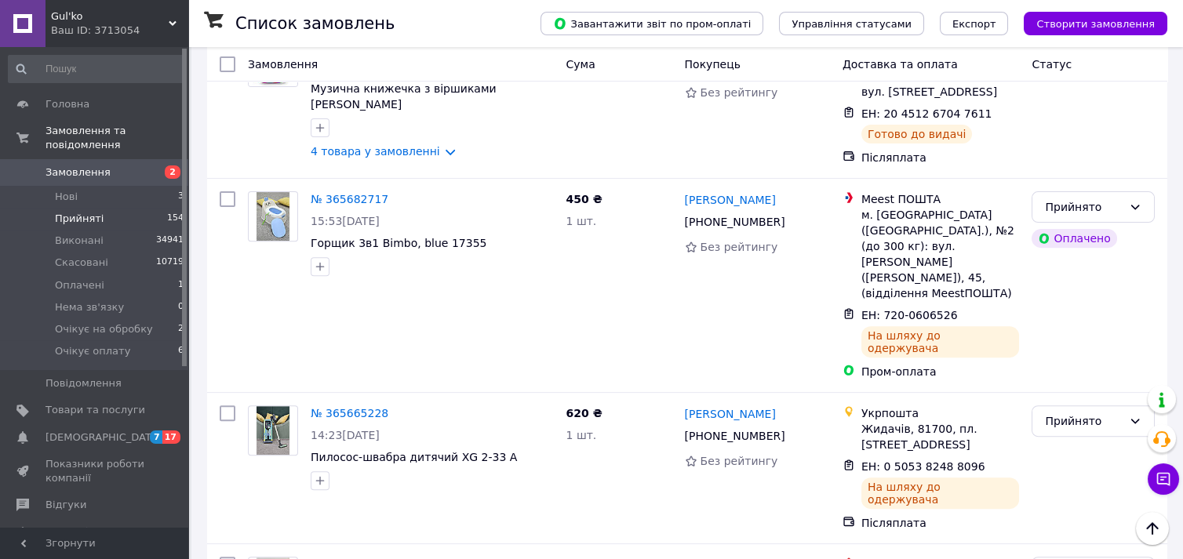
click at [1051, 428] on li "Виконано" at bounding box center [1093, 430] width 122 height 28
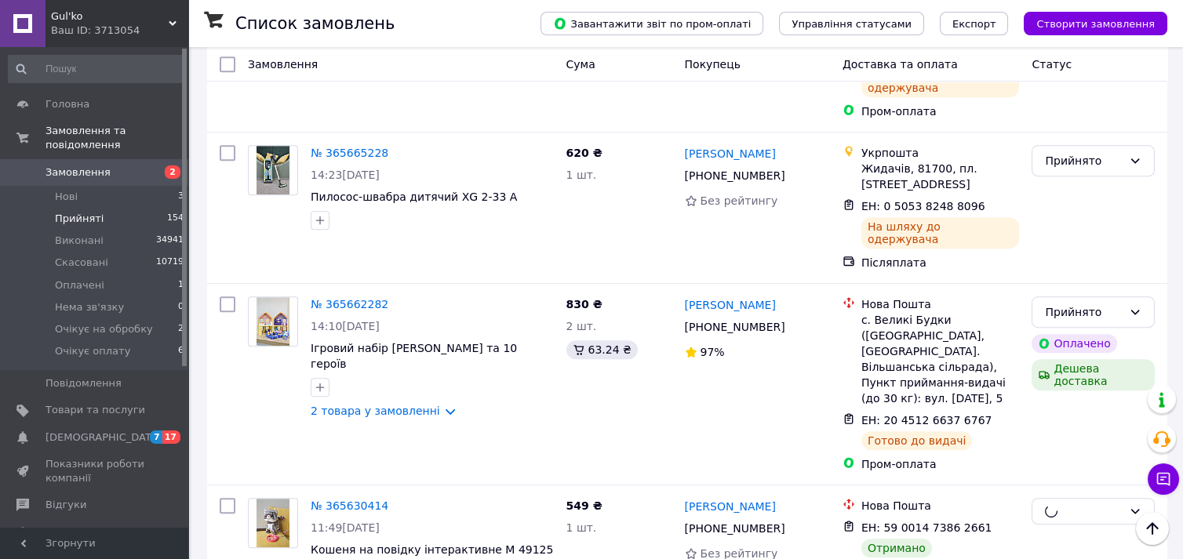
scroll to position [2354, 0]
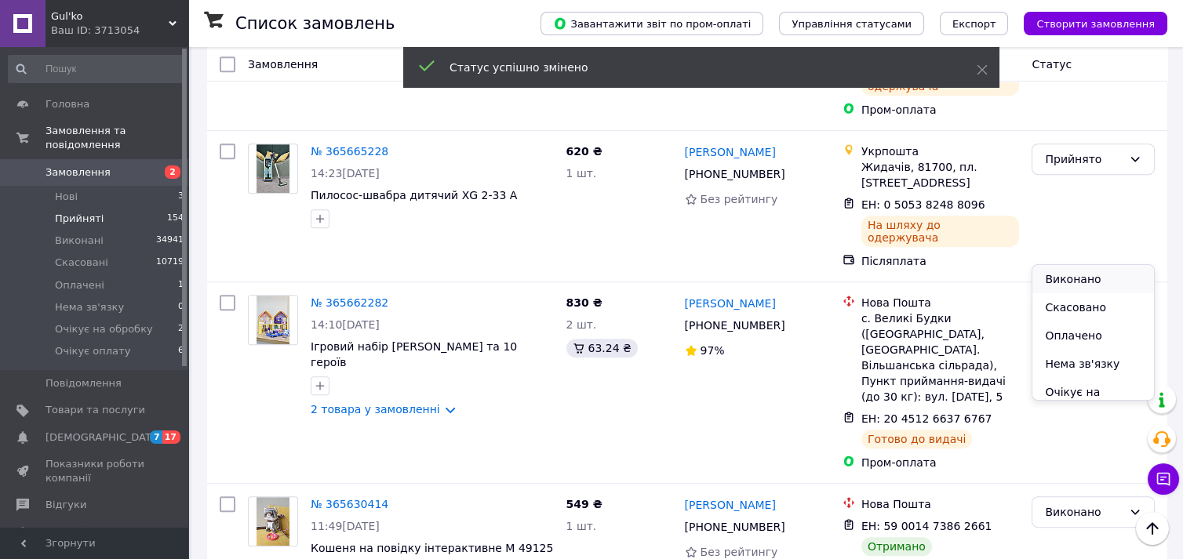
click at [1068, 279] on li "Виконано" at bounding box center [1093, 279] width 122 height 28
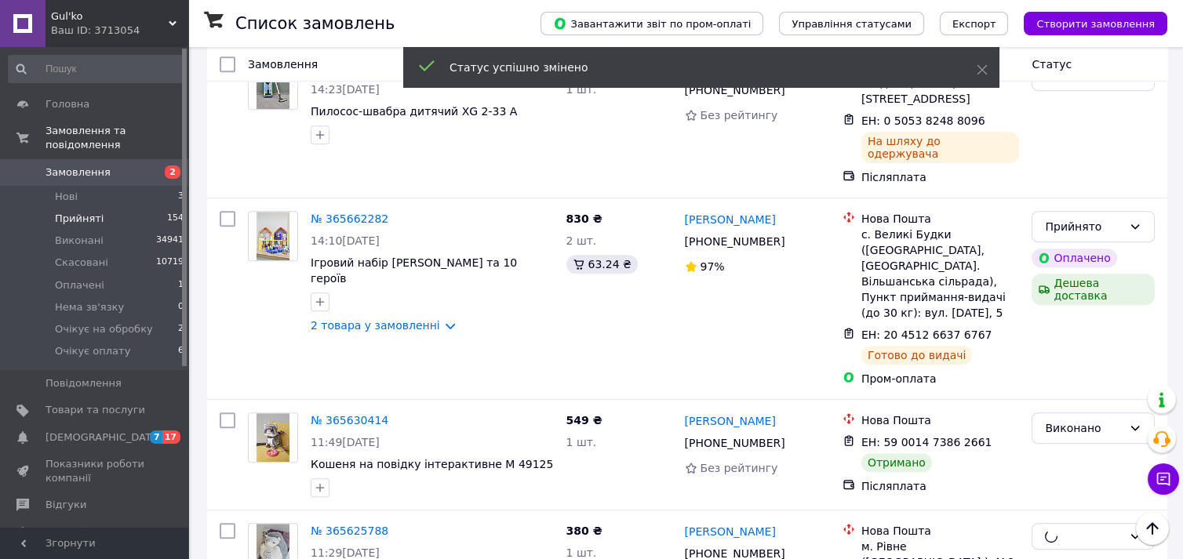
scroll to position [2528, 0]
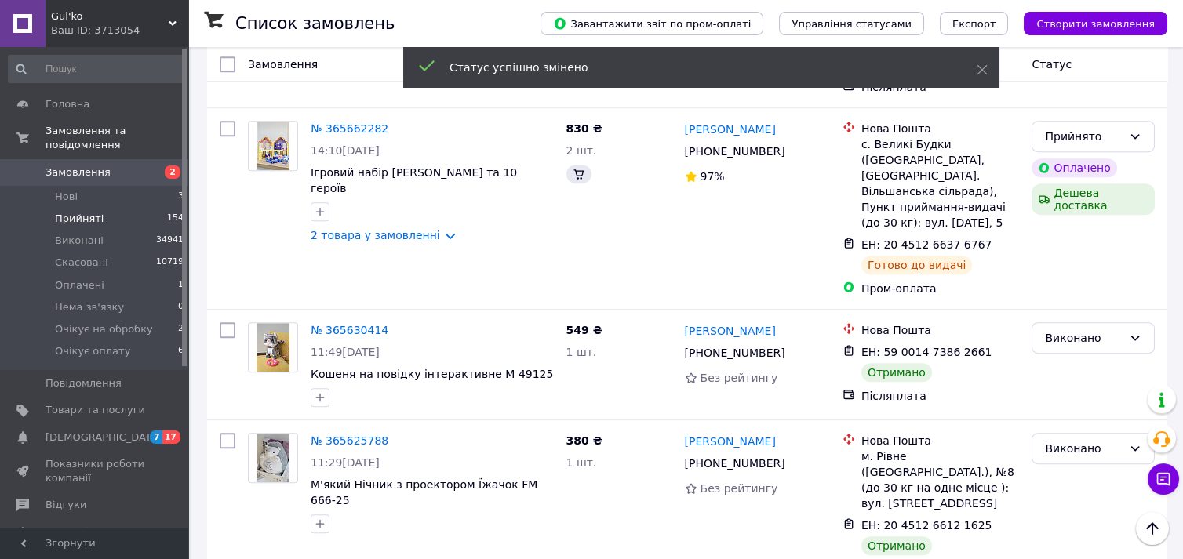
click at [1058, 253] on li "Виконано" at bounding box center [1093, 260] width 122 height 28
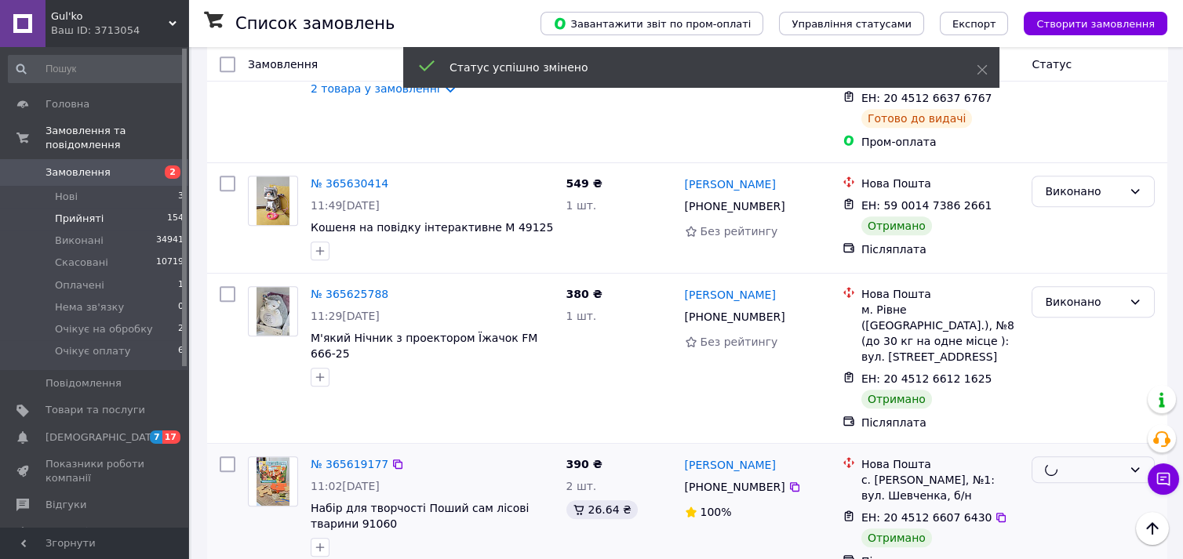
scroll to position [2678, 0]
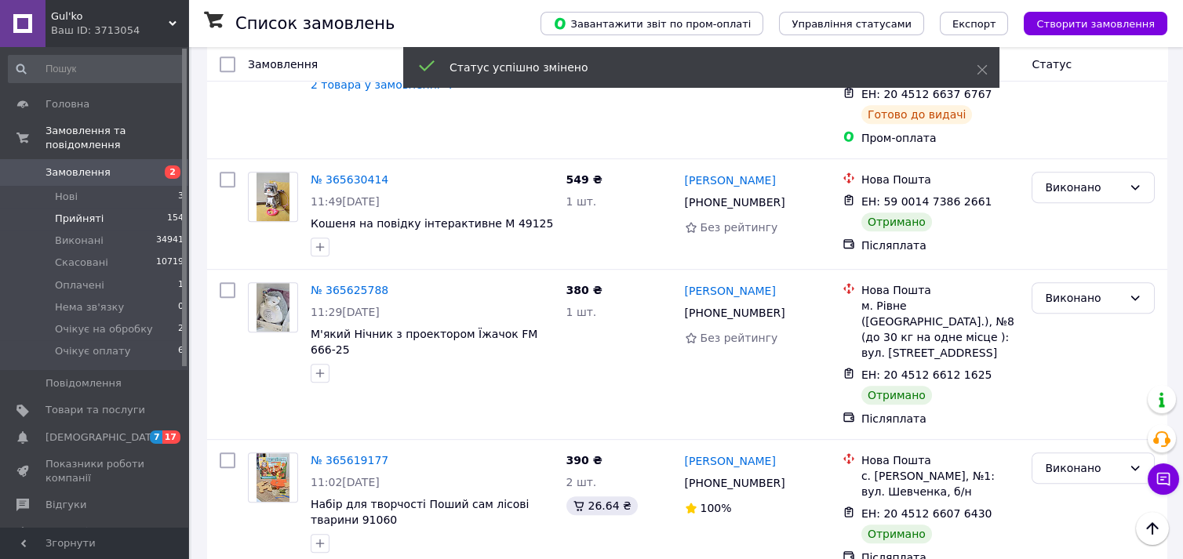
click at [1083, 245] on li "Виконано" at bounding box center [1093, 248] width 122 height 28
click at [1060, 399] on li "Виконано" at bounding box center [1093, 402] width 122 height 28
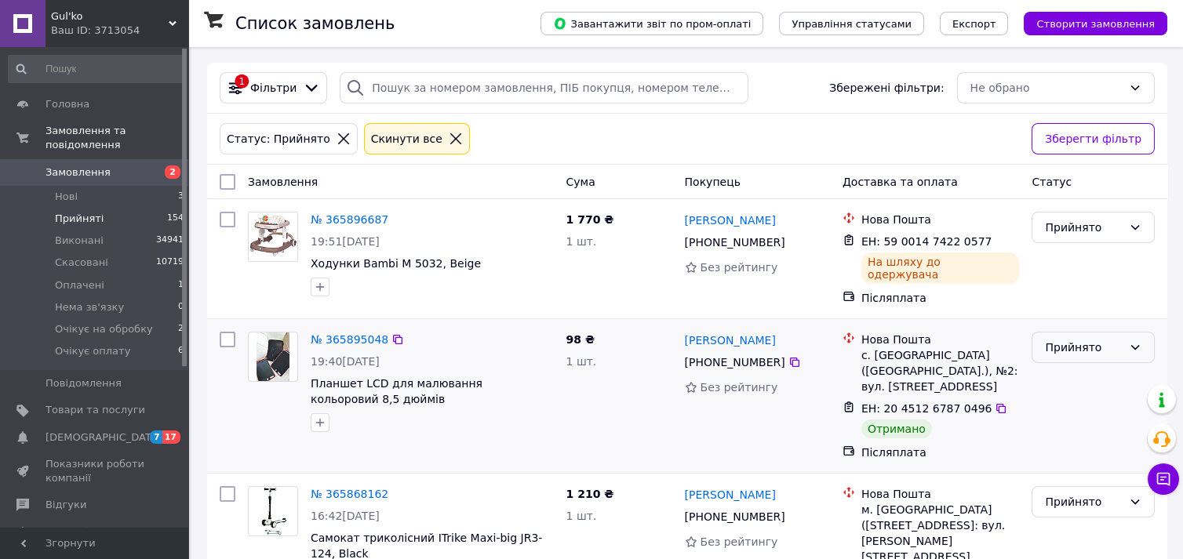
click at [1053, 342] on div "Прийнято" at bounding box center [1084, 347] width 78 height 17
click at [1059, 374] on li "Виконано" at bounding box center [1093, 372] width 122 height 28
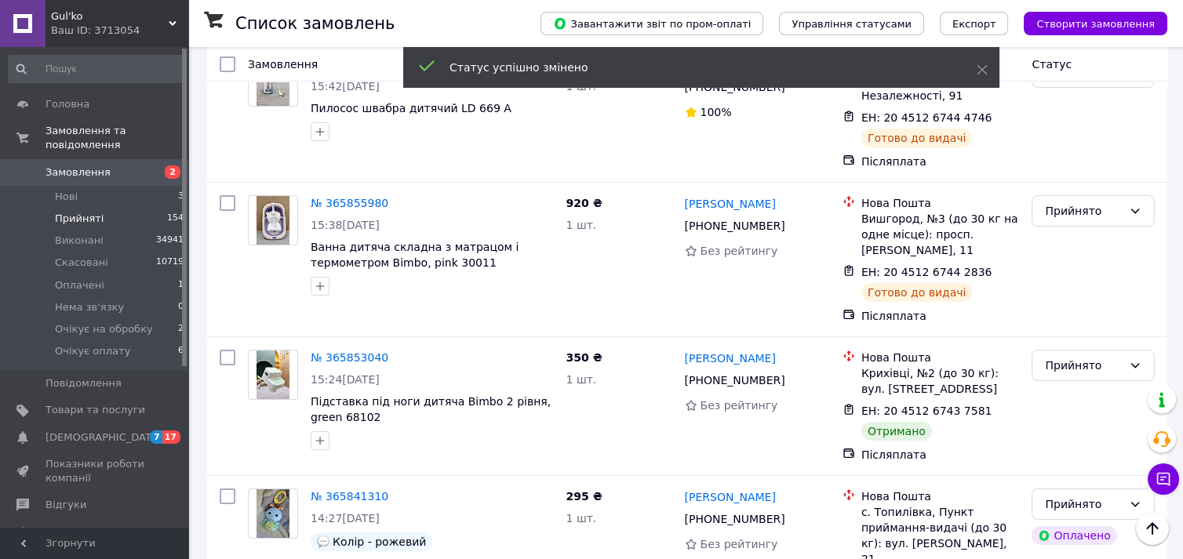
scroll to position [785, 0]
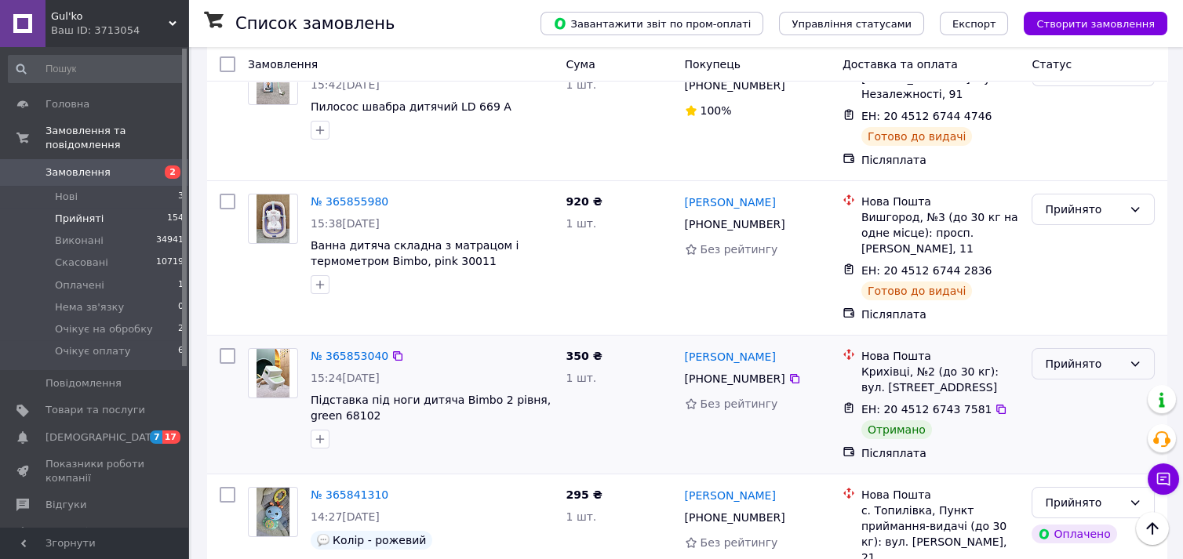
click at [1059, 355] on div "Прийнято" at bounding box center [1084, 363] width 78 height 17
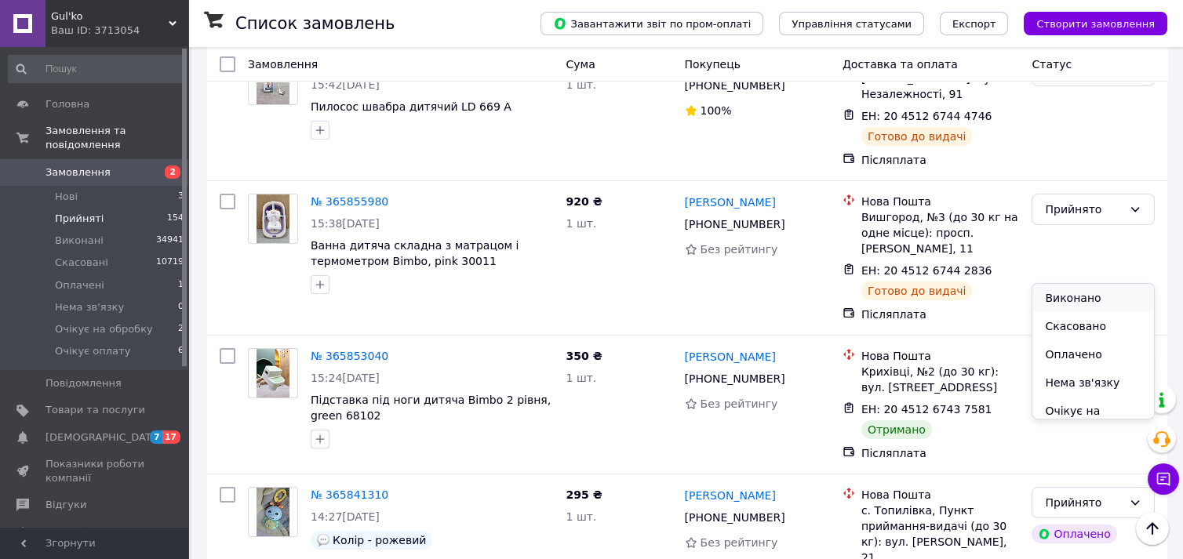
click at [1068, 301] on li "Виконано" at bounding box center [1093, 298] width 122 height 28
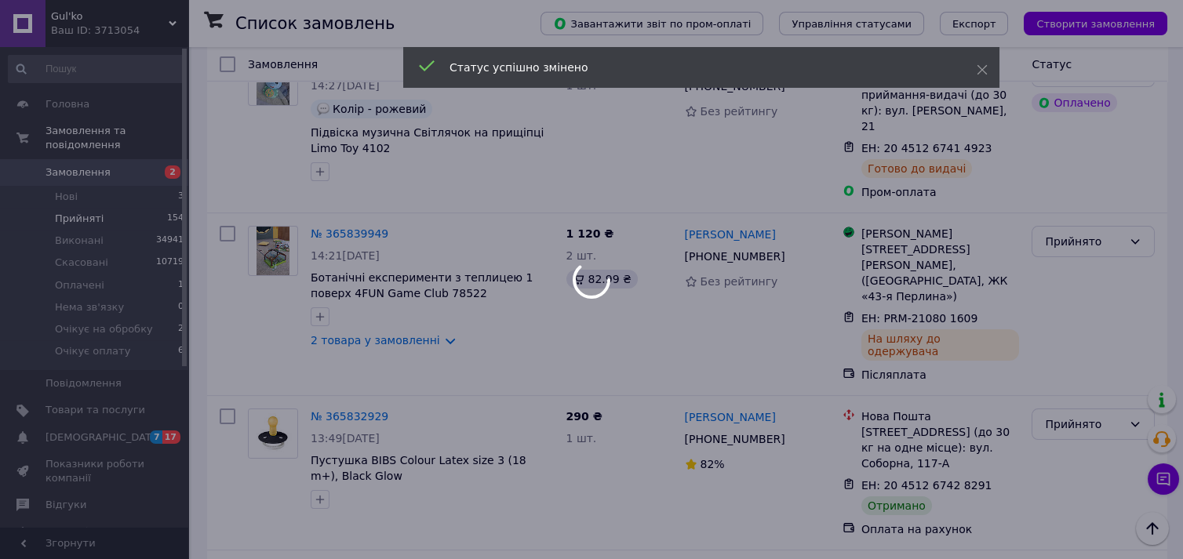
scroll to position [1220, 0]
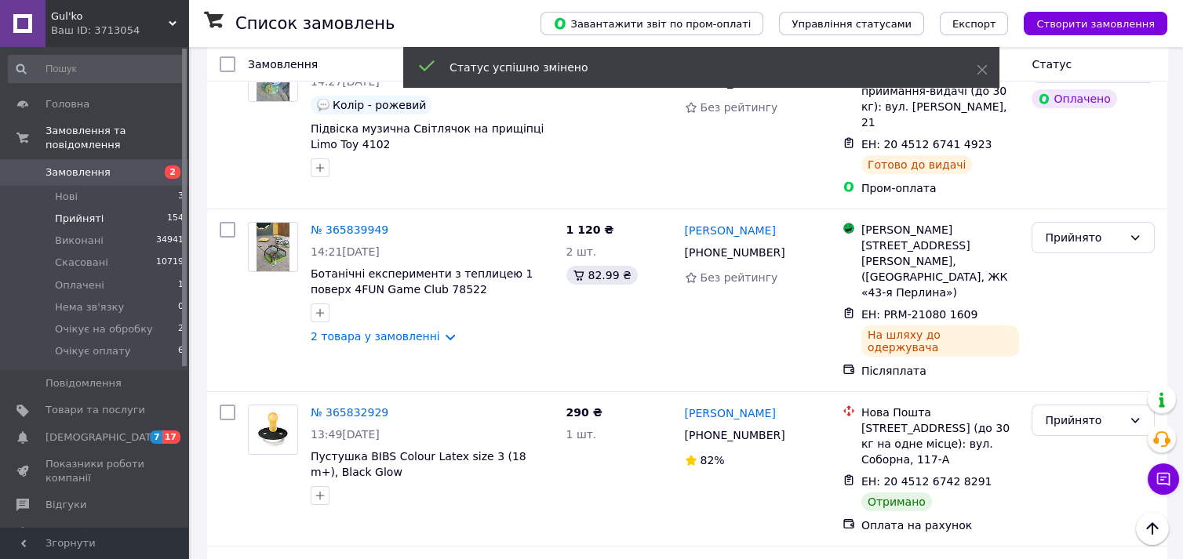
click at [1049, 412] on div "Прийнято" at bounding box center [1084, 420] width 78 height 17
click at [1054, 314] on li "Виконано" at bounding box center [1093, 310] width 122 height 28
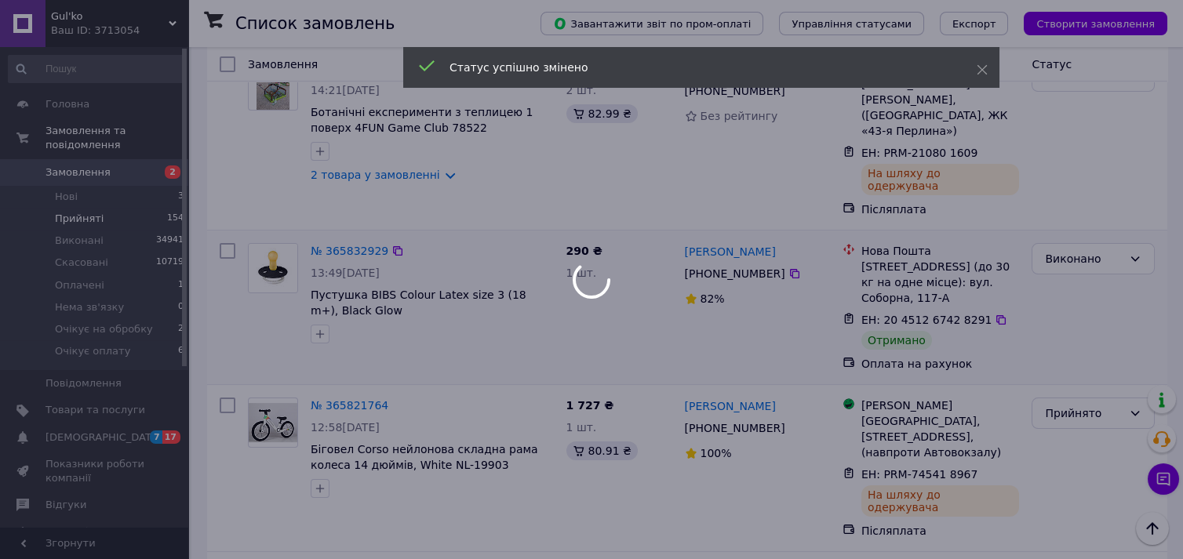
scroll to position [1481, 0]
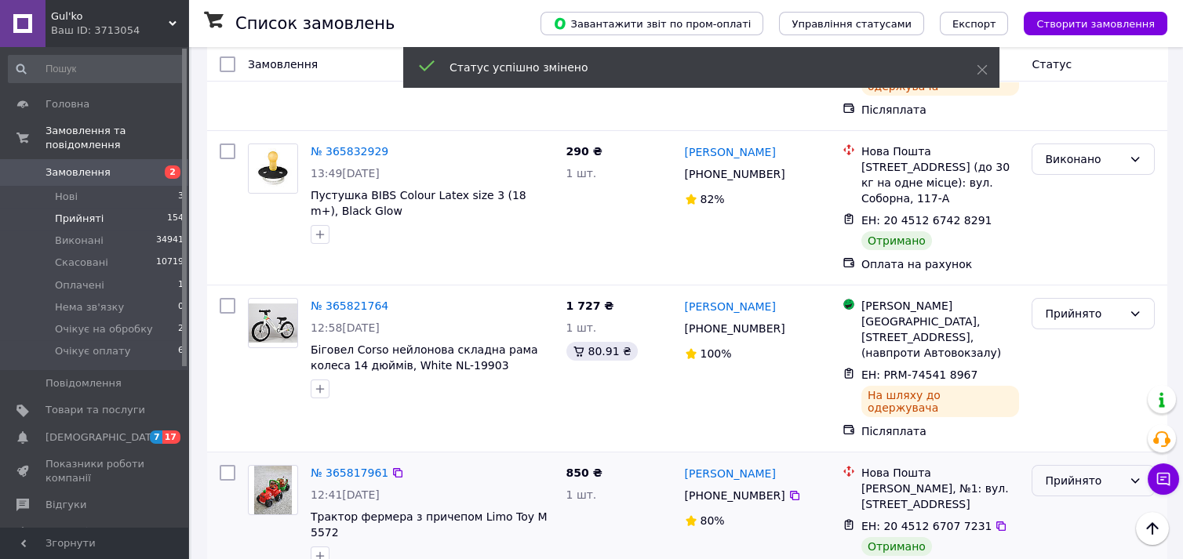
click at [1050, 472] on div "Прийнято" at bounding box center [1084, 480] width 78 height 17
click at [1061, 339] on li "Виконано" at bounding box center [1093, 342] width 122 height 28
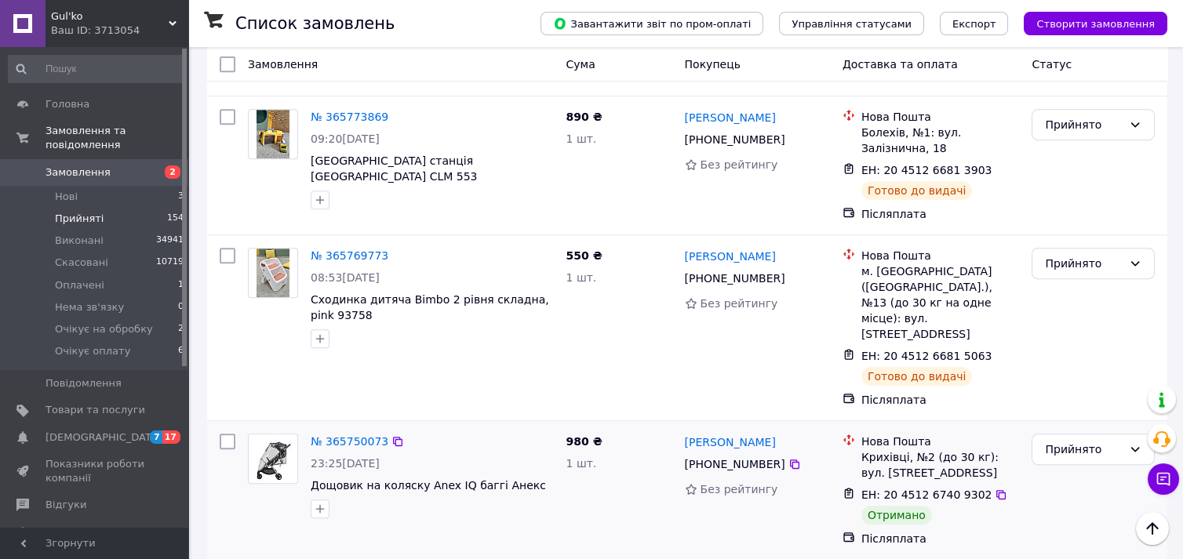
scroll to position [2266, 0]
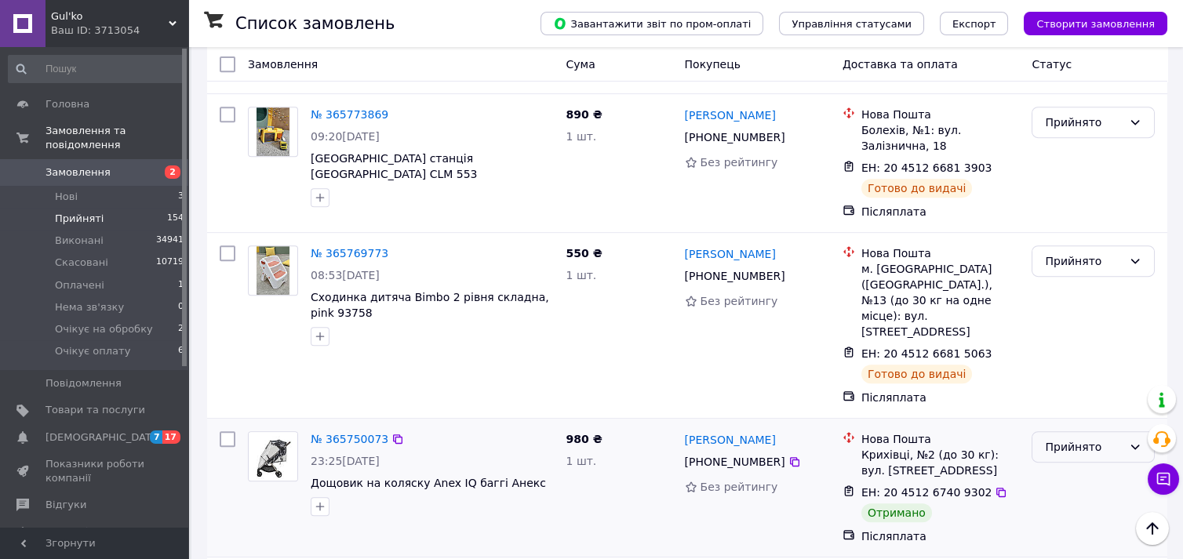
click at [1058, 439] on div "Прийнято" at bounding box center [1084, 447] width 78 height 17
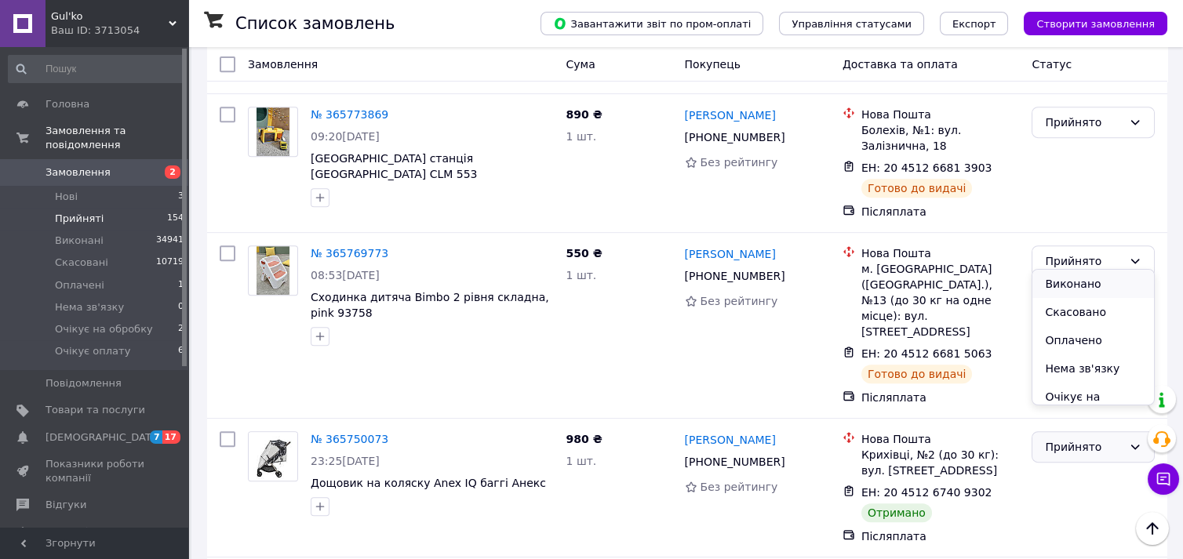
click at [1070, 293] on li "Виконано" at bounding box center [1093, 284] width 122 height 28
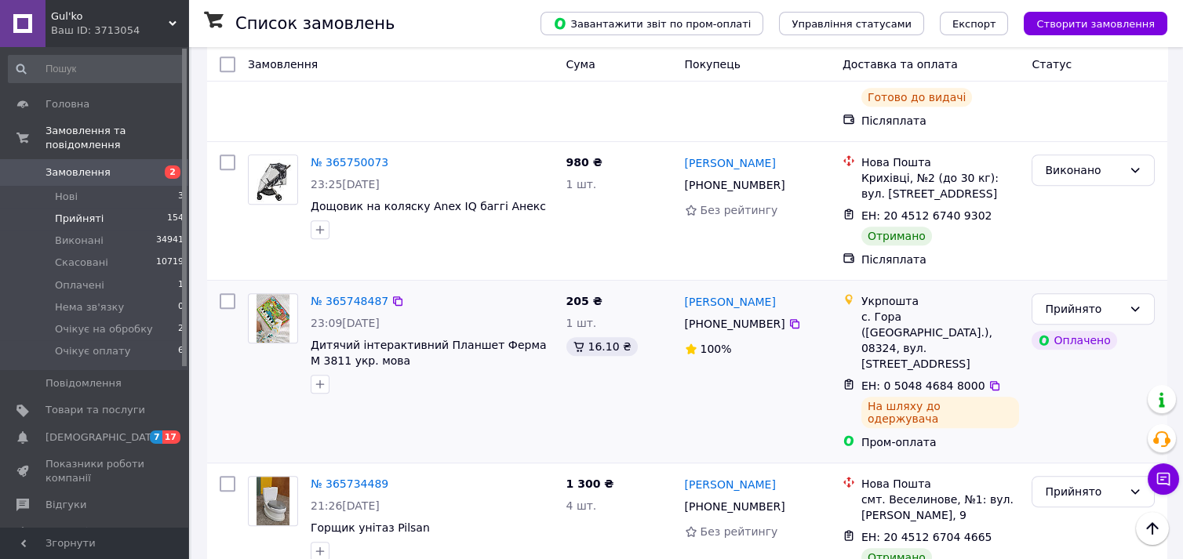
scroll to position [2549, 0]
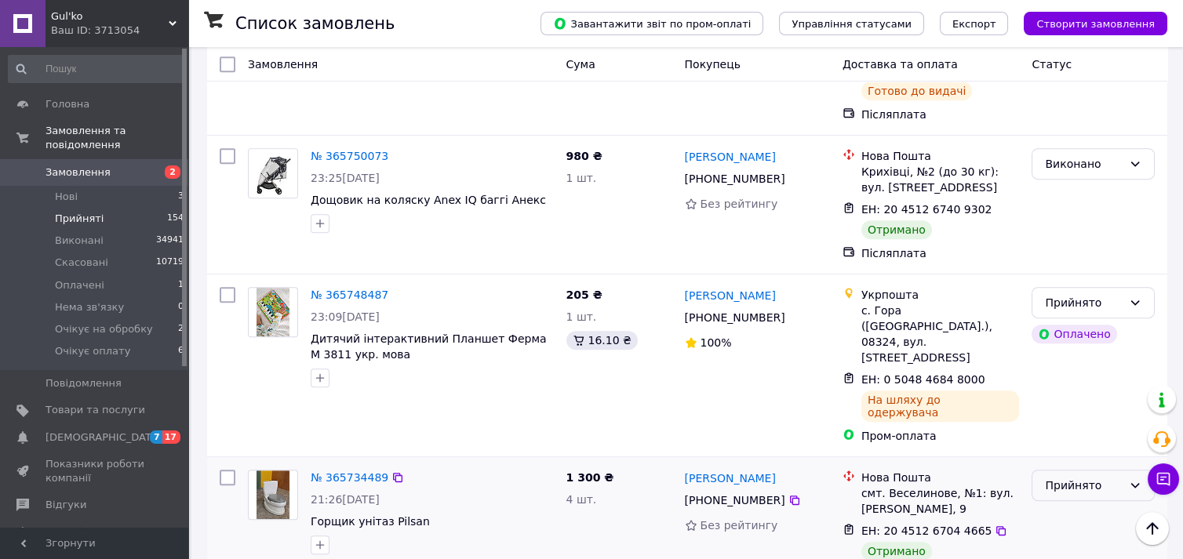
click at [1074, 477] on div "Прийнято" at bounding box center [1084, 485] width 78 height 17
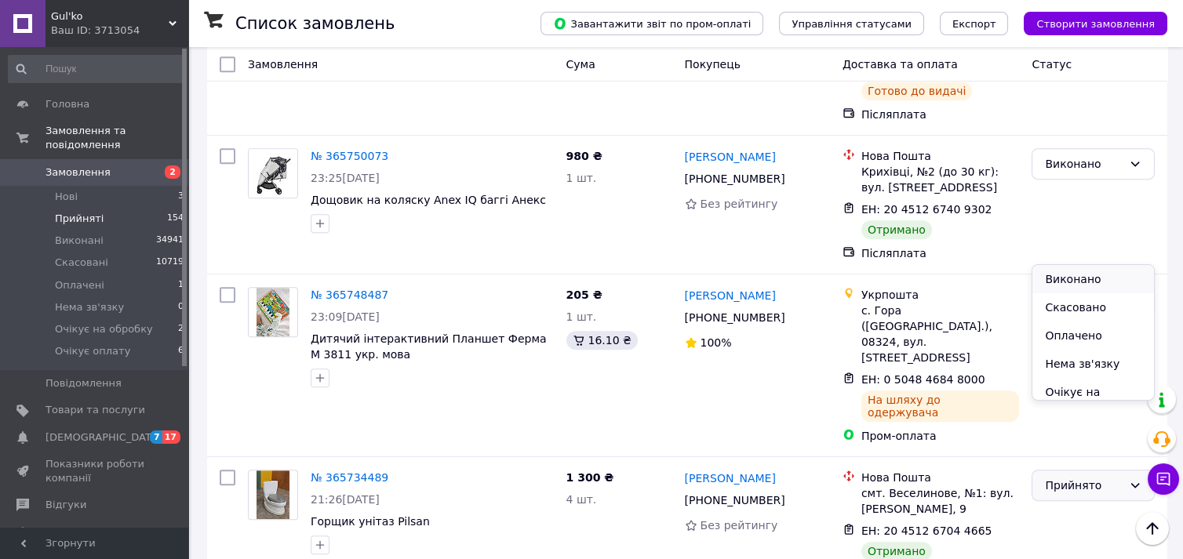
click at [1080, 276] on li "Виконано" at bounding box center [1093, 279] width 122 height 28
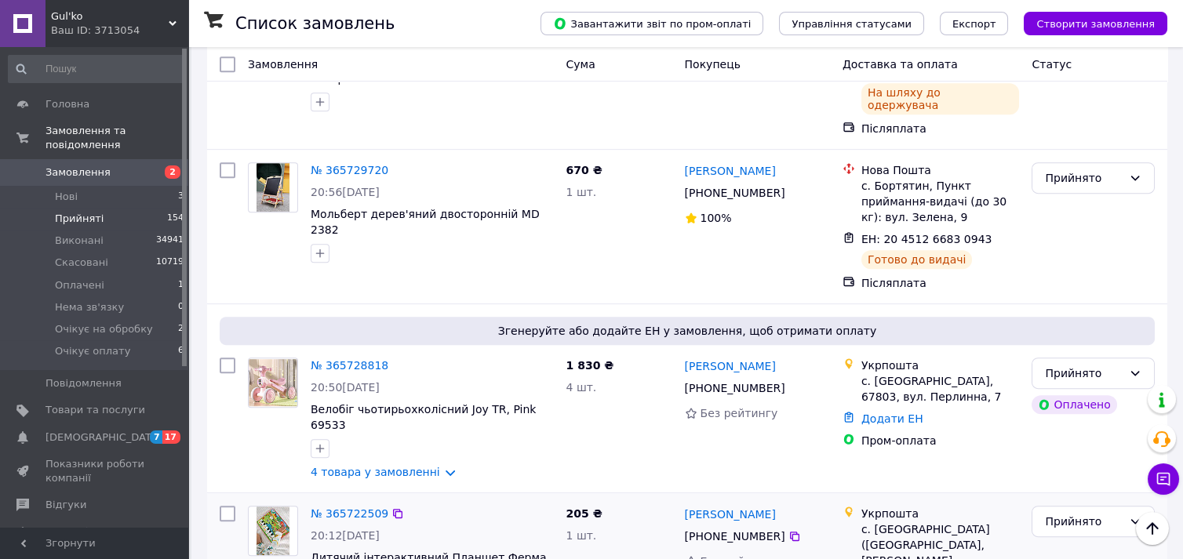
scroll to position [2584, 0]
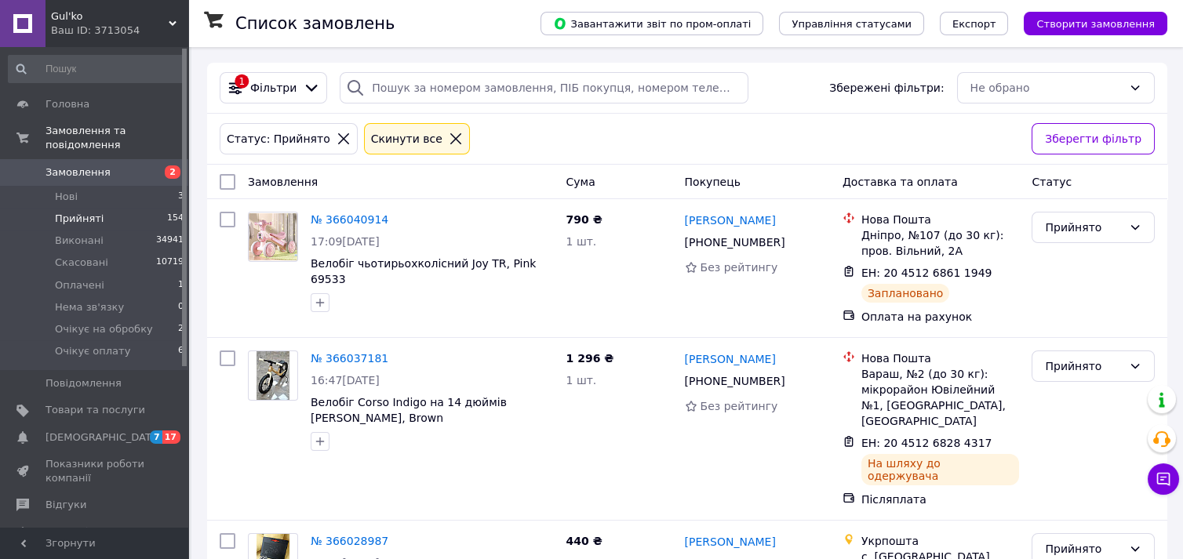
click at [446, 134] on div at bounding box center [456, 139] width 20 height 14
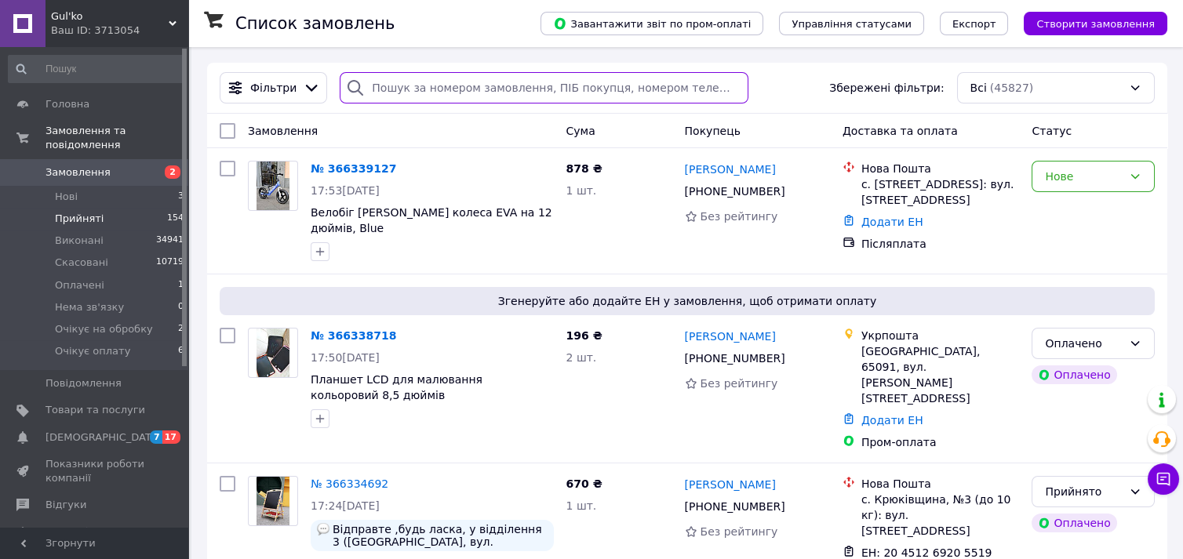
click at [415, 84] on input "search" at bounding box center [544, 87] width 409 height 31
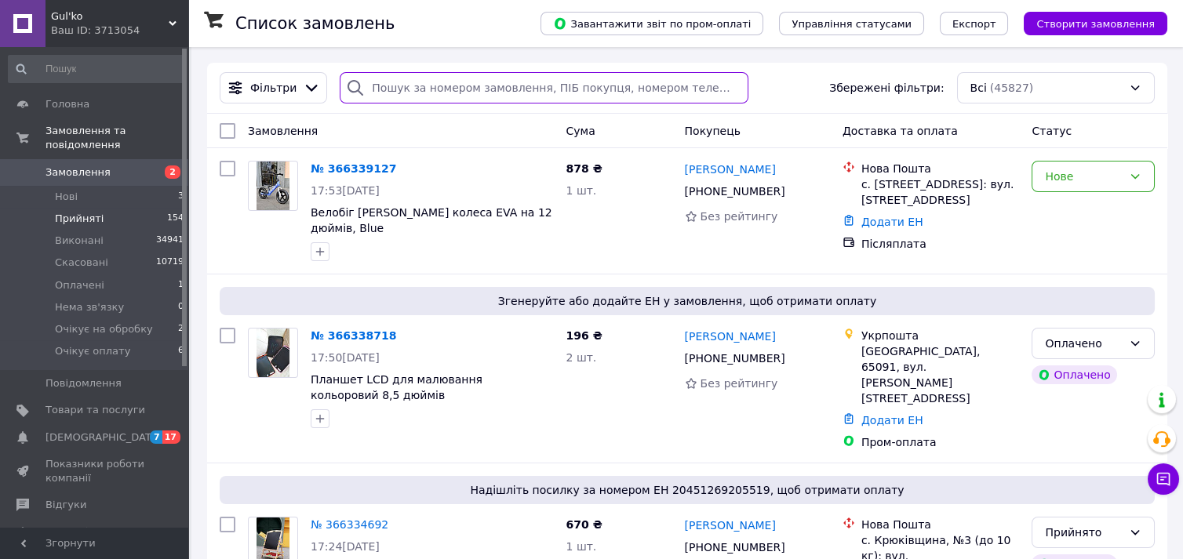
paste input "[PERSON_NAME]"
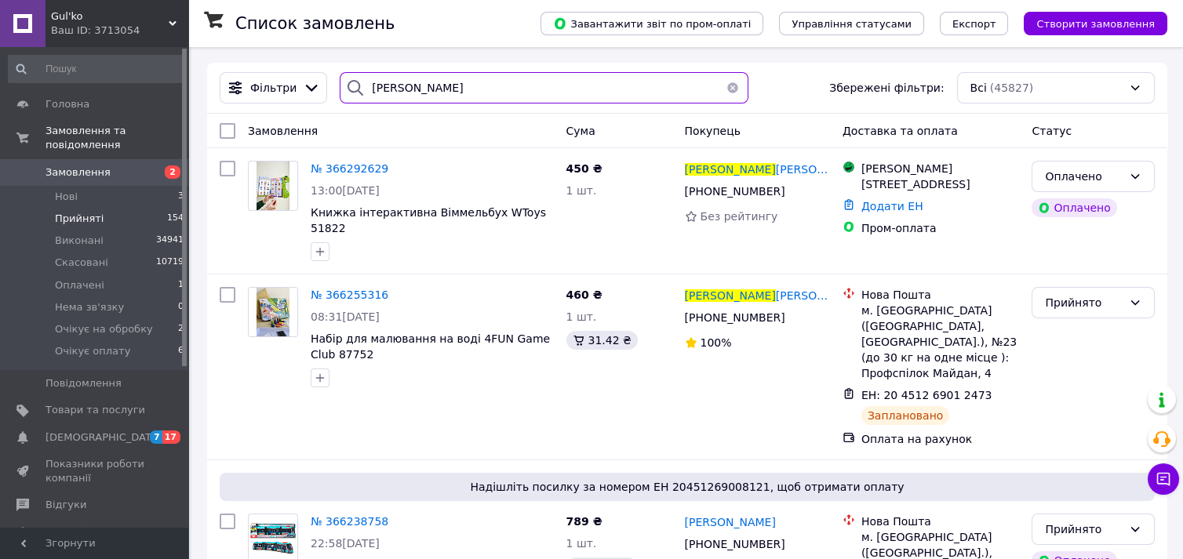
click at [419, 97] on input "[PERSON_NAME]" at bounding box center [544, 87] width 409 height 31
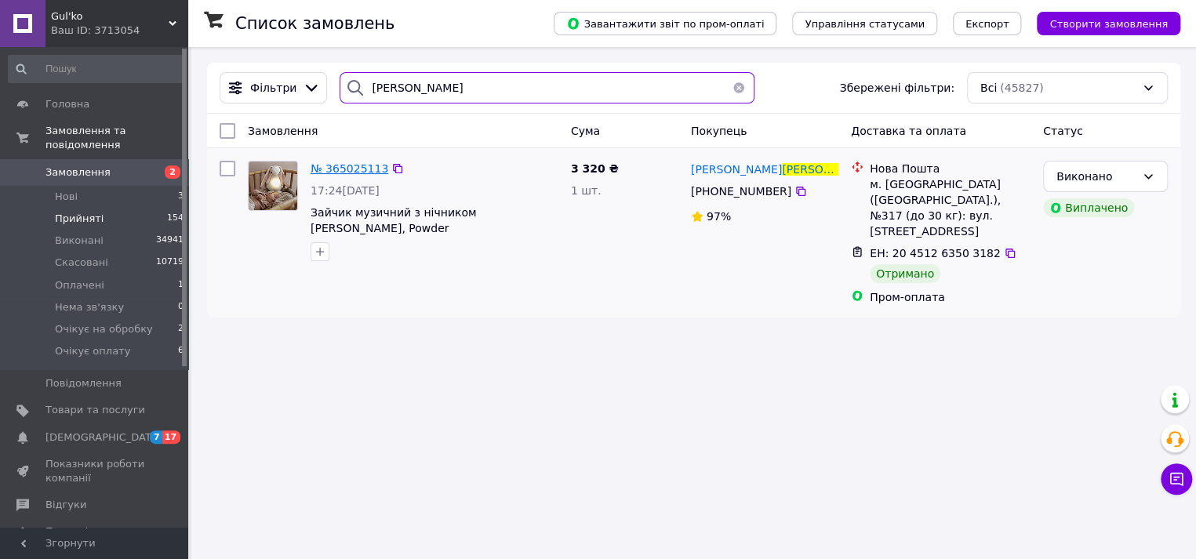
type input "[PERSON_NAME]"
click at [331, 169] on span "№ 365025113" at bounding box center [350, 168] width 78 height 13
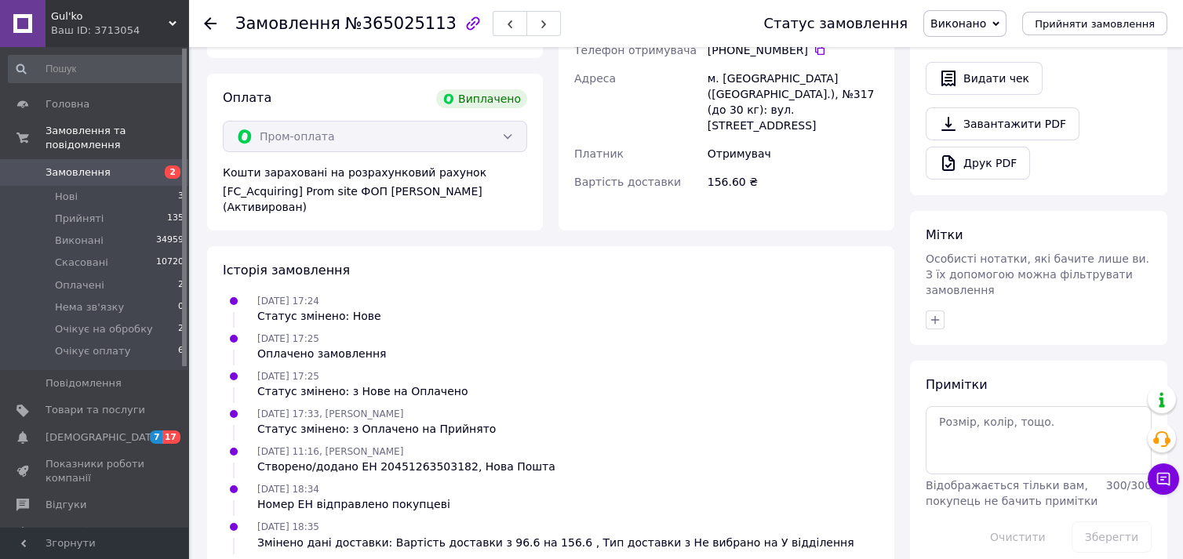
scroll to position [611, 0]
